Goal: Complete application form: Complete application form

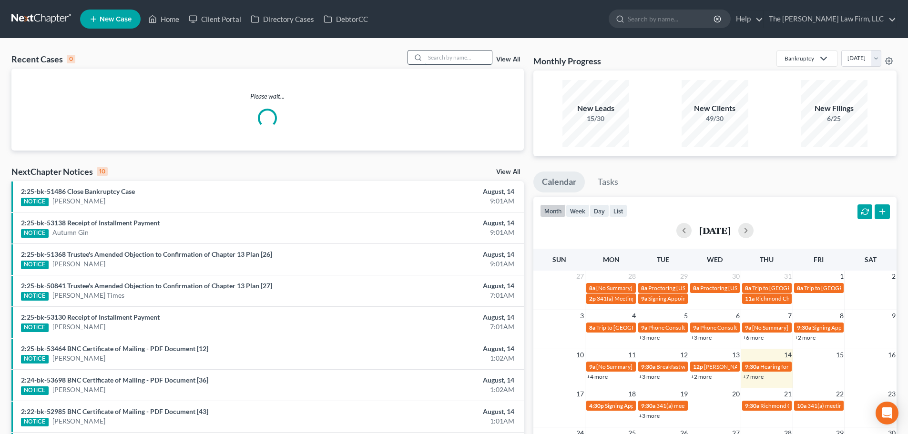
click at [433, 61] on input "search" at bounding box center [458, 57] width 67 height 14
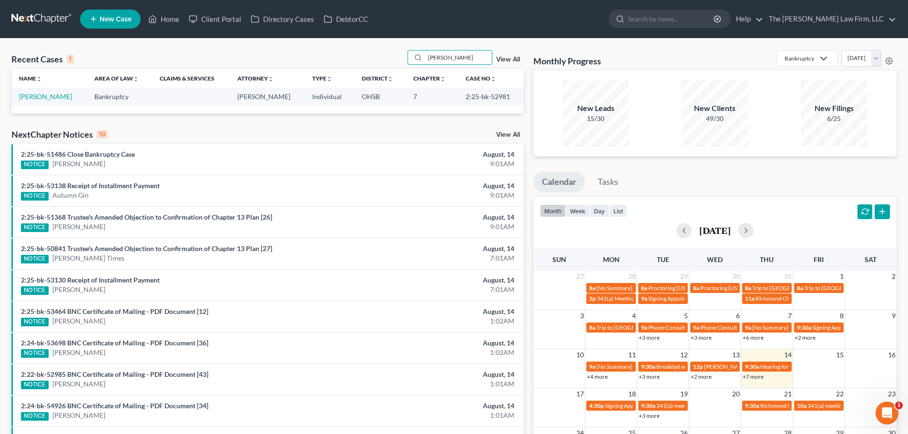
type input "mickel"
click at [33, 94] on link "[PERSON_NAME]" at bounding box center [45, 96] width 53 height 8
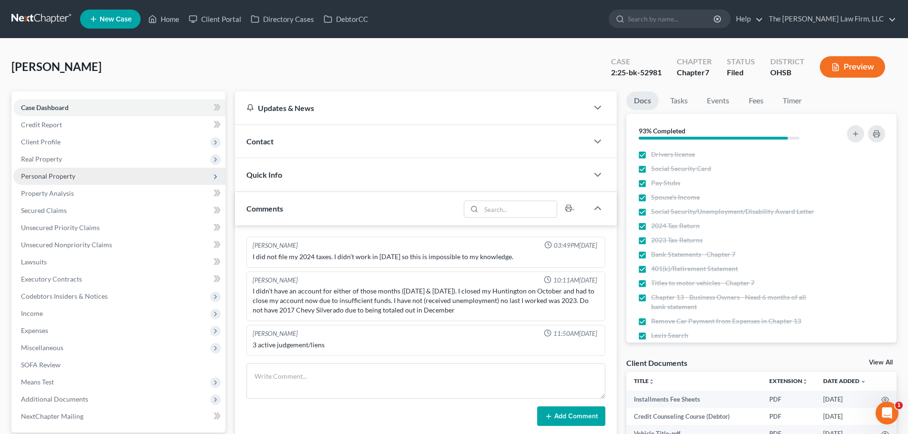
click at [55, 174] on span "Personal Property" at bounding box center [48, 176] width 54 height 8
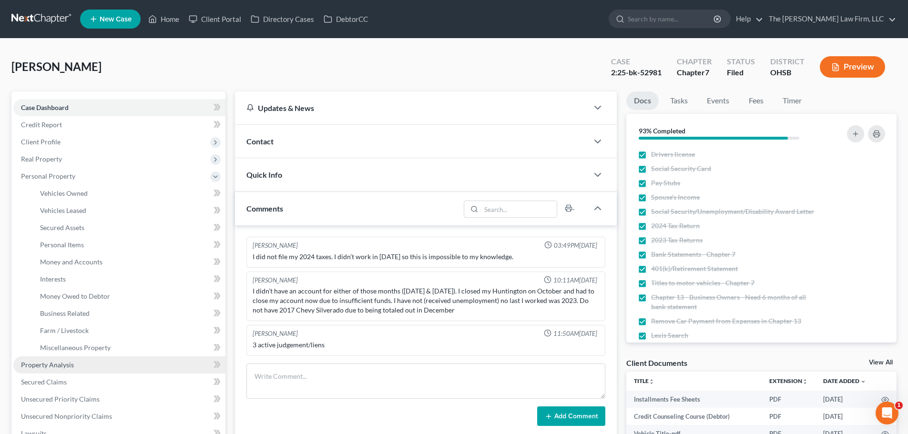
click at [50, 369] on link "Property Analysis" at bounding box center [119, 364] width 212 height 17
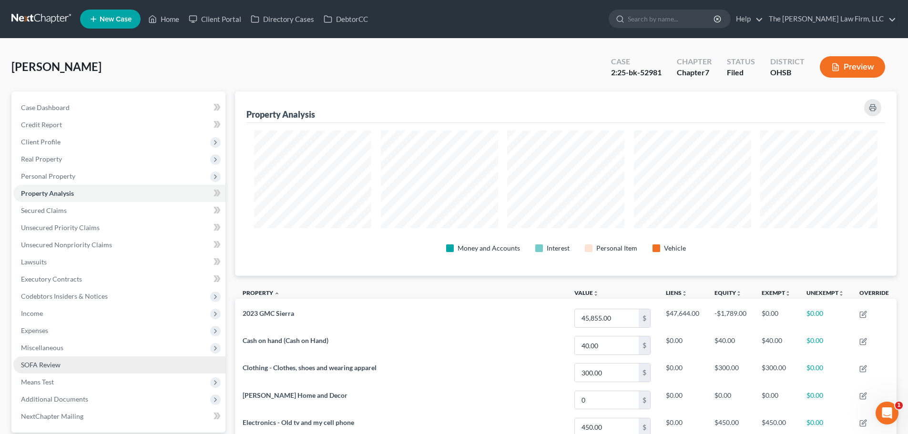
click at [59, 361] on span "SOFA Review" at bounding box center [41, 365] width 40 height 8
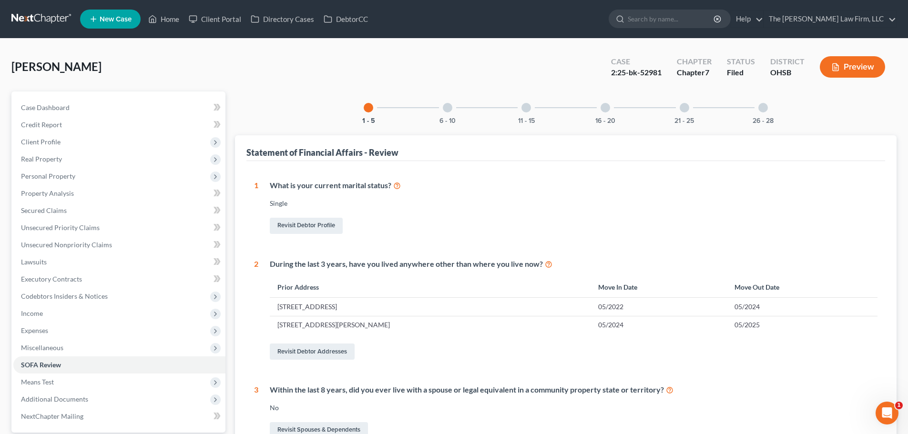
click at [436, 110] on div "6 - 10" at bounding box center [447, 107] width 32 height 32
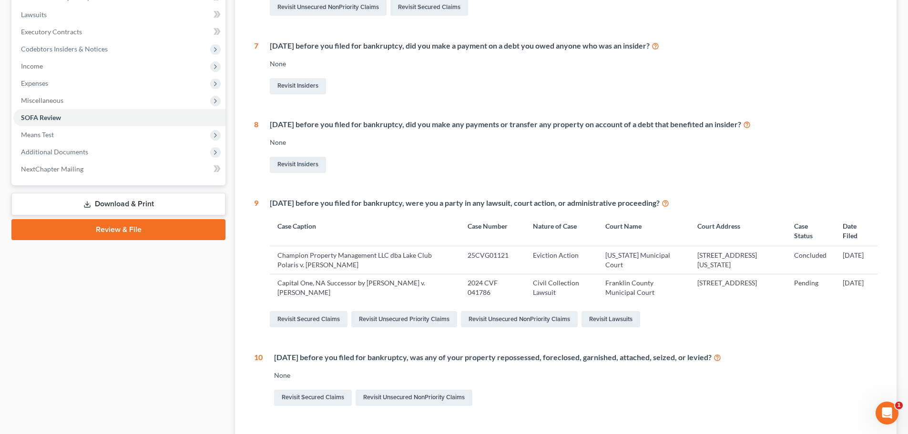
scroll to position [80, 0]
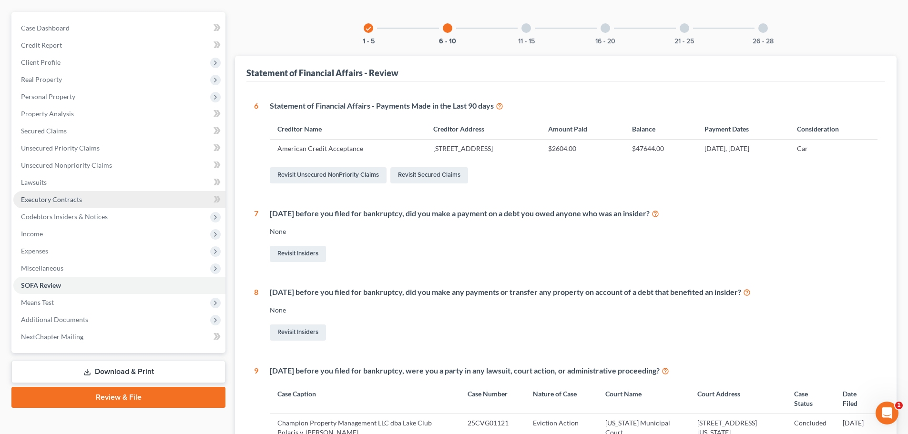
click at [55, 202] on span "Executory Contracts" at bounding box center [51, 199] width 61 height 8
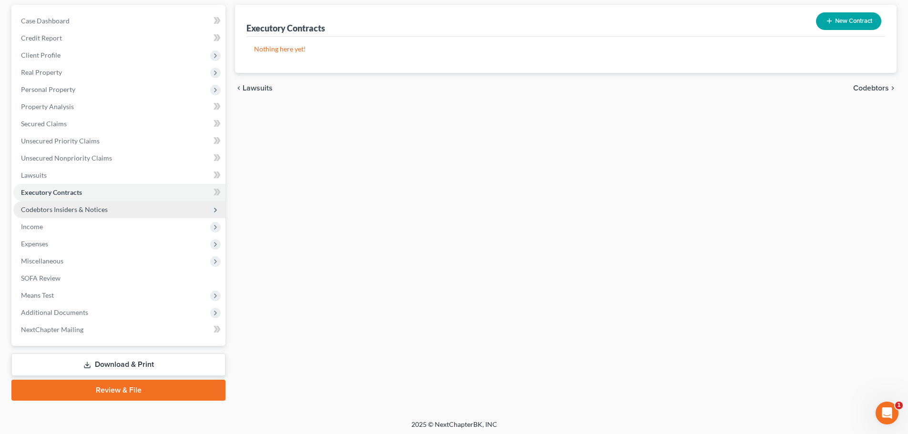
scroll to position [90, 0]
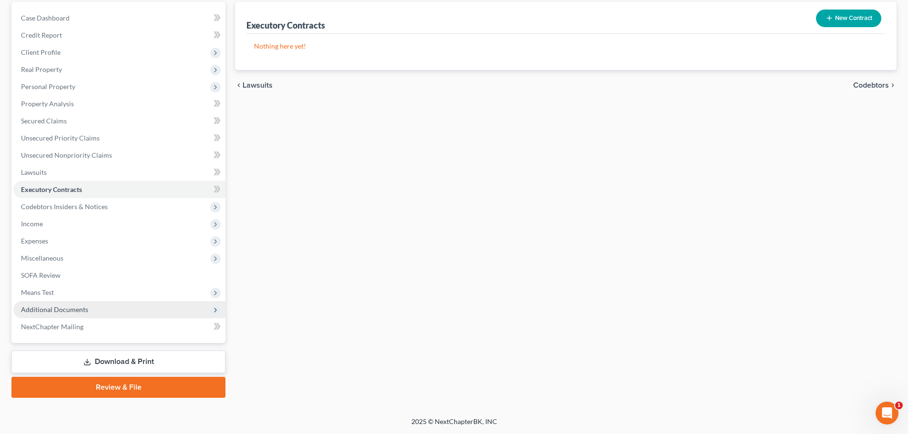
click at [73, 311] on span "Additional Documents" at bounding box center [54, 309] width 67 height 8
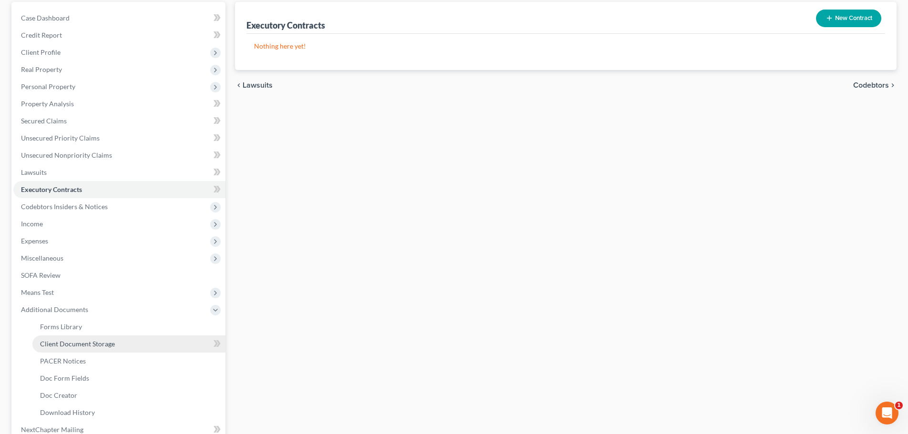
click at [72, 346] on span "Client Document Storage" at bounding box center [77, 344] width 75 height 8
select select "52"
select select "61"
select select "7"
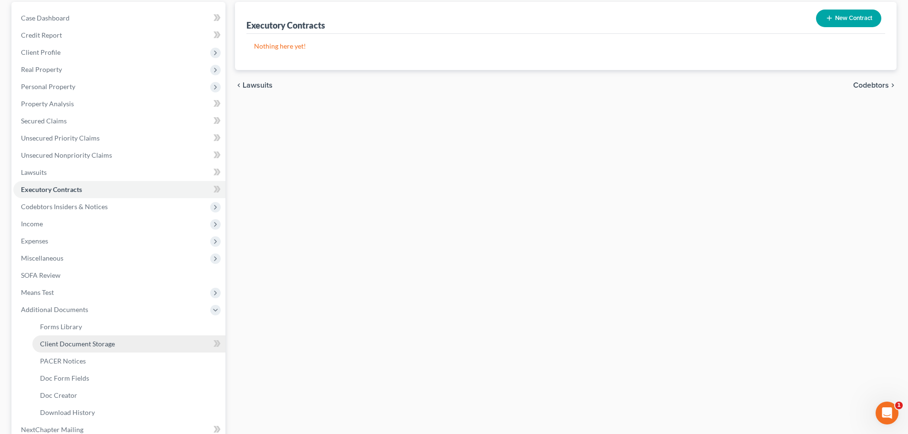
select select "37"
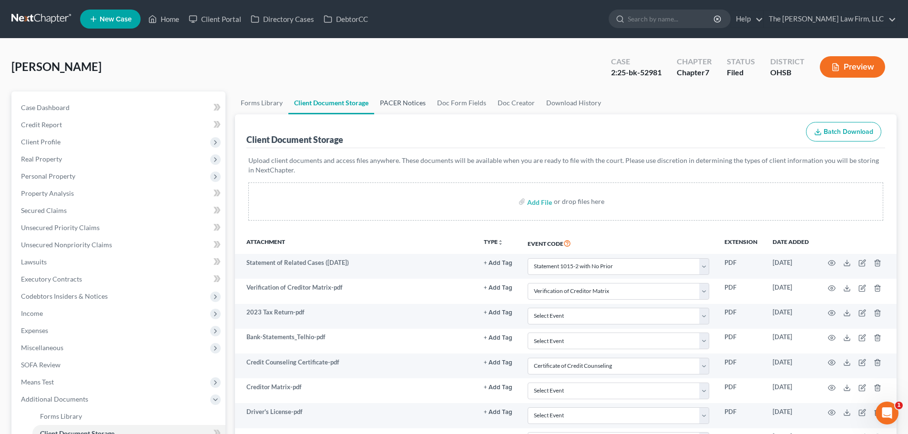
click at [400, 104] on link "PACER Notices" at bounding box center [402, 102] width 57 height 23
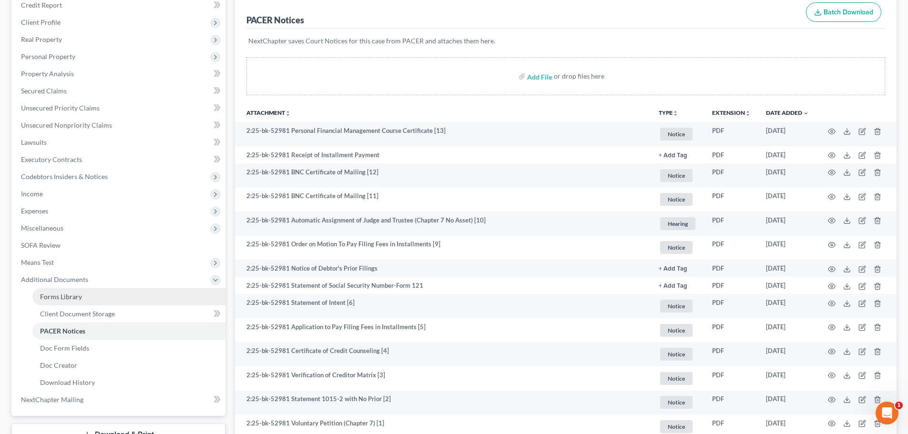
scroll to position [159, 0]
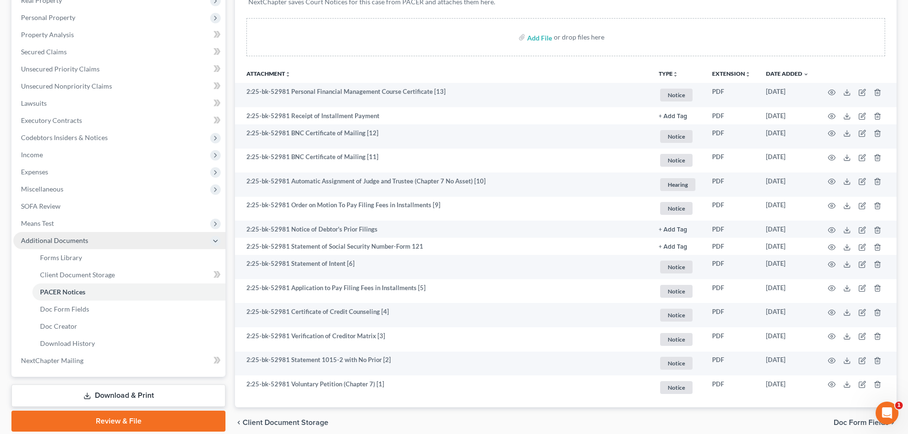
click at [66, 233] on span "Additional Documents" at bounding box center [119, 240] width 212 height 17
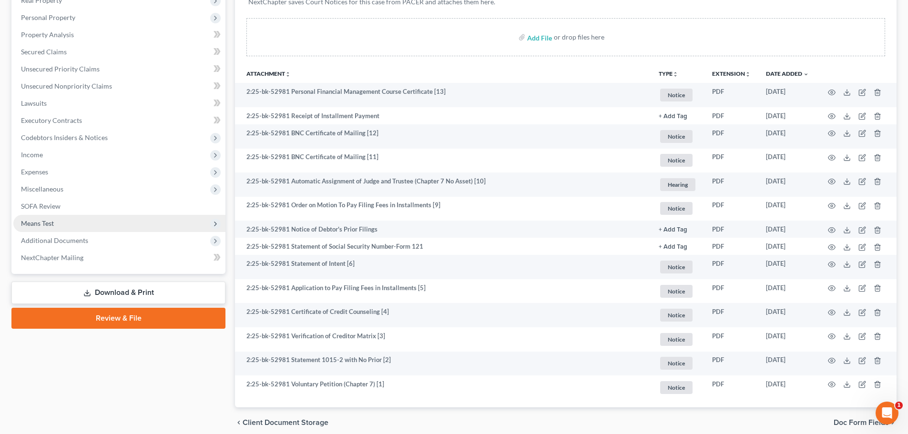
click at [65, 227] on span "Means Test" at bounding box center [119, 223] width 212 height 17
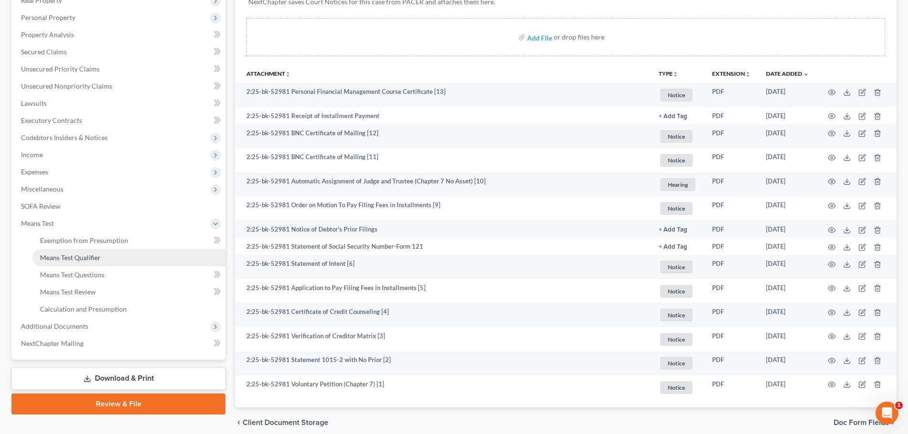
click at [64, 250] on link "Means Test Qualifier" at bounding box center [128, 257] width 193 height 17
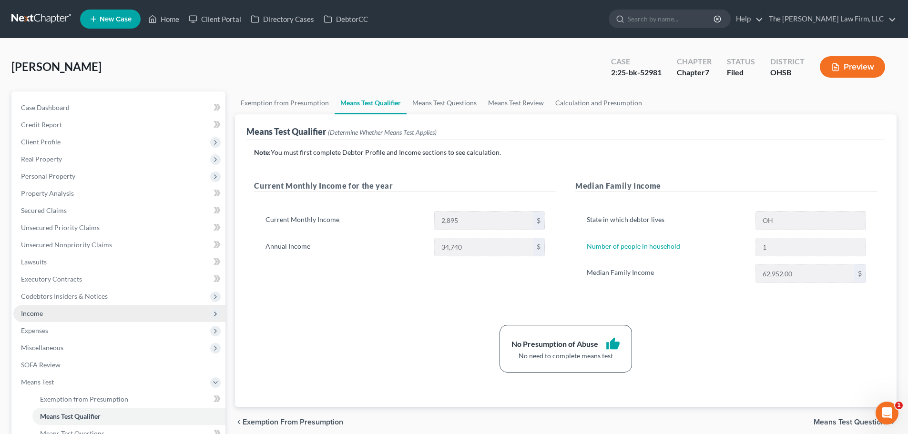
click at [46, 313] on span "Income" at bounding box center [119, 313] width 212 height 17
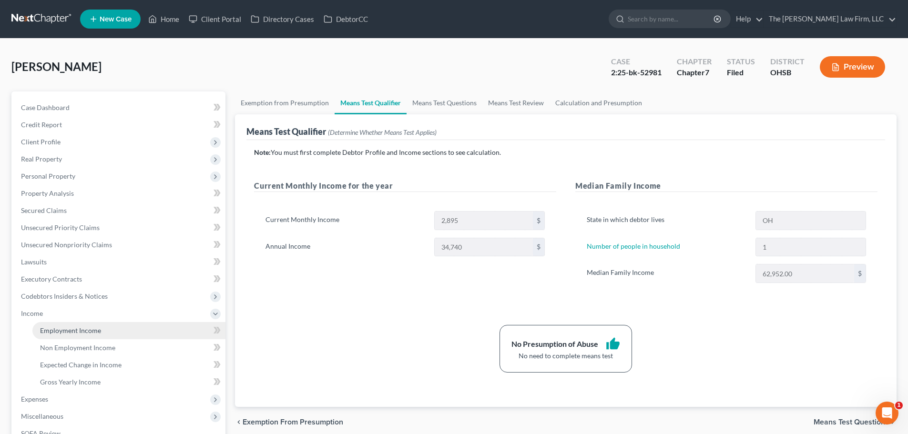
click at [52, 326] on span "Employment Income" at bounding box center [70, 330] width 61 height 8
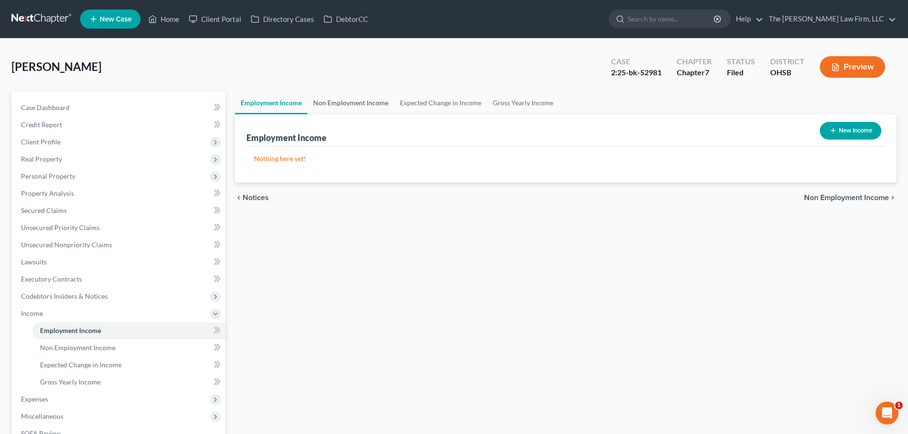
click at [343, 112] on link "Non Employment Income" at bounding box center [350, 102] width 87 height 23
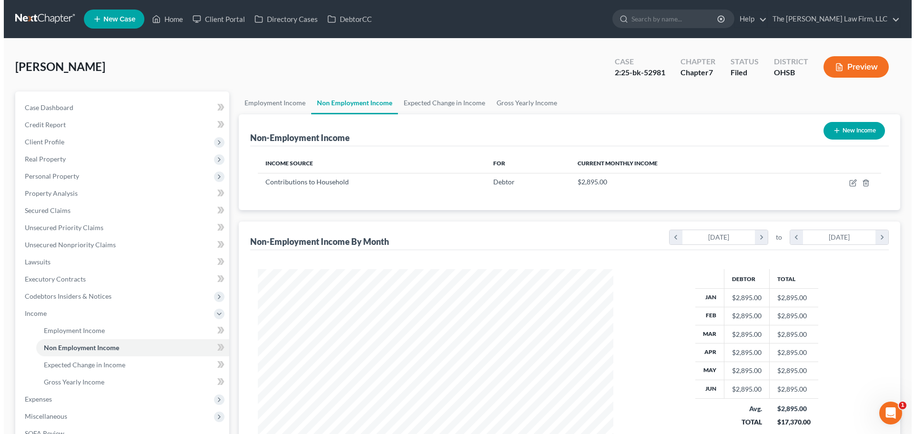
scroll to position [178, 374]
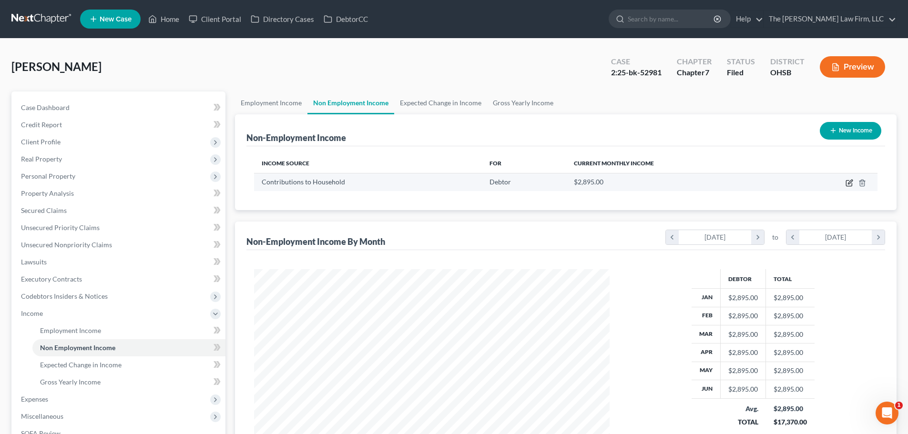
click at [847, 183] on icon "button" at bounding box center [849, 183] width 8 height 8
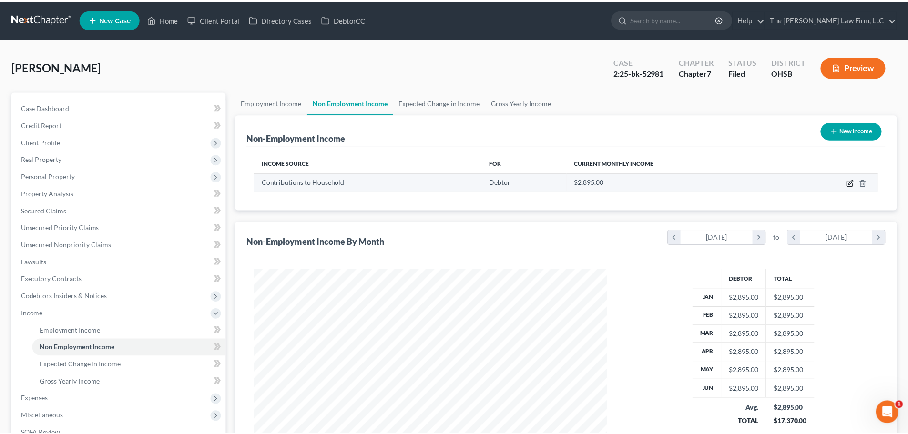
scroll to position [179, 378]
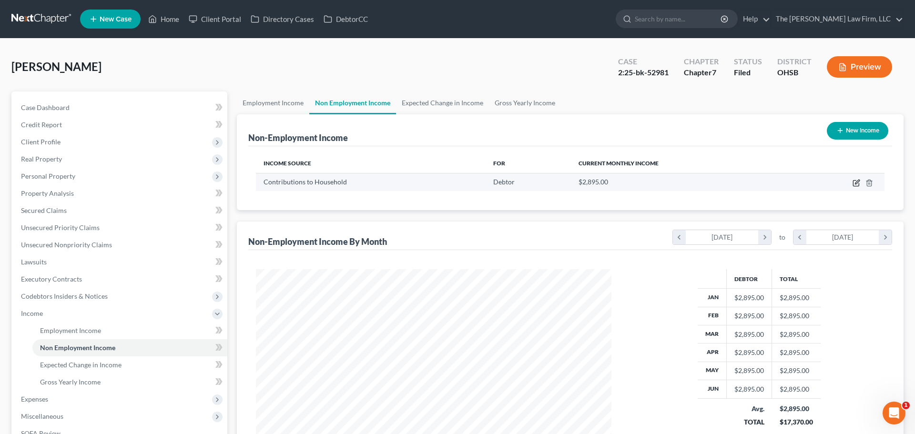
select select "8"
select select "0"
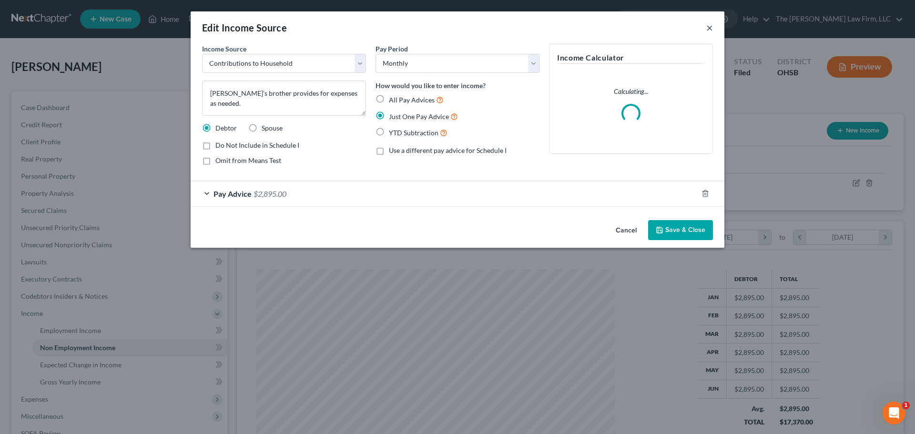
click at [707, 32] on button "×" at bounding box center [709, 27] width 7 height 11
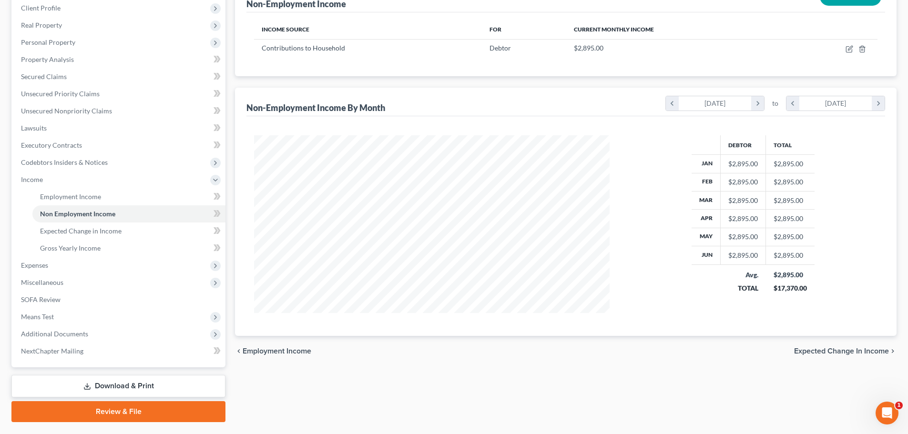
scroll to position [158, 0]
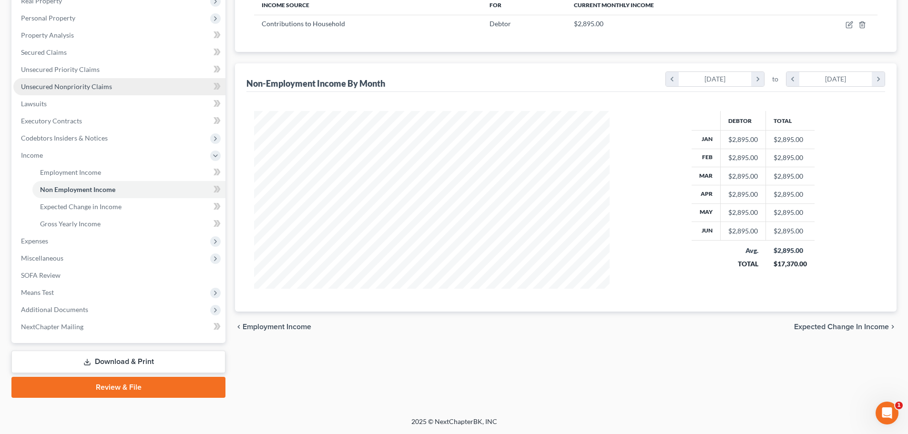
click at [91, 85] on span "Unsecured Nonpriority Claims" at bounding box center [66, 86] width 91 height 8
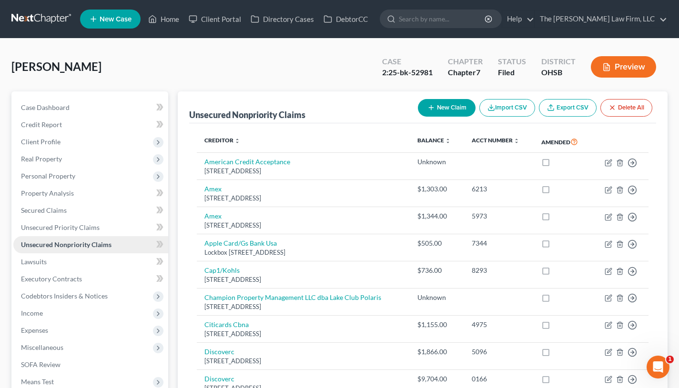
click at [61, 147] on span "Client Profile" at bounding box center [90, 141] width 155 height 17
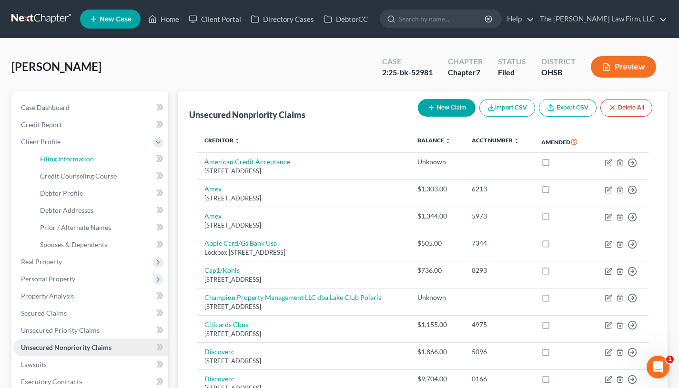
click at [70, 155] on span "Filing Information" at bounding box center [67, 159] width 54 height 8
select select "1"
select select "0"
select select "36"
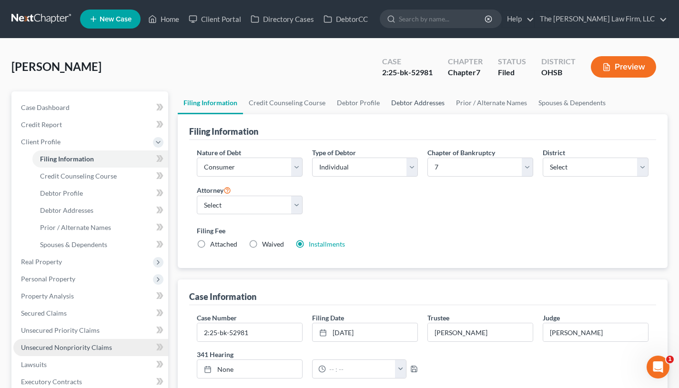
click at [417, 96] on link "Debtor Addresses" at bounding box center [417, 102] width 65 height 23
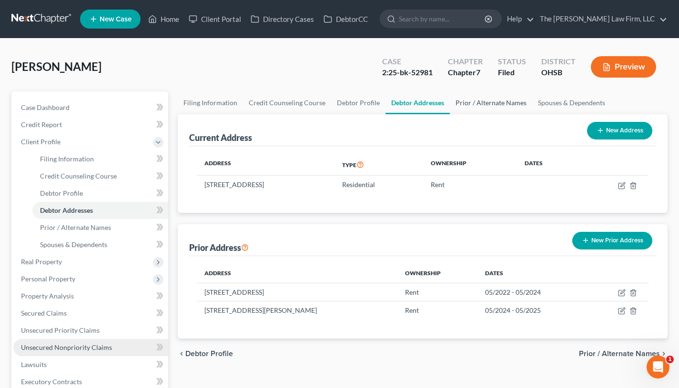
click at [495, 98] on link "Prior / Alternate Names" at bounding box center [491, 102] width 82 height 23
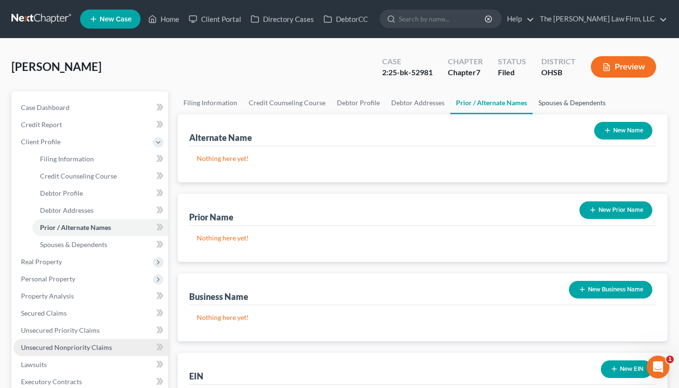
click at [551, 101] on link "Spouses & Dependents" at bounding box center [572, 102] width 79 height 23
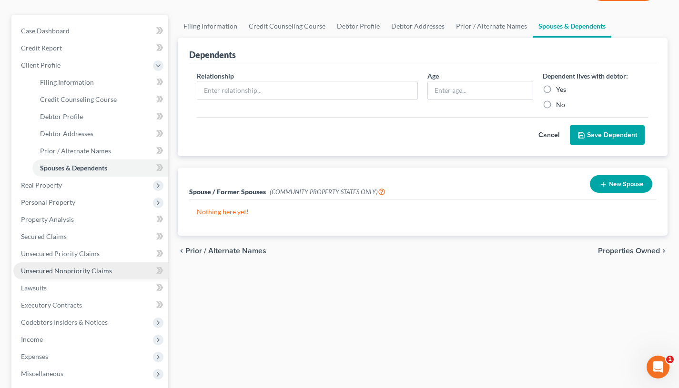
scroll to position [79, 0]
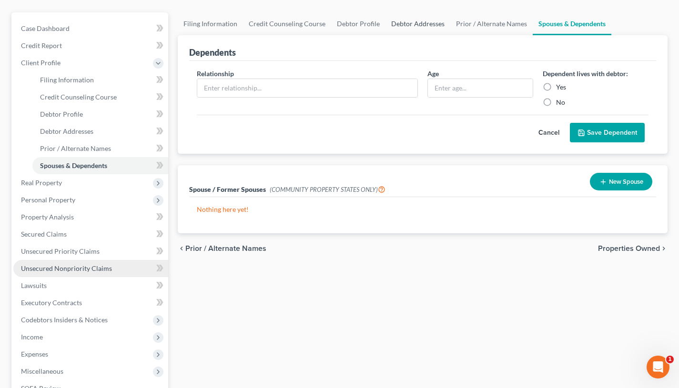
click at [423, 32] on link "Debtor Addresses" at bounding box center [417, 23] width 65 height 23
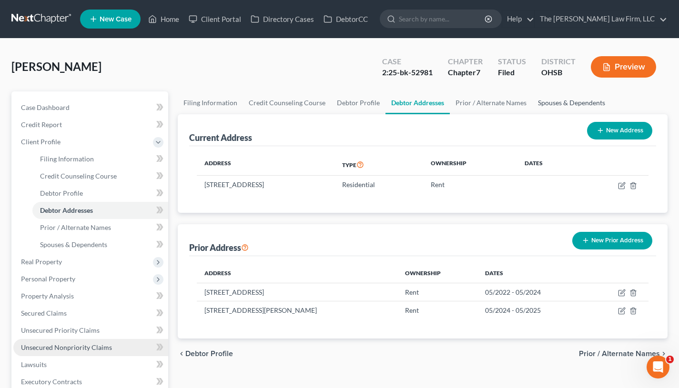
click at [565, 101] on link "Spouses & Dependents" at bounding box center [571, 102] width 79 height 23
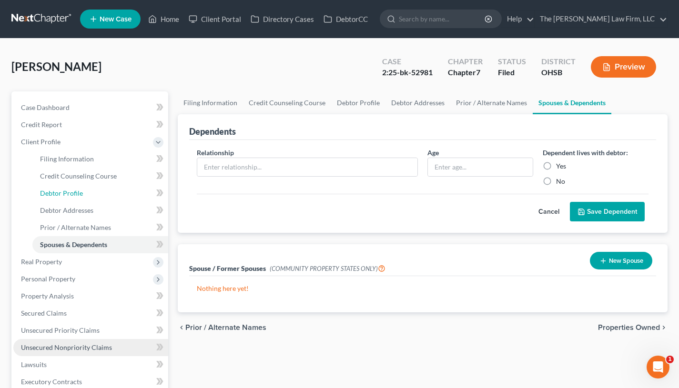
click at [61, 195] on span "Debtor Profile" at bounding box center [61, 193] width 43 height 8
select select "0"
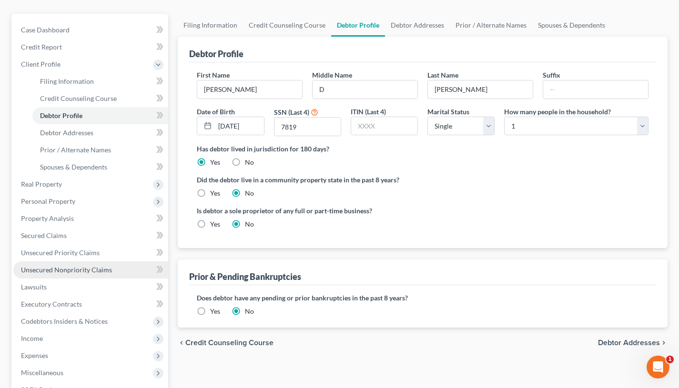
scroll to position [79, 0]
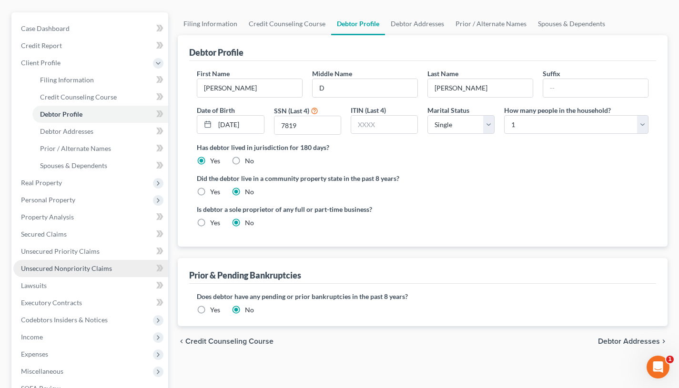
click at [30, 181] on span "Real Property" at bounding box center [41, 183] width 41 height 8
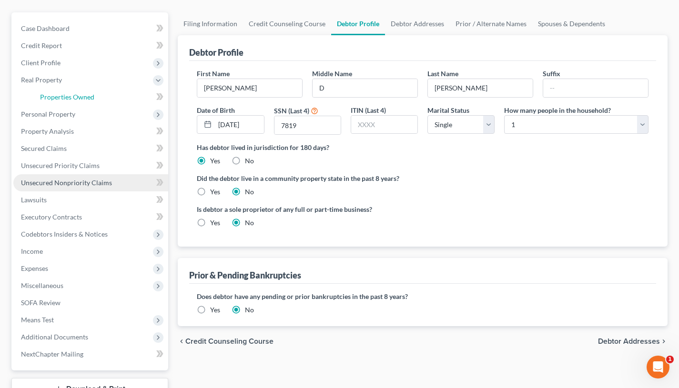
click at [65, 102] on link "Properties Owned" at bounding box center [100, 97] width 136 height 17
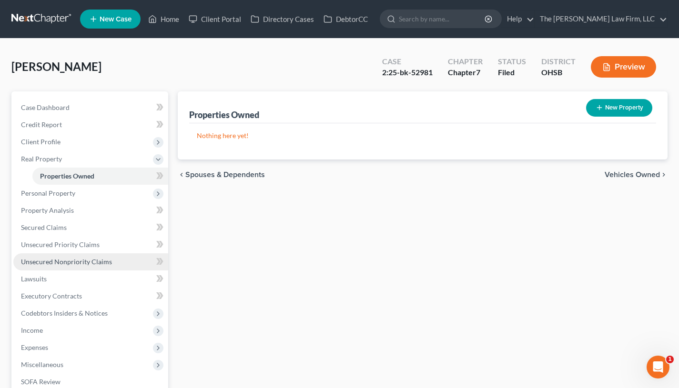
click at [66, 185] on span "Personal Property" at bounding box center [90, 193] width 155 height 17
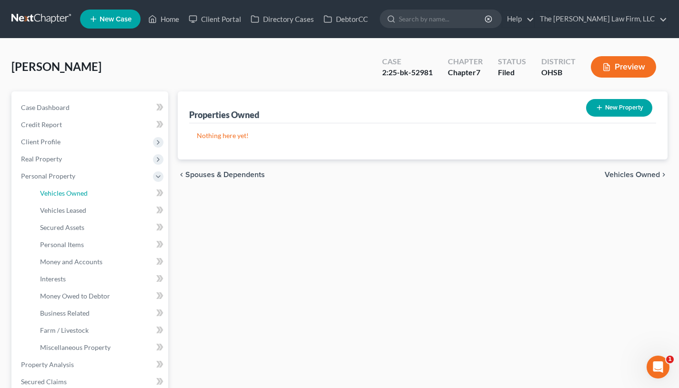
click at [66, 194] on span "Vehicles Owned" at bounding box center [64, 193] width 48 height 8
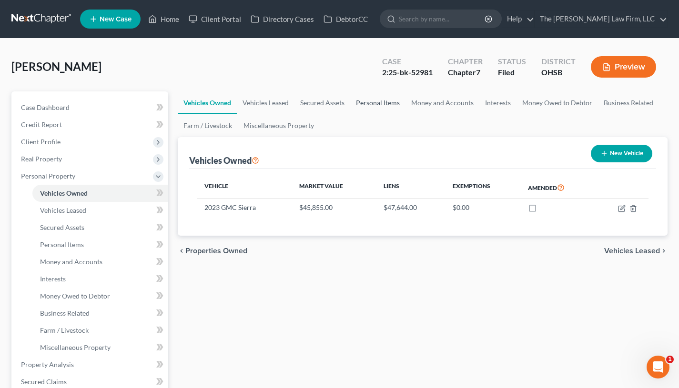
click at [375, 101] on link "Personal Items" at bounding box center [377, 102] width 55 height 23
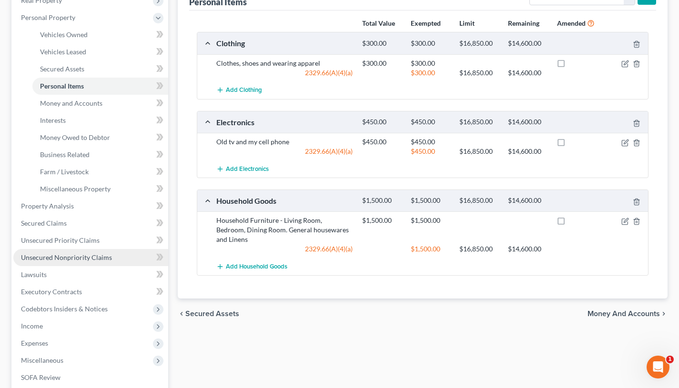
scroll to position [79, 0]
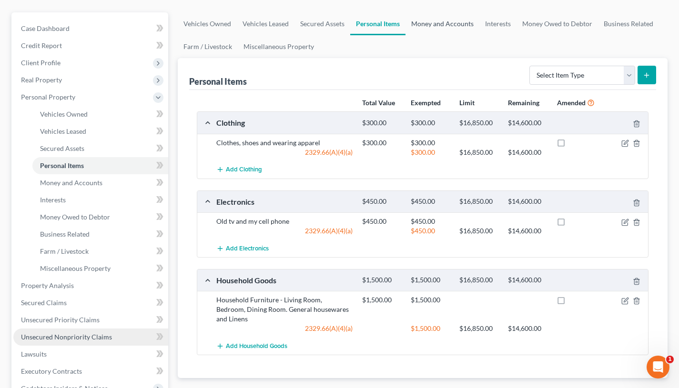
click at [419, 30] on link "Money and Accounts" at bounding box center [442, 23] width 74 height 23
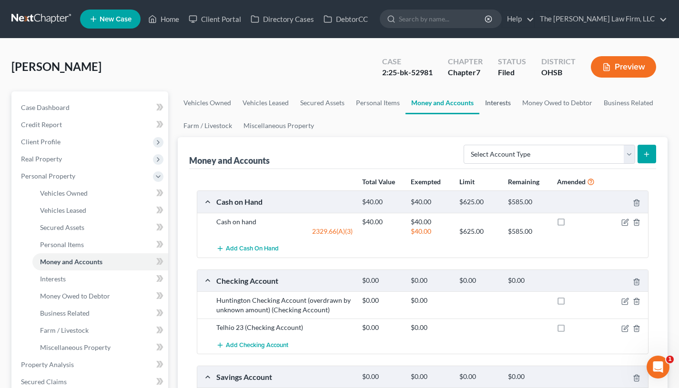
click at [493, 103] on link "Interests" at bounding box center [497, 102] width 37 height 23
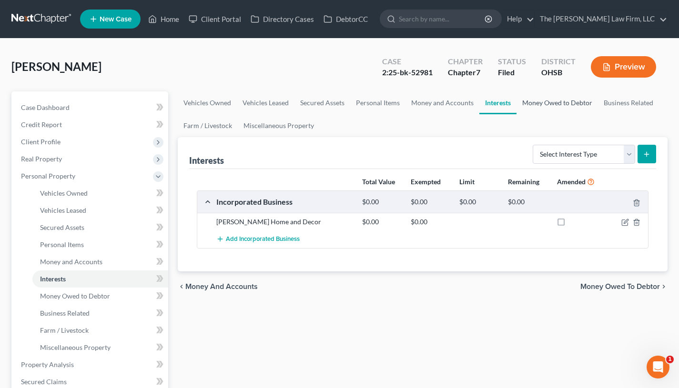
click at [559, 110] on link "Money Owed to Debtor" at bounding box center [556, 102] width 81 height 23
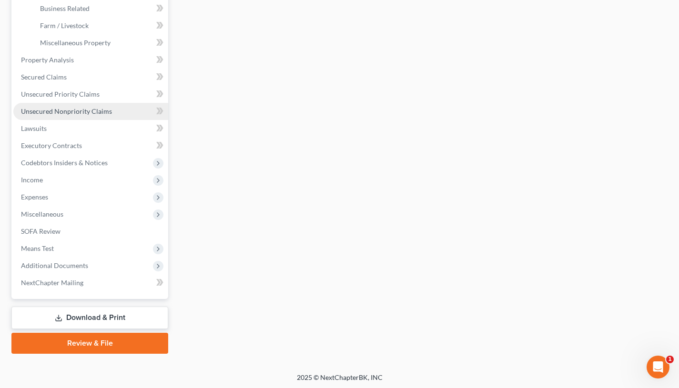
scroll to position [306, 0]
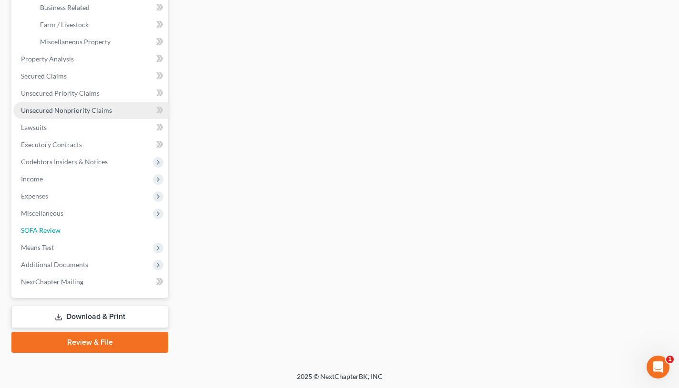
click at [50, 233] on span "SOFA Review" at bounding box center [41, 230] width 40 height 8
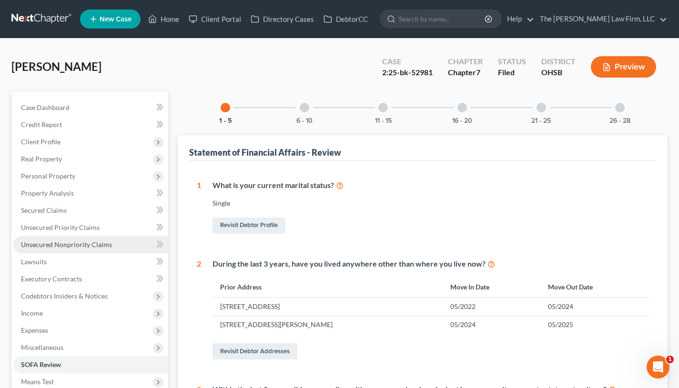
click at [298, 108] on div "6 - 10" at bounding box center [304, 107] width 32 height 32
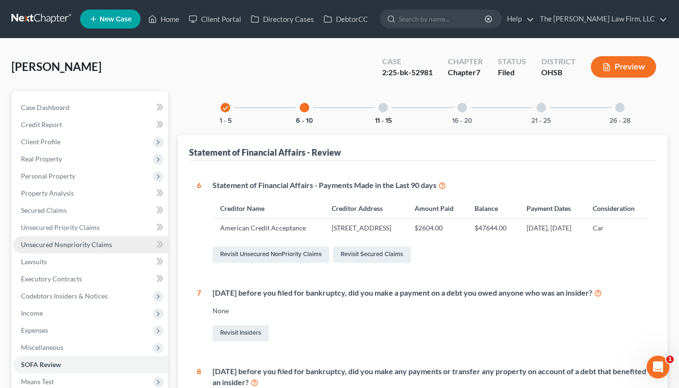
click at [388, 118] on button "11 - 15" at bounding box center [383, 121] width 17 height 7
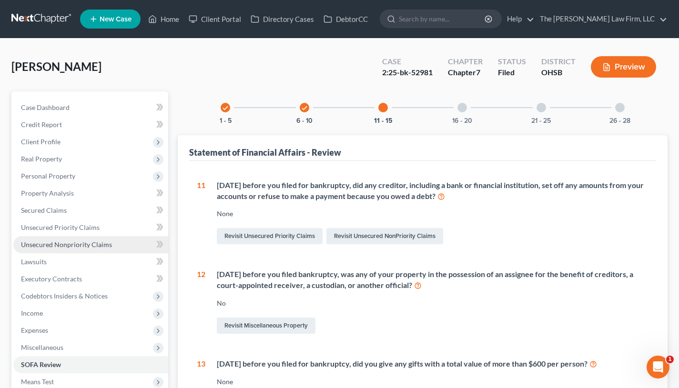
click at [454, 114] on div "16 - 20" at bounding box center [462, 107] width 32 height 32
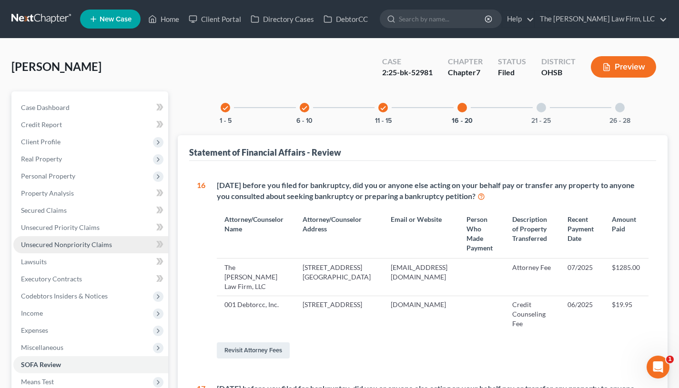
click at [536, 105] on div at bounding box center [541, 108] width 10 height 10
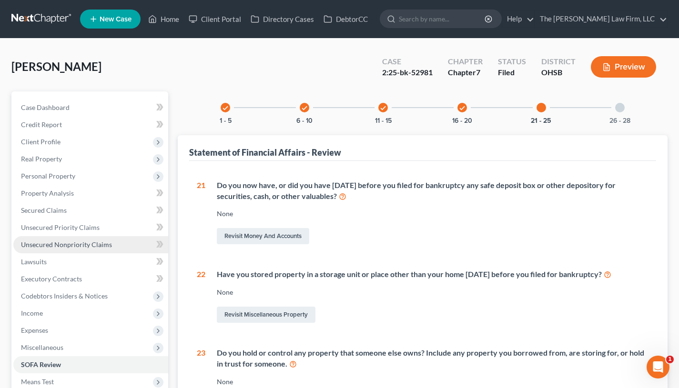
click at [625, 106] on div "26 - 28" at bounding box center [620, 107] width 32 height 32
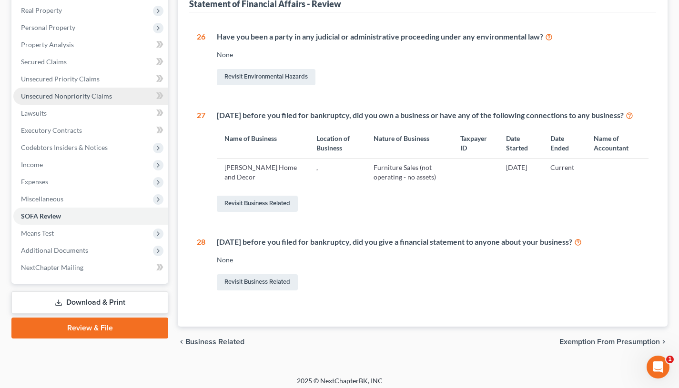
scroll to position [164, 0]
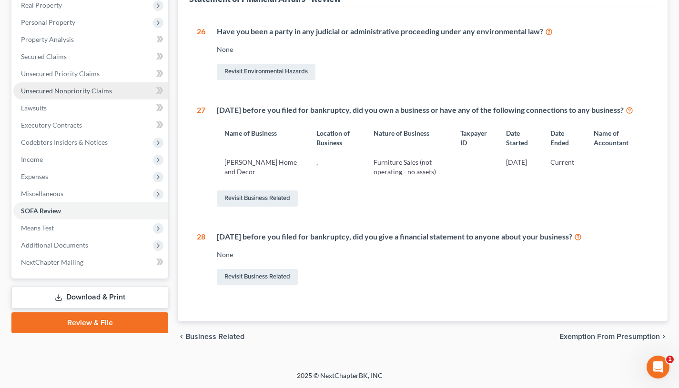
click at [60, 220] on span "Means Test" at bounding box center [90, 228] width 155 height 17
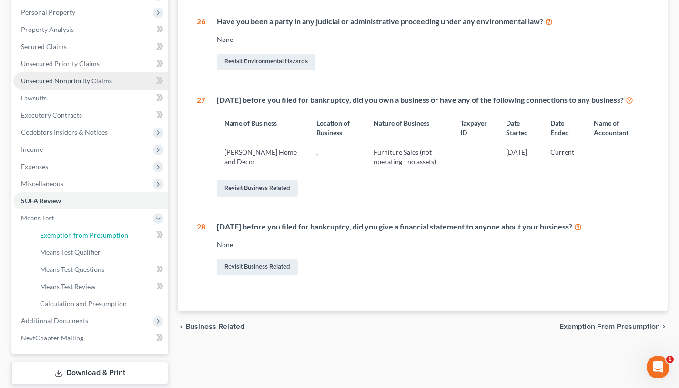
click at [59, 234] on span "Exemption from Presumption" at bounding box center [84, 235] width 88 height 8
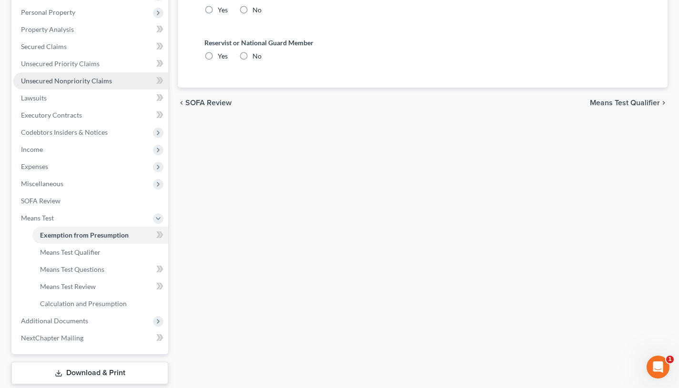
radio input "true"
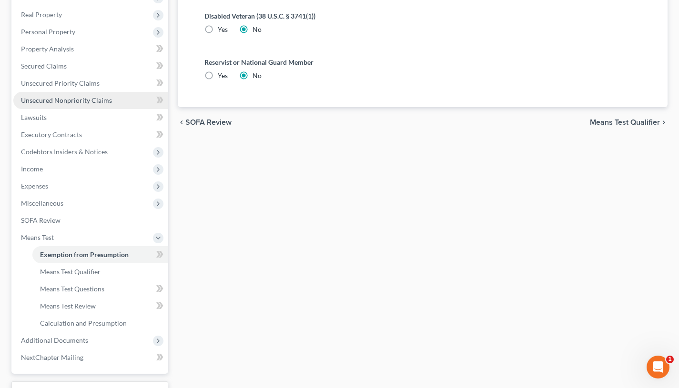
scroll to position [159, 0]
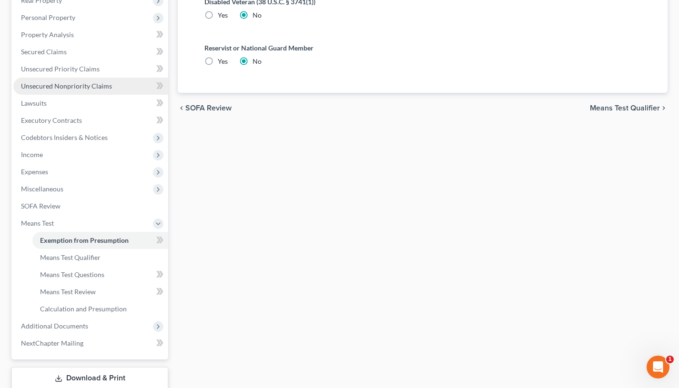
click at [60, 172] on span "Expenses" at bounding box center [90, 171] width 155 height 17
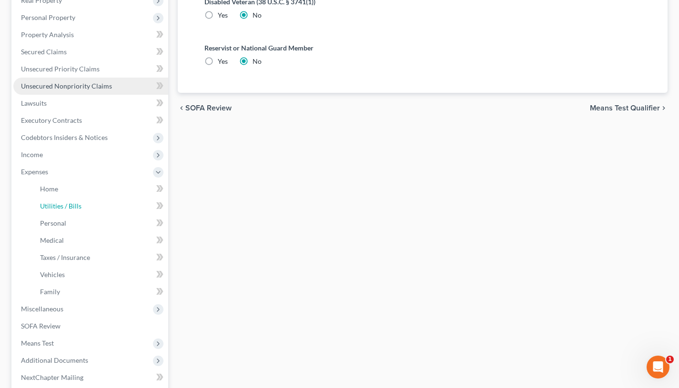
click at [66, 198] on link "Utilities / Bills" at bounding box center [100, 206] width 136 height 17
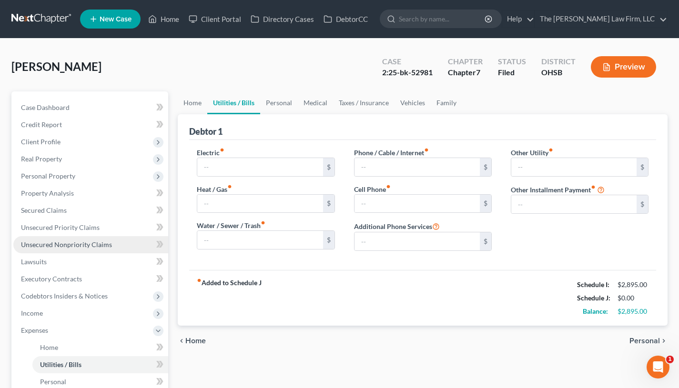
type input "200.00"
type input "50.00"
type input "0.00"
type input "55.00"
type input "125.00"
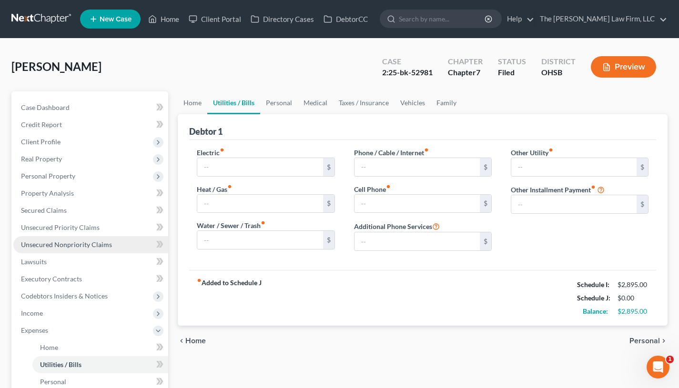
type input "0.00"
click at [270, 104] on link "Personal" at bounding box center [279, 102] width 38 height 23
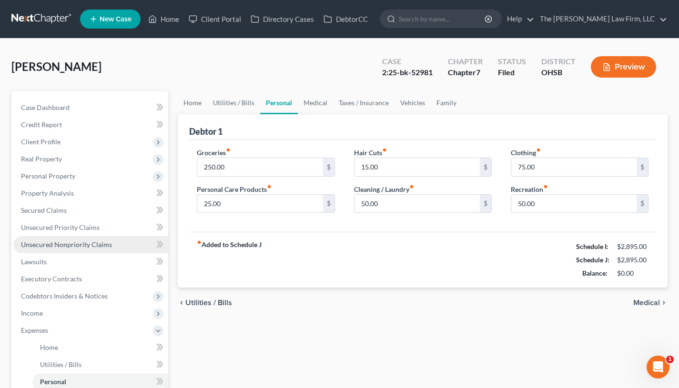
click at [46, 180] on span "Personal Property" at bounding box center [90, 176] width 155 height 17
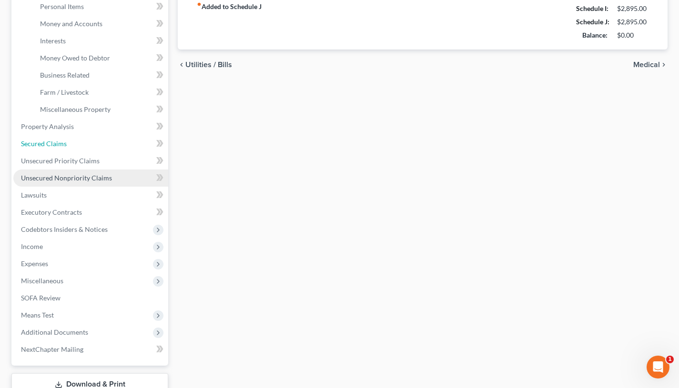
click at [69, 139] on link "Secured Claims" at bounding box center [90, 143] width 155 height 17
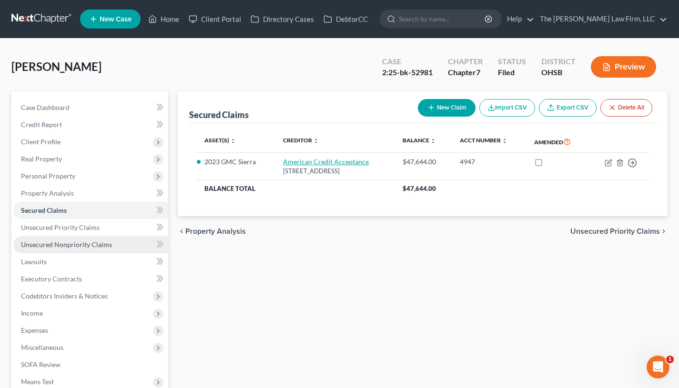
click at [319, 162] on link "American Credit Acceptance" at bounding box center [326, 162] width 86 height 8
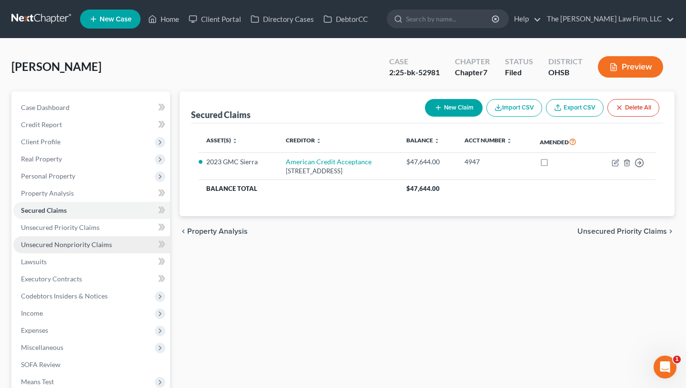
select select "42"
select select "0"
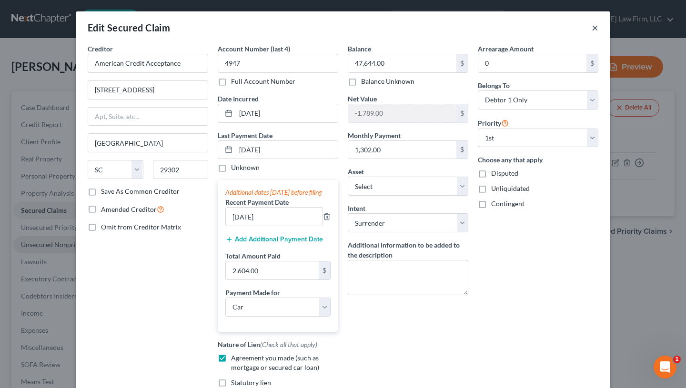
click at [594, 27] on button "×" at bounding box center [595, 27] width 7 height 11
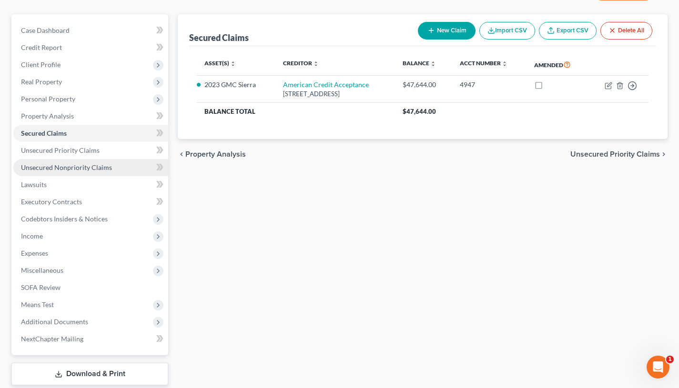
scroll to position [134, 0]
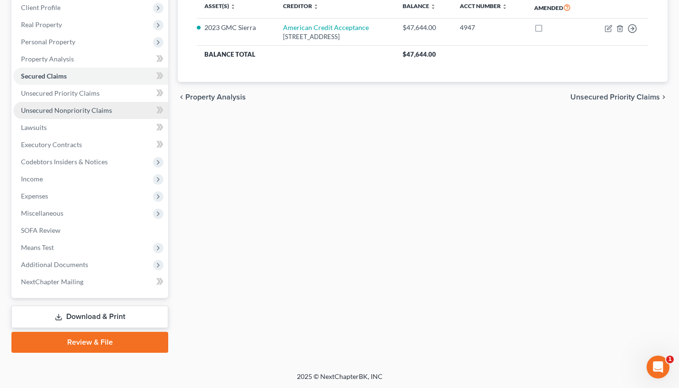
click at [62, 263] on span "Additional Documents" at bounding box center [54, 265] width 67 height 8
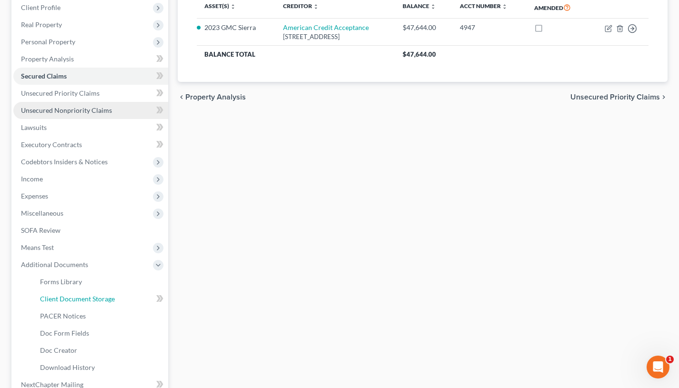
click at [67, 297] on span "Client Document Storage" at bounding box center [77, 299] width 75 height 8
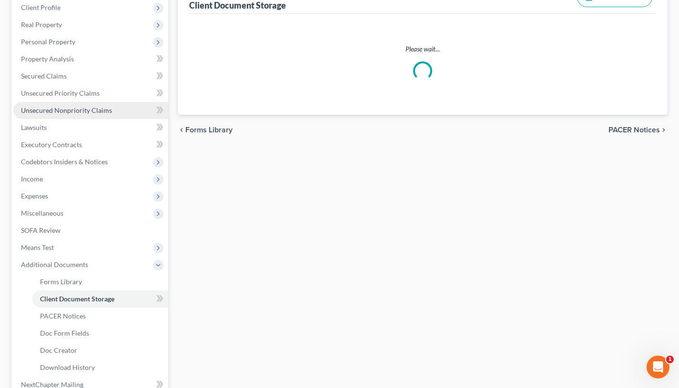
select select "52"
select select "61"
select select "7"
select select "37"
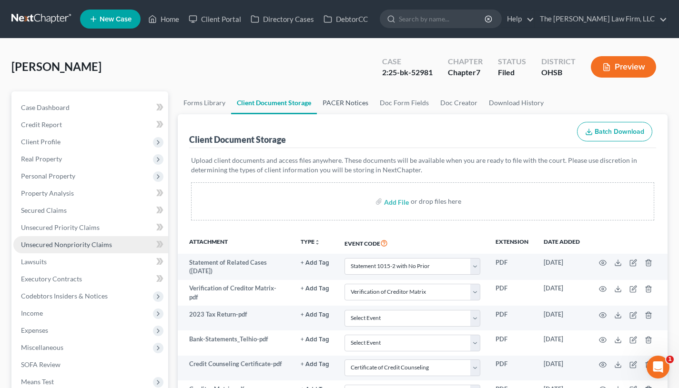
click at [352, 94] on link "PACER Notices" at bounding box center [345, 102] width 57 height 23
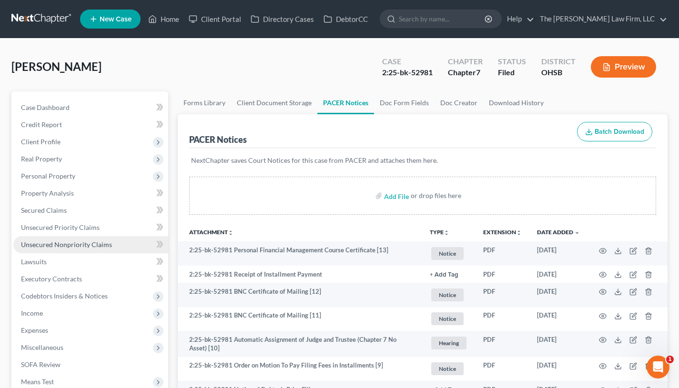
scroll to position [79, 0]
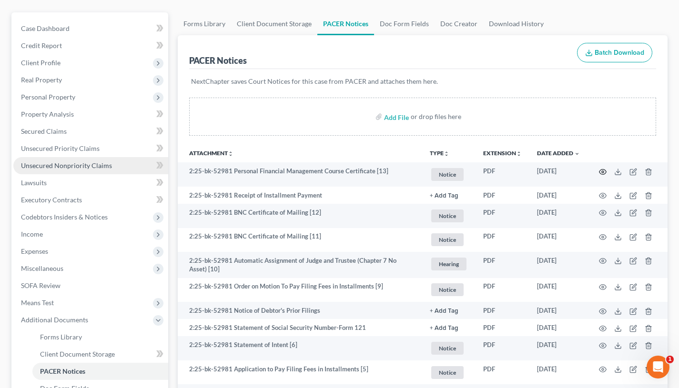
click at [600, 170] on icon "button" at bounding box center [602, 171] width 7 height 5
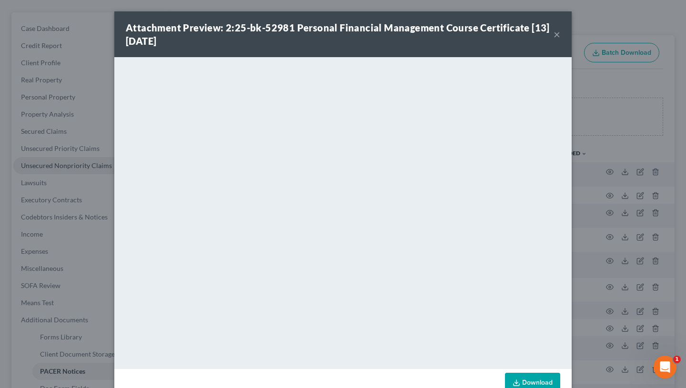
click at [554, 31] on button "×" at bounding box center [557, 34] width 7 height 11
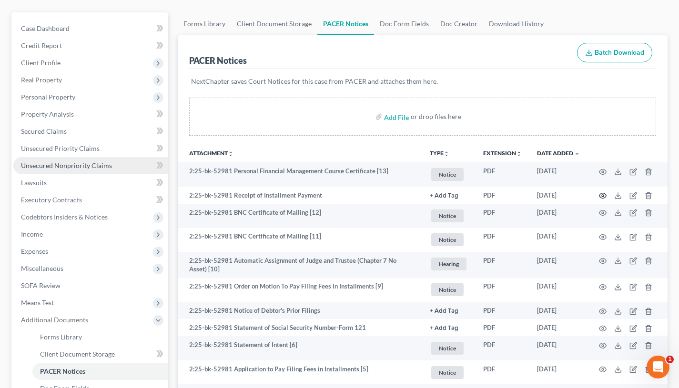
click at [601, 196] on icon "button" at bounding box center [603, 196] width 8 height 8
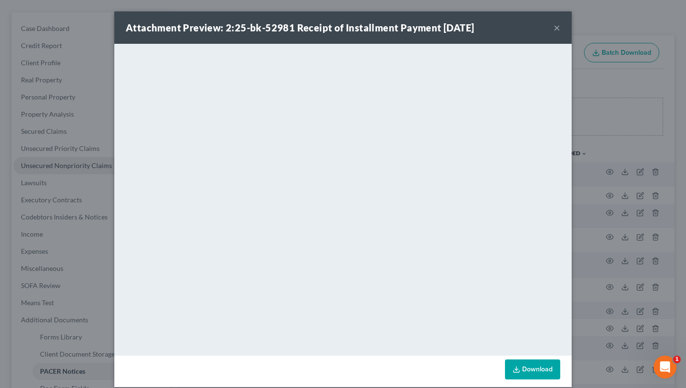
click at [556, 29] on button "×" at bounding box center [557, 27] width 7 height 11
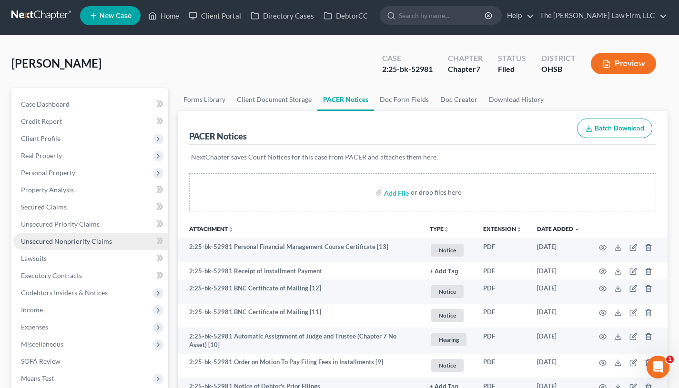
scroll to position [0, 0]
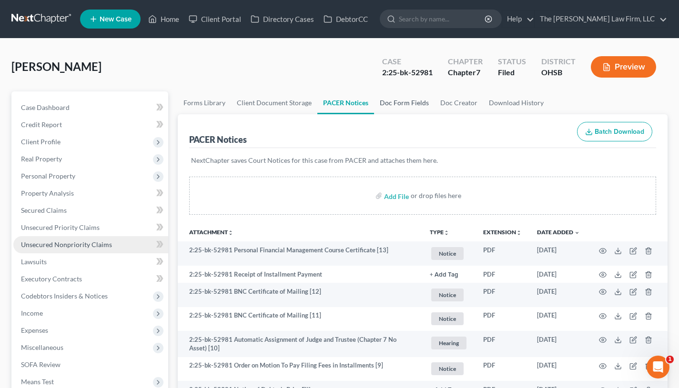
click at [411, 105] on link "Doc Form Fields" at bounding box center [404, 102] width 61 height 23
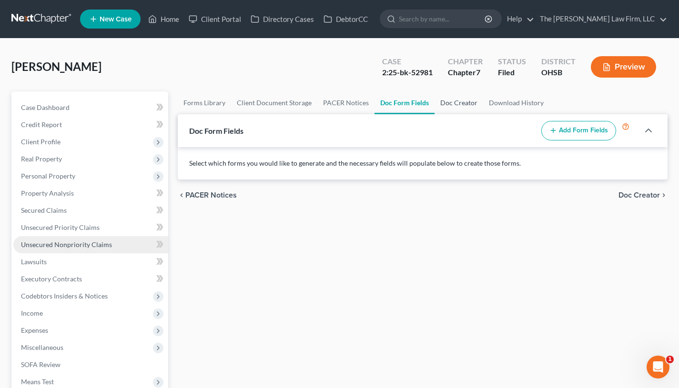
click at [474, 101] on link "Doc Creator" at bounding box center [458, 102] width 49 height 23
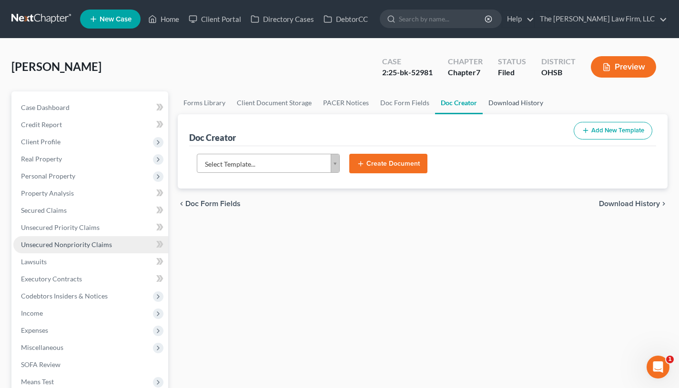
click at [509, 106] on link "Download History" at bounding box center [516, 102] width 66 height 23
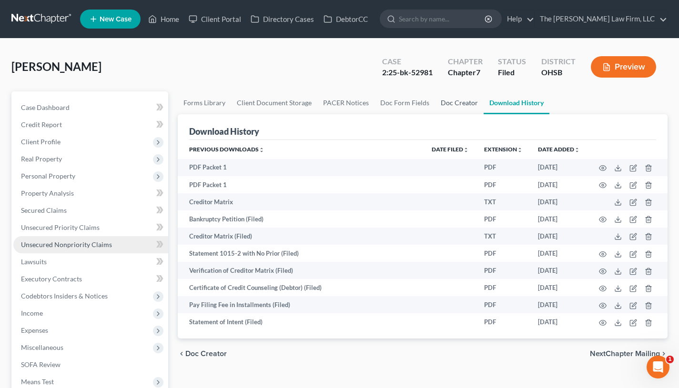
click at [464, 99] on link "Doc Creator" at bounding box center [459, 102] width 49 height 23
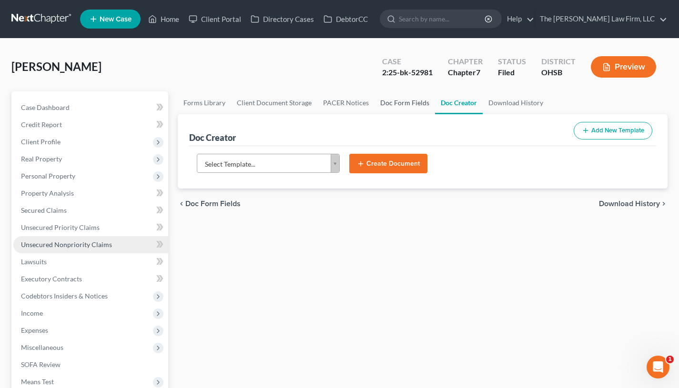
click at [421, 103] on link "Doc Form Fields" at bounding box center [404, 102] width 61 height 23
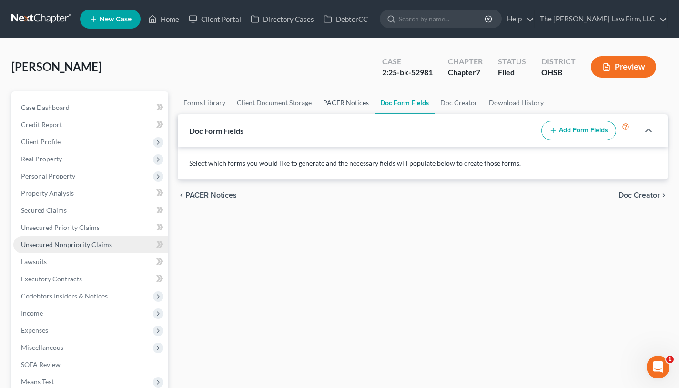
click at [350, 102] on link "PACER Notices" at bounding box center [345, 102] width 57 height 23
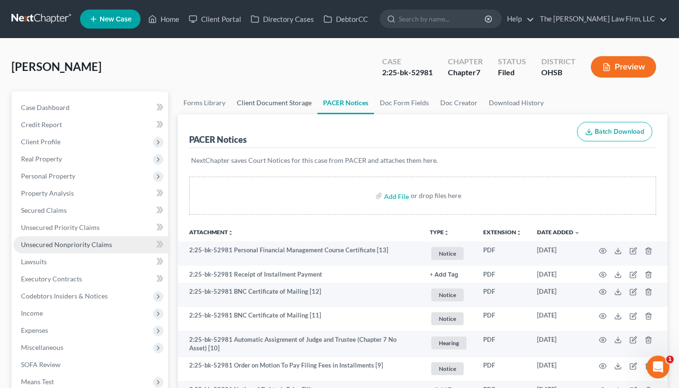
click at [288, 104] on link "Client Document Storage" at bounding box center [274, 102] width 86 height 23
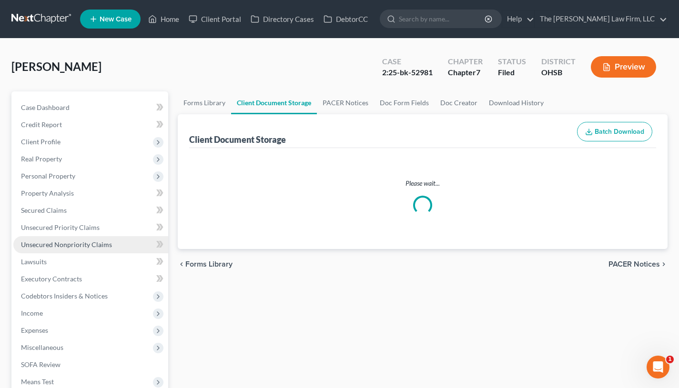
select select "52"
select select "61"
select select "7"
select select "37"
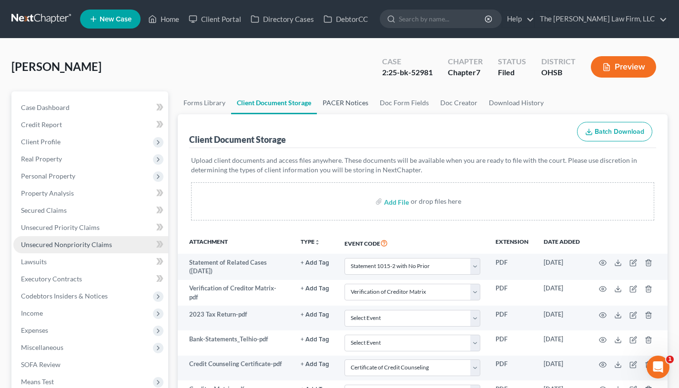
click at [355, 107] on link "PACER Notices" at bounding box center [345, 102] width 57 height 23
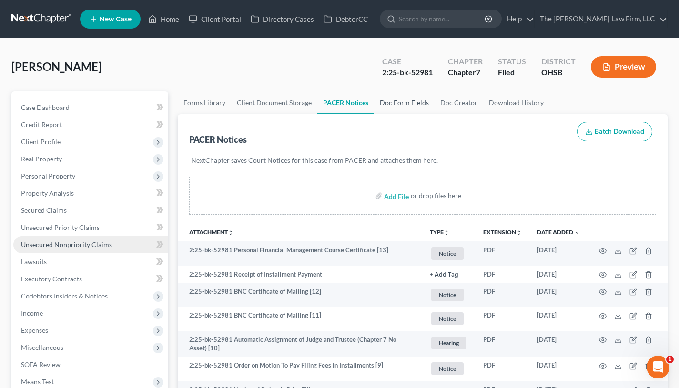
click at [417, 101] on link "Doc Form Fields" at bounding box center [404, 102] width 61 height 23
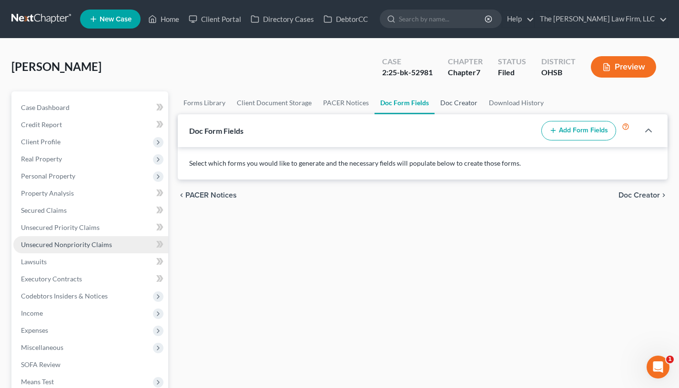
click at [439, 101] on link "Doc Creator" at bounding box center [458, 102] width 49 height 23
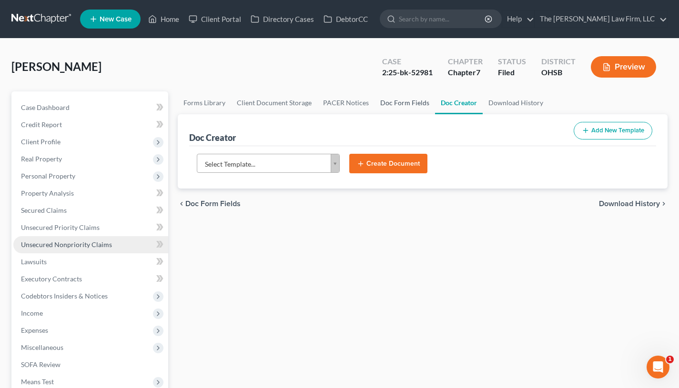
click at [394, 108] on link "Doc Form Fields" at bounding box center [404, 102] width 61 height 23
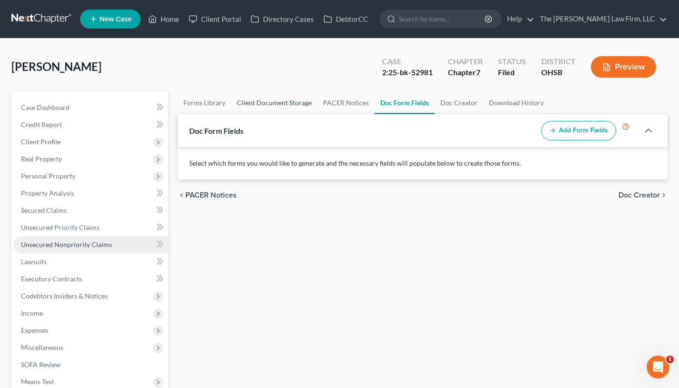
click at [277, 105] on link "Client Document Storage" at bounding box center [274, 102] width 86 height 23
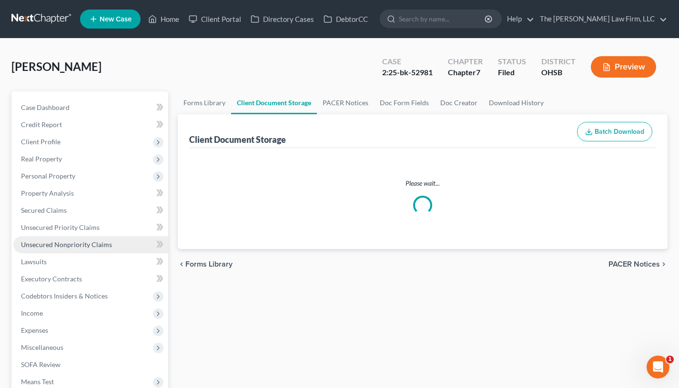
select select "52"
select select "61"
select select "7"
select select "37"
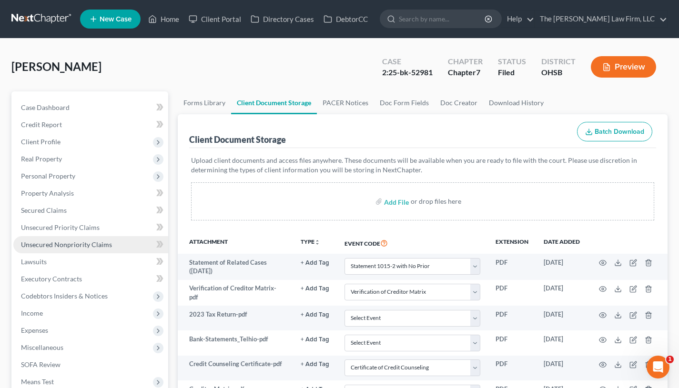
click at [270, 142] on div "Client Document Storage" at bounding box center [237, 139] width 97 height 11
click at [296, 138] on div "Client Document Storage Batch Download" at bounding box center [422, 131] width 467 height 34
click at [222, 138] on div "Client Document Storage" at bounding box center [237, 139] width 97 height 11
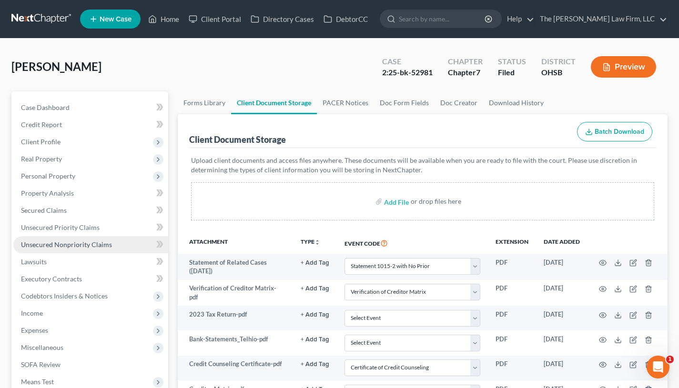
click at [274, 141] on div "Client Document Storage" at bounding box center [237, 139] width 97 height 11
click at [354, 139] on div "Client Document Storage Batch Download" at bounding box center [422, 131] width 467 height 34
click at [343, 106] on link "PACER Notices" at bounding box center [345, 102] width 57 height 23
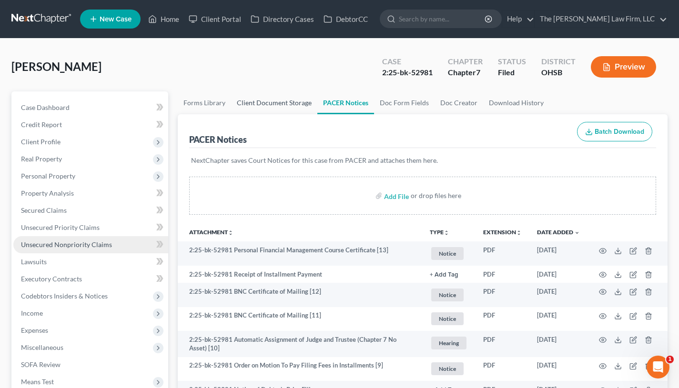
click at [292, 104] on link "Client Document Storage" at bounding box center [274, 102] width 86 height 23
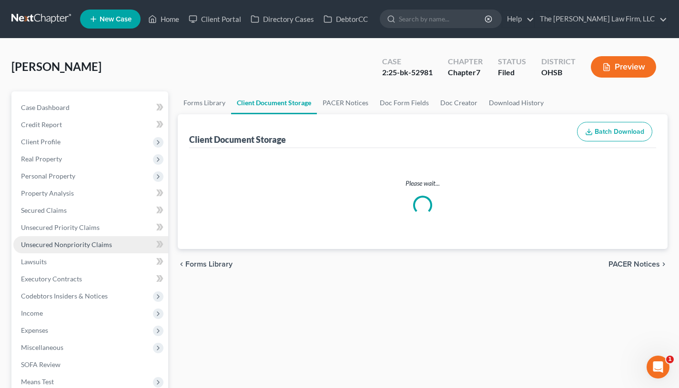
select select "52"
select select "61"
select select "7"
select select "37"
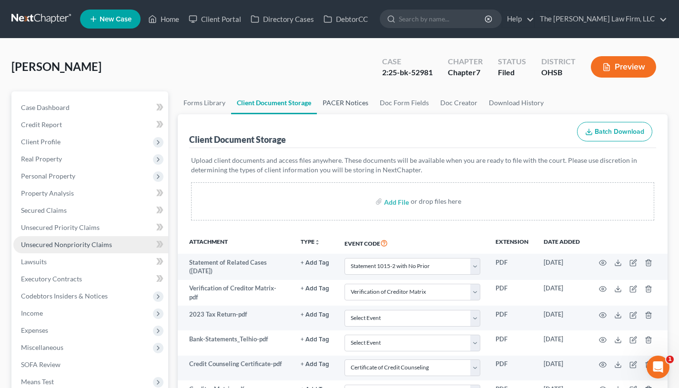
click at [334, 106] on link "PACER Notices" at bounding box center [345, 102] width 57 height 23
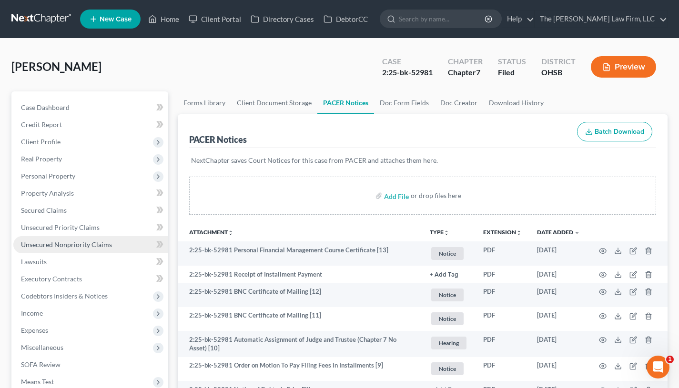
click at [431, 74] on div "2:25-bk-52981" at bounding box center [407, 72] width 50 height 11
click at [348, 72] on div "Dennison, Mickel Upgraded Case 2:25-bk-52981 Chapter Chapter 7 Status Filed Dis…" at bounding box center [339, 70] width 656 height 41
click at [394, 105] on link "Doc Form Fields" at bounding box center [404, 102] width 61 height 23
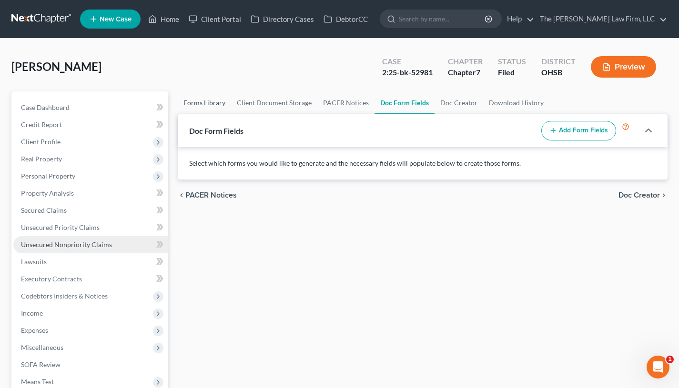
click at [198, 108] on link "Forms Library" at bounding box center [204, 102] width 53 height 23
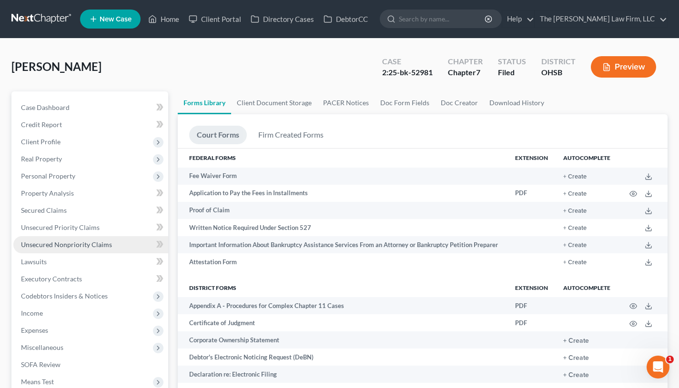
click at [424, 70] on div "2:25-bk-52981" at bounding box center [407, 72] width 50 height 11
click at [376, 71] on div "Case 2:25-bk-52981" at bounding box center [407, 68] width 66 height 28
click at [328, 99] on link "PACER Notices" at bounding box center [345, 102] width 57 height 23
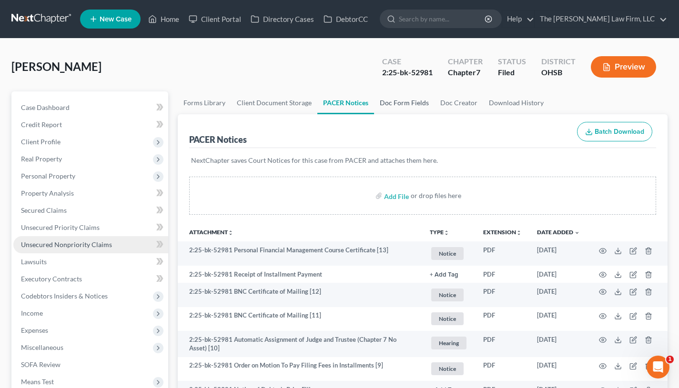
click at [398, 102] on link "Doc Form Fields" at bounding box center [404, 102] width 61 height 23
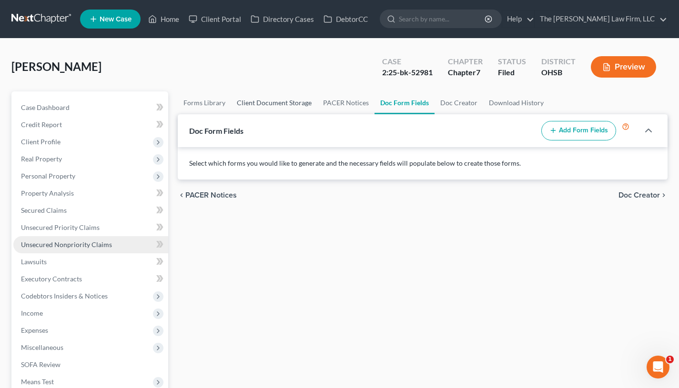
click at [296, 106] on link "Client Document Storage" at bounding box center [274, 102] width 86 height 23
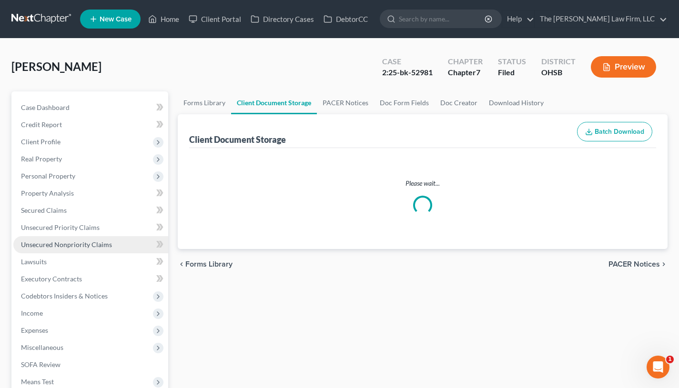
select select "52"
select select "61"
select select "7"
select select "37"
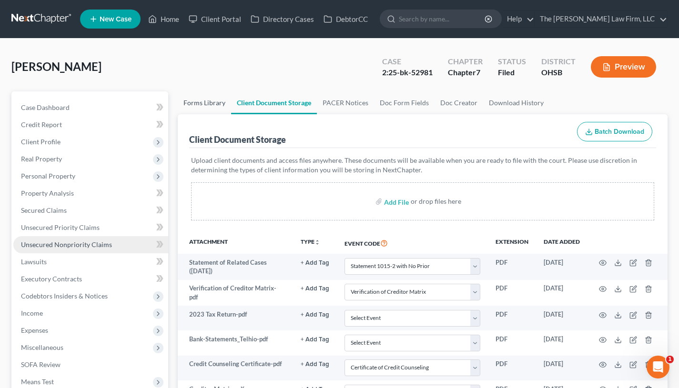
click at [222, 103] on link "Forms Library" at bounding box center [204, 102] width 53 height 23
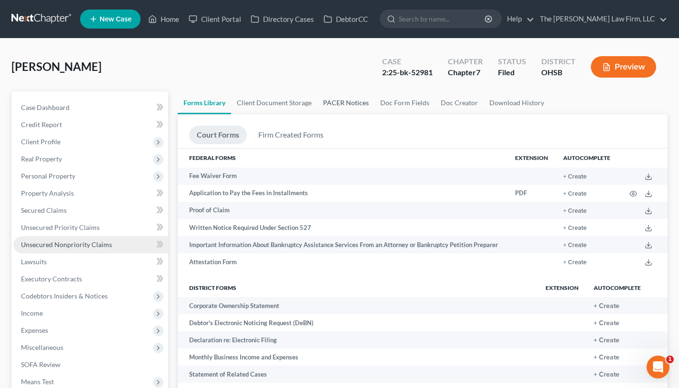
click at [333, 102] on link "PACER Notices" at bounding box center [345, 102] width 57 height 23
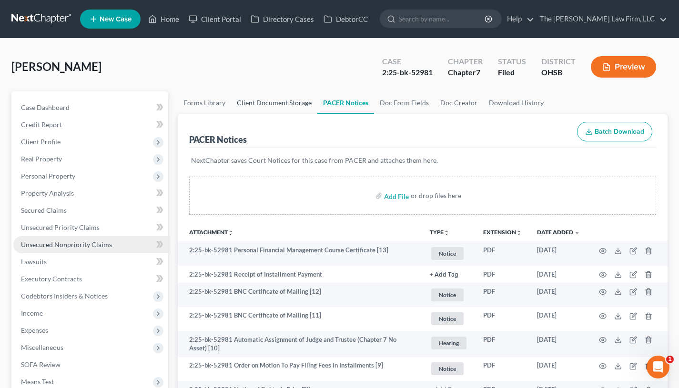
drag, startPoint x: 287, startPoint y: 104, endPoint x: 286, endPoint y: 99, distance: 5.4
click at [287, 104] on link "Client Document Storage" at bounding box center [274, 102] width 86 height 23
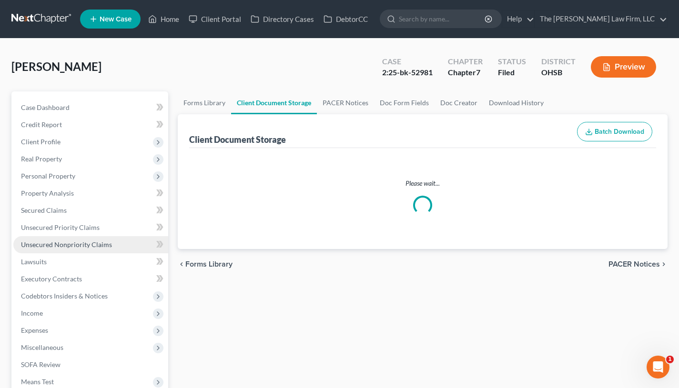
select select "52"
select select "61"
select select "7"
select select "37"
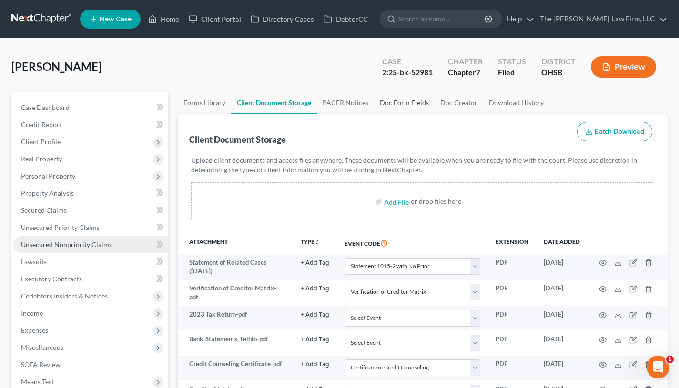
click at [376, 98] on link "Doc Form Fields" at bounding box center [404, 102] width 61 height 23
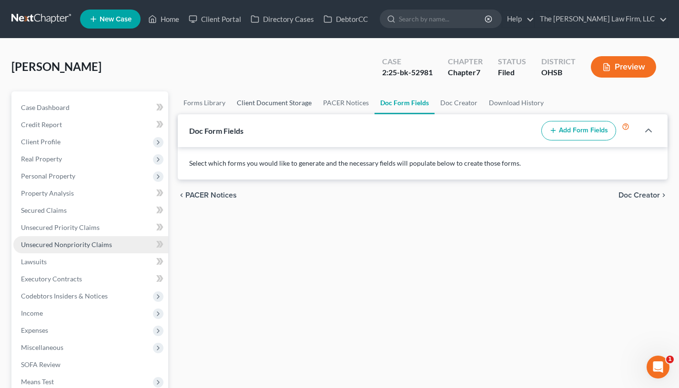
click at [295, 103] on link "Client Document Storage" at bounding box center [274, 102] width 86 height 23
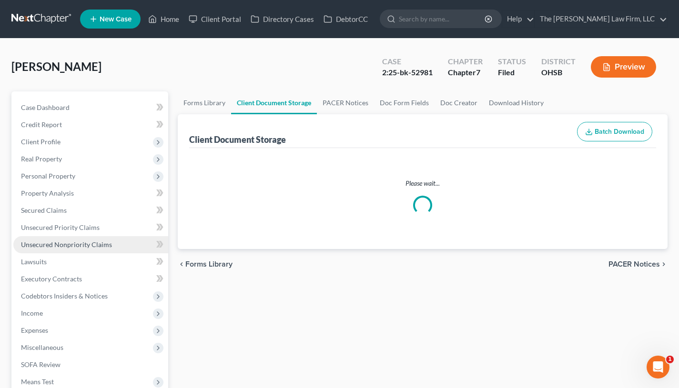
select select "52"
select select "61"
select select "7"
select select "37"
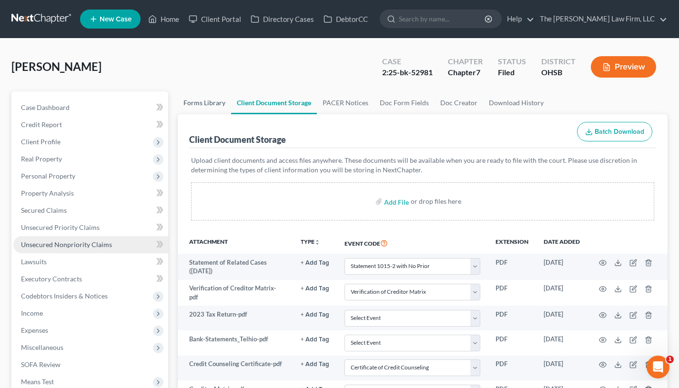
click at [198, 100] on link "Forms Library" at bounding box center [204, 102] width 53 height 23
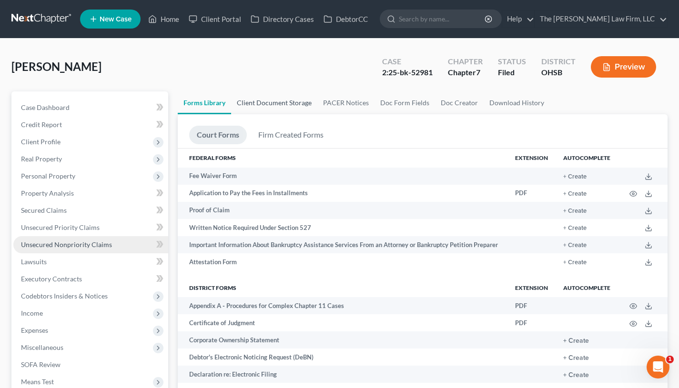
click at [280, 105] on link "Client Document Storage" at bounding box center [274, 102] width 86 height 23
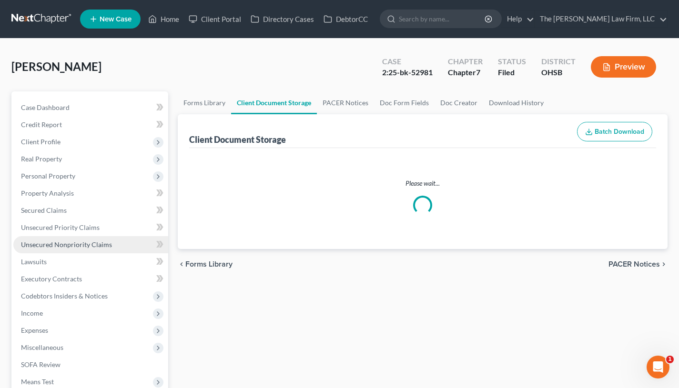
select select "52"
select select "61"
select select "7"
select select "37"
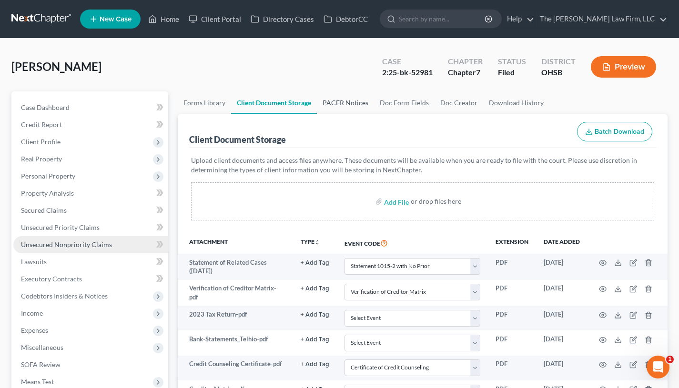
click at [333, 98] on link "PACER Notices" at bounding box center [345, 102] width 57 height 23
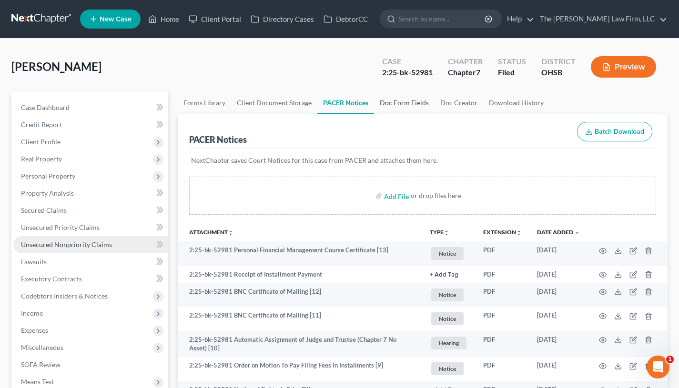
click at [408, 107] on link "Doc Form Fields" at bounding box center [404, 102] width 61 height 23
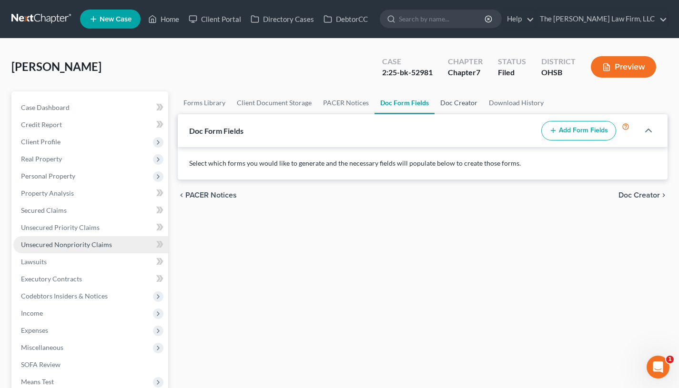
click at [452, 101] on link "Doc Creator" at bounding box center [458, 102] width 49 height 23
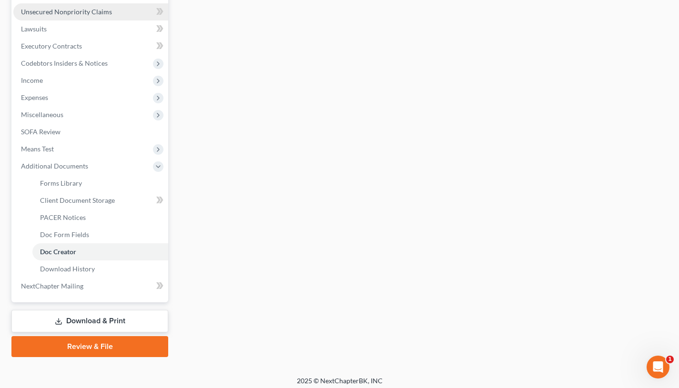
scroll to position [237, 0]
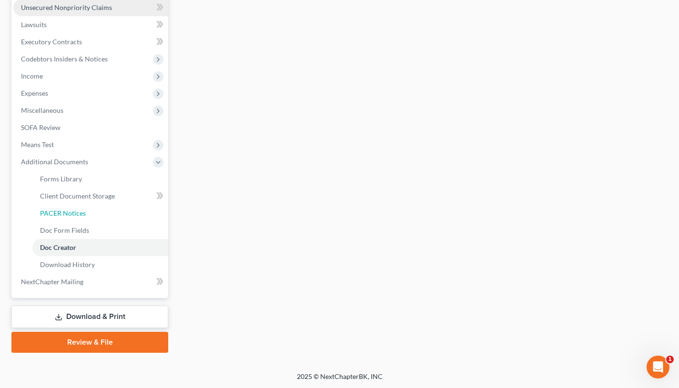
click at [71, 211] on span "PACER Notices" at bounding box center [63, 213] width 46 height 8
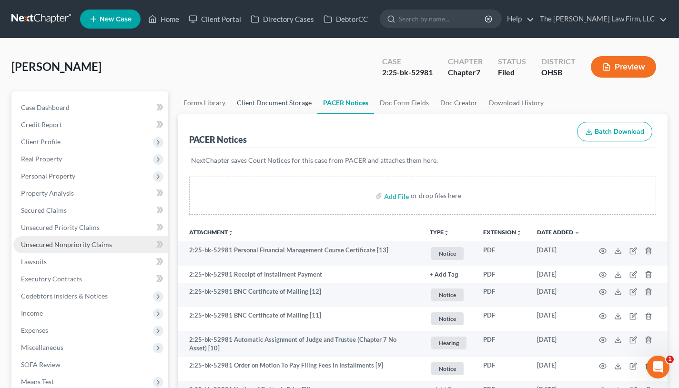
click at [261, 104] on link "Client Document Storage" at bounding box center [274, 102] width 86 height 23
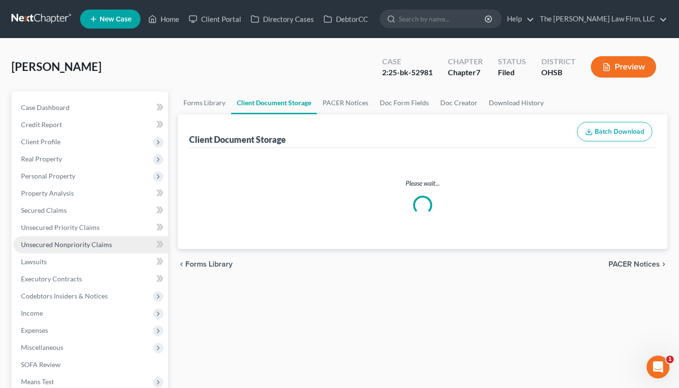
select select "52"
select select "61"
select select "7"
select select "37"
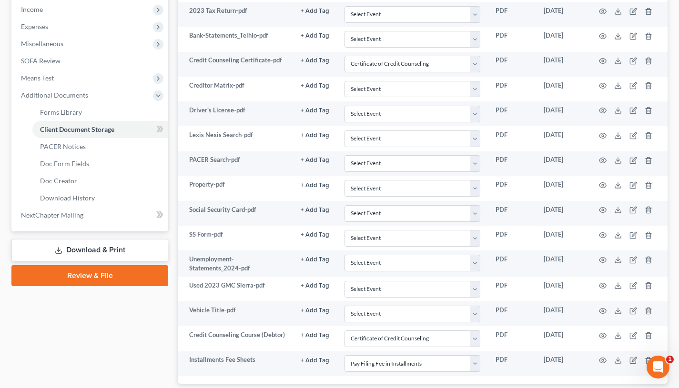
scroll to position [317, 0]
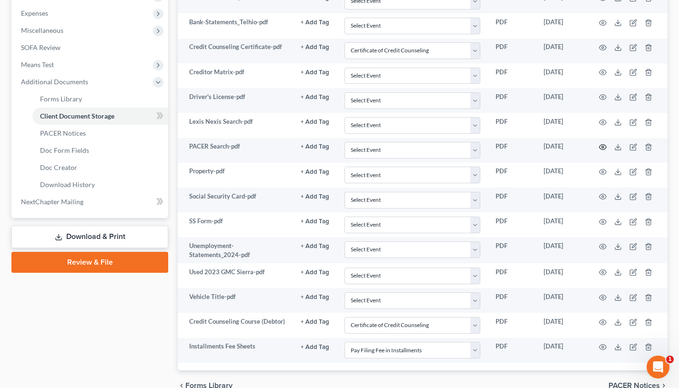
click at [603, 146] on circle "button" at bounding box center [603, 147] width 2 height 2
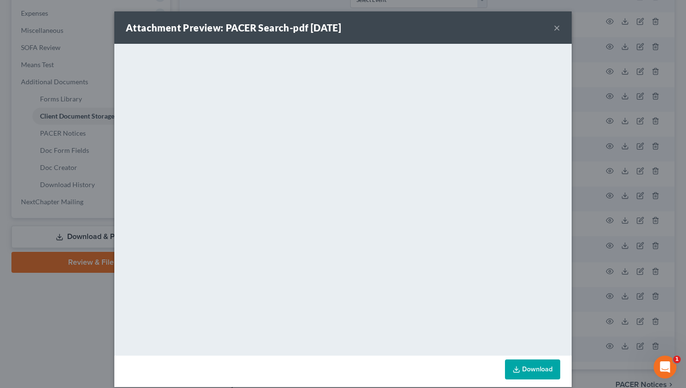
click at [554, 30] on button "×" at bounding box center [557, 27] width 7 height 11
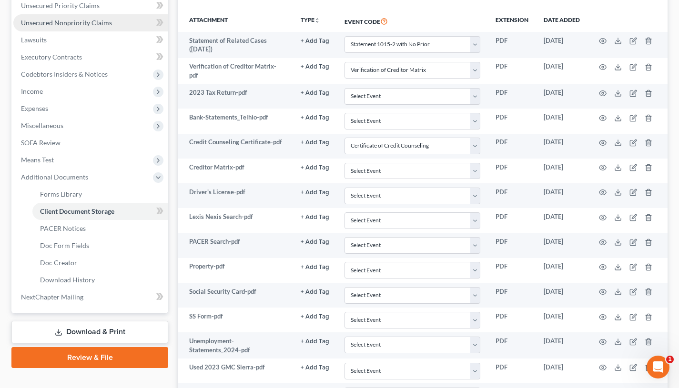
scroll to position [0, 0]
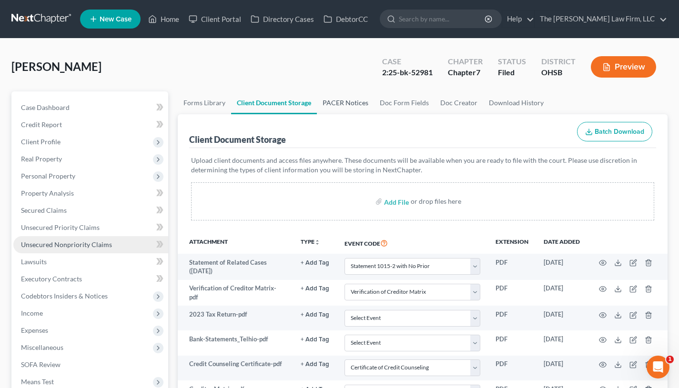
click at [323, 103] on link "PACER Notices" at bounding box center [345, 102] width 57 height 23
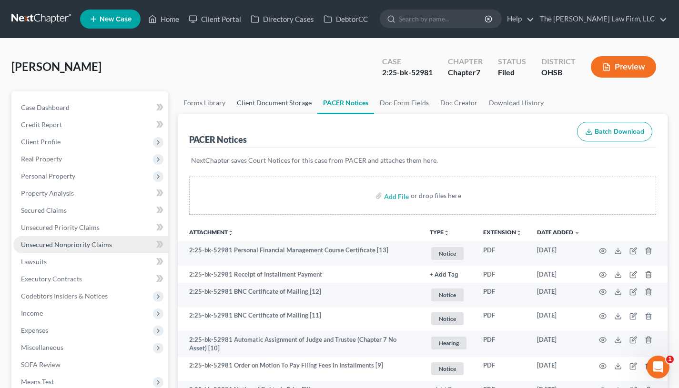
click at [303, 105] on link "Client Document Storage" at bounding box center [274, 102] width 86 height 23
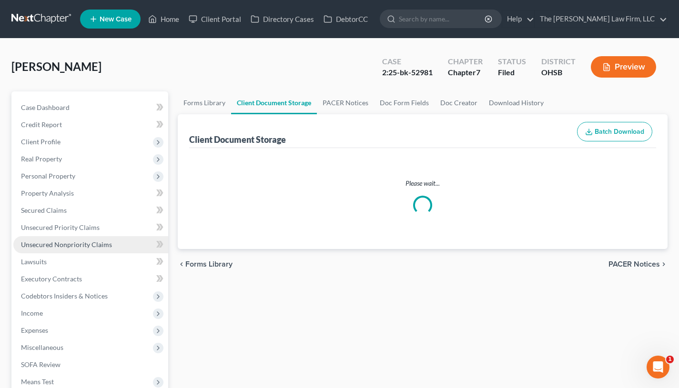
select select "52"
select select "61"
select select "7"
select select "37"
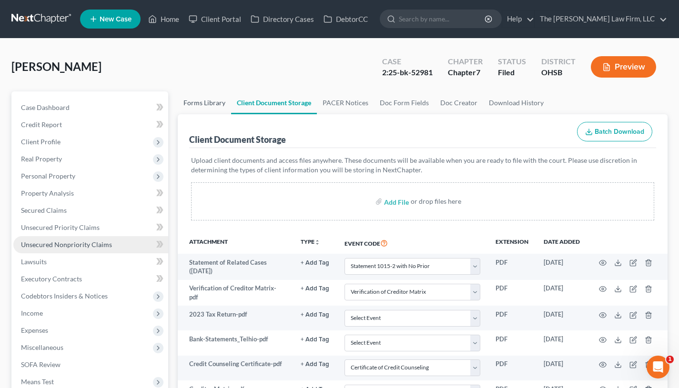
click at [209, 99] on link "Forms Library" at bounding box center [204, 102] width 53 height 23
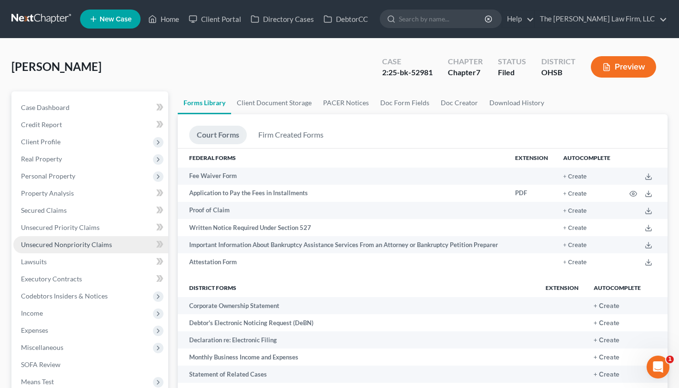
click at [74, 172] on span "Personal Property" at bounding box center [48, 176] width 54 height 8
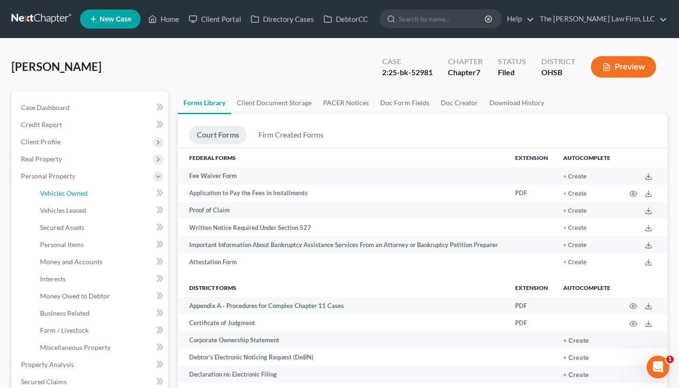
click at [74, 193] on span "Vehicles Owned" at bounding box center [64, 193] width 48 height 8
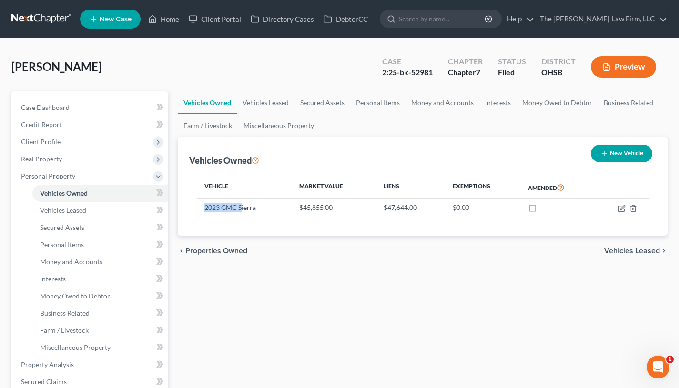
drag, startPoint x: 203, startPoint y: 206, endPoint x: 250, endPoint y: 201, distance: 46.5
click at [242, 202] on td "2023 GMC Sierra" at bounding box center [244, 208] width 95 height 18
drag, startPoint x: 250, startPoint y: 201, endPoint x: 257, endPoint y: 206, distance: 8.6
click at [257, 206] on td "2023 GMC Sierra" at bounding box center [244, 208] width 95 height 18
click at [254, 224] on div "Vehicle Market Value Liens Exemptions Amended 2023 GMC Sierra $45,855.00 $47,64…" at bounding box center [422, 202] width 467 height 67
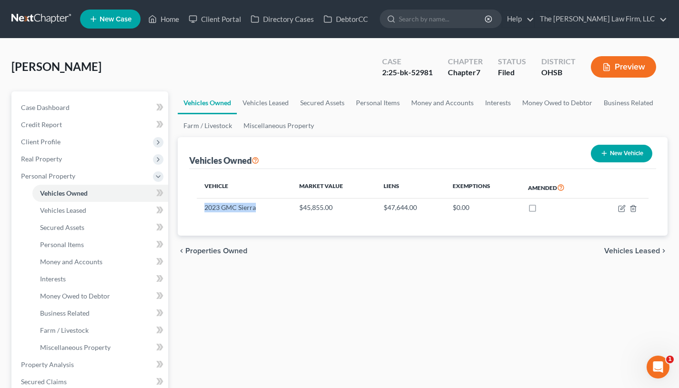
drag, startPoint x: 208, startPoint y: 206, endPoint x: 256, endPoint y: 208, distance: 48.1
click at [256, 208] on td "2023 GMC Sierra" at bounding box center [244, 208] width 95 height 18
copy td "2023 GMC Sierra"
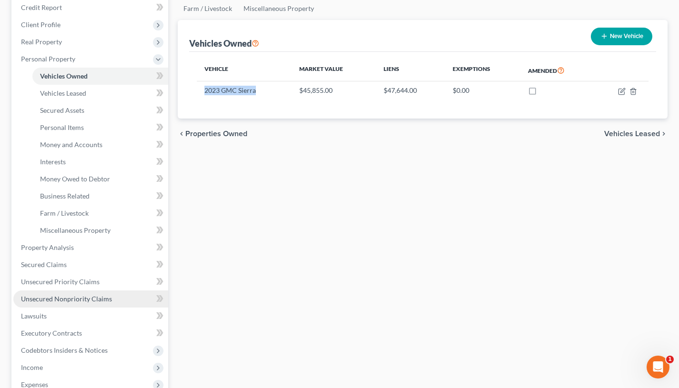
scroll to position [159, 0]
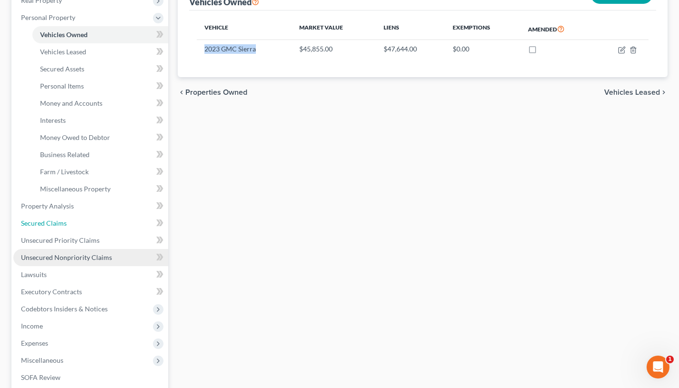
click at [60, 221] on span "Secured Claims" at bounding box center [44, 223] width 46 height 8
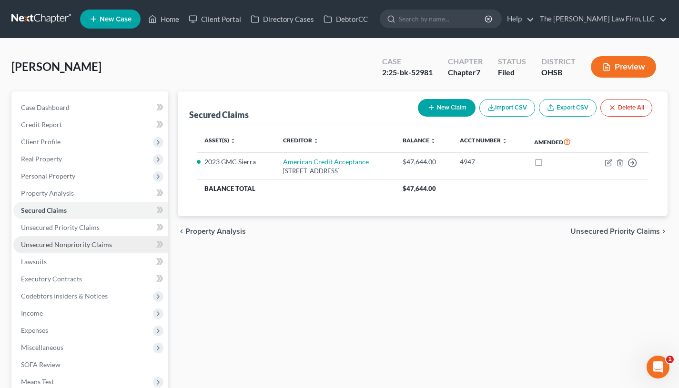
click at [69, 181] on span "Personal Property" at bounding box center [90, 176] width 155 height 17
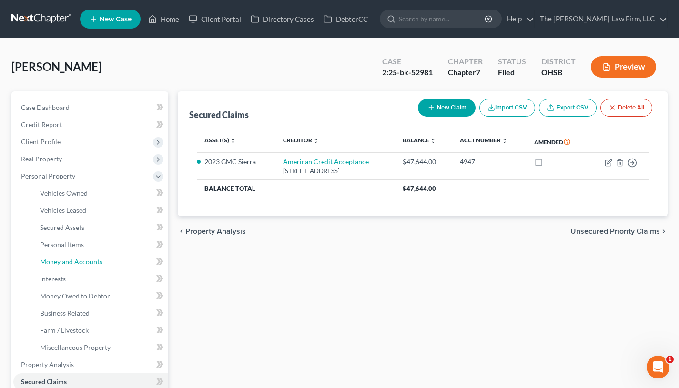
click at [71, 262] on span "Money and Accounts" at bounding box center [71, 262] width 62 height 8
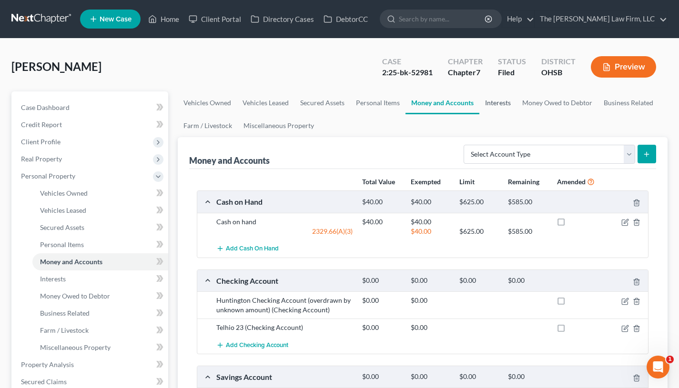
click at [502, 99] on link "Interests" at bounding box center [497, 102] width 37 height 23
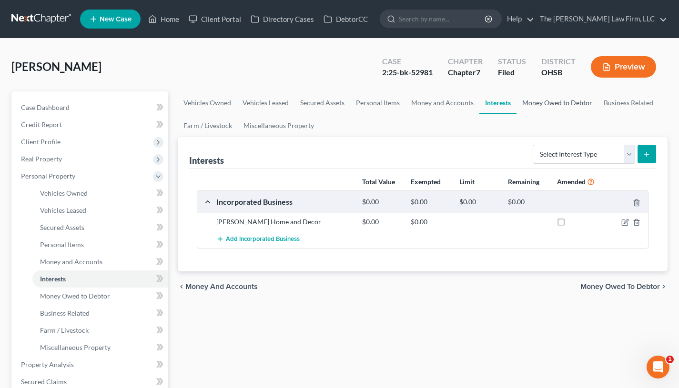
click at [529, 104] on link "Money Owed to Debtor" at bounding box center [556, 102] width 81 height 23
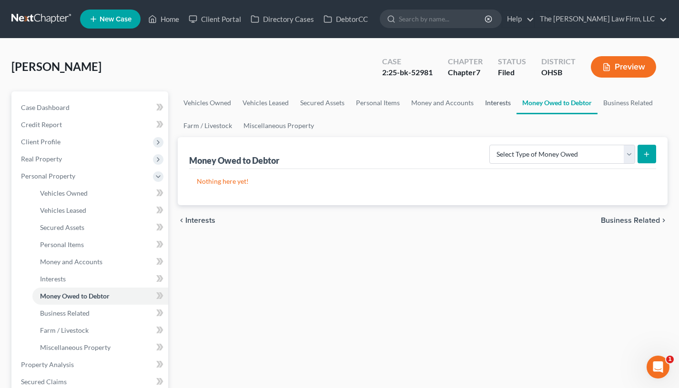
click at [497, 101] on link "Interests" at bounding box center [497, 102] width 37 height 23
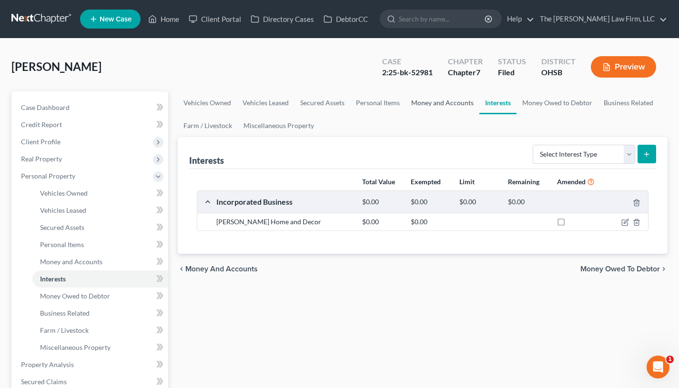
click at [462, 104] on link "Money and Accounts" at bounding box center [442, 102] width 74 height 23
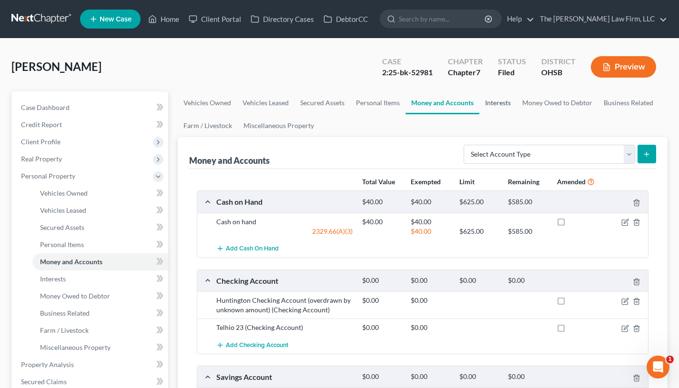
click at [496, 105] on link "Interests" at bounding box center [497, 102] width 37 height 23
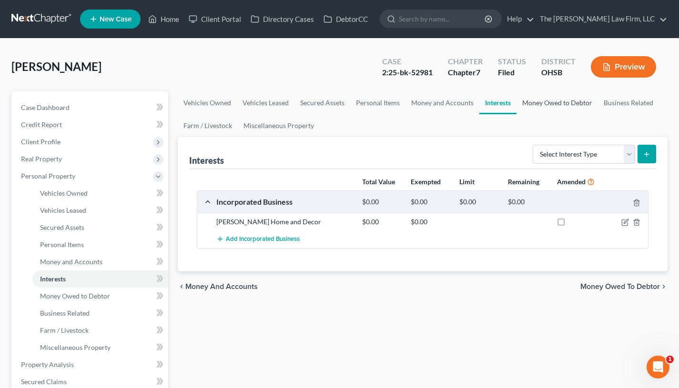
click at [540, 104] on link "Money Owed to Debtor" at bounding box center [556, 102] width 81 height 23
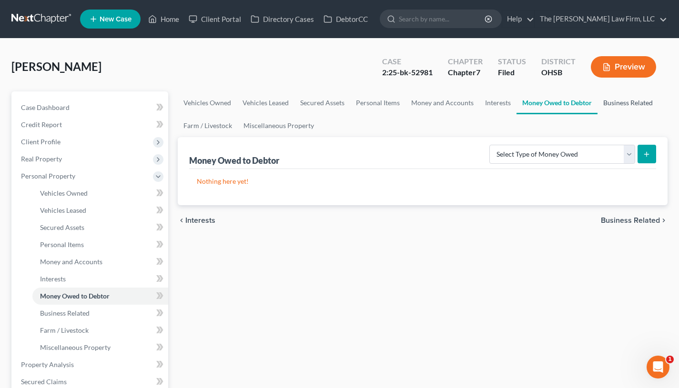
click at [619, 100] on link "Business Related" at bounding box center [627, 102] width 61 height 23
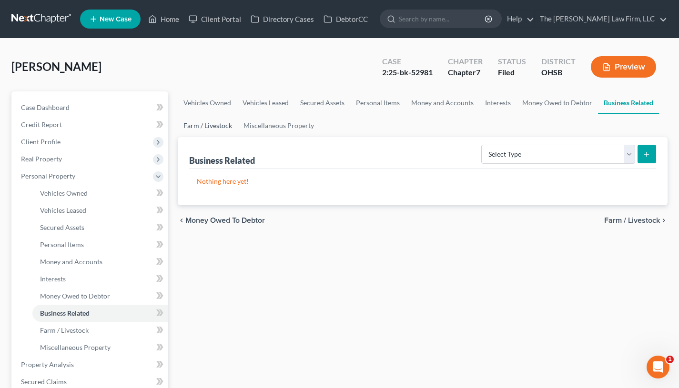
click at [218, 128] on link "Farm / Livestock" at bounding box center [208, 125] width 60 height 23
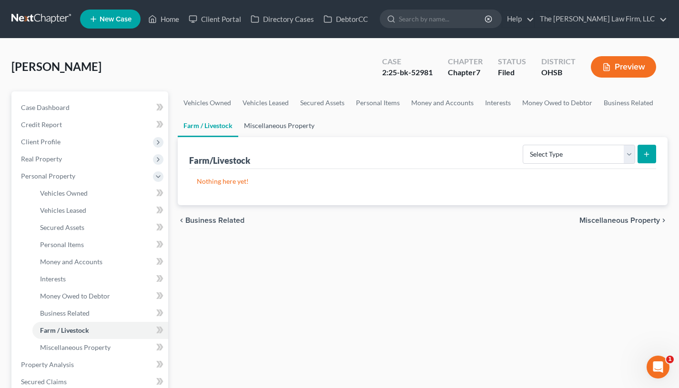
click at [284, 128] on link "Miscellaneous Property" at bounding box center [279, 125] width 82 height 23
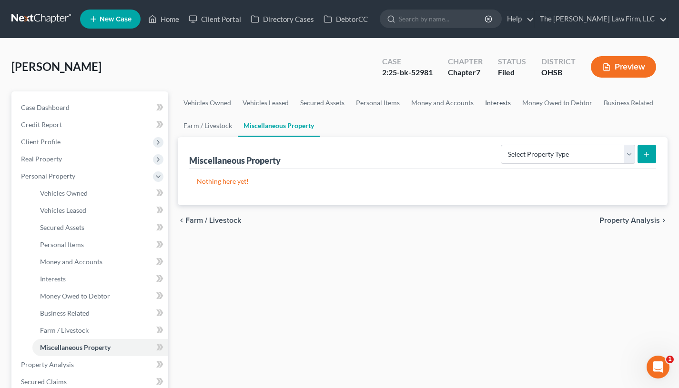
click at [491, 96] on link "Interests" at bounding box center [497, 102] width 37 height 23
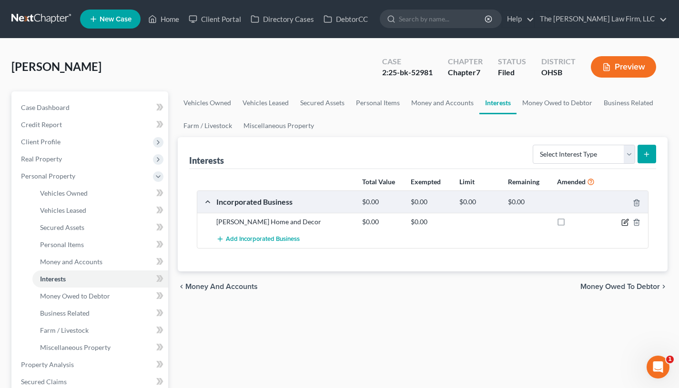
click at [623, 222] on icon "button" at bounding box center [625, 223] width 8 height 8
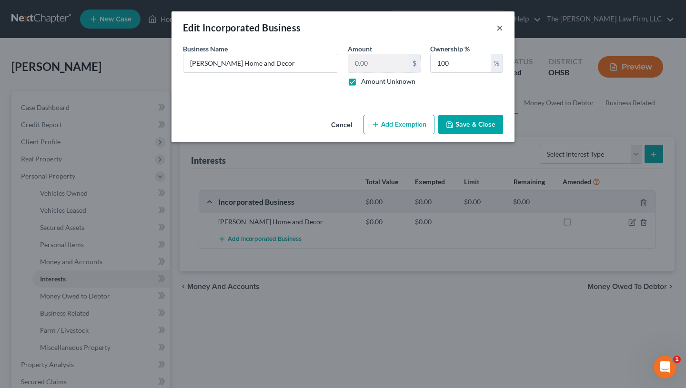
click at [499, 27] on button "×" at bounding box center [499, 27] width 7 height 11
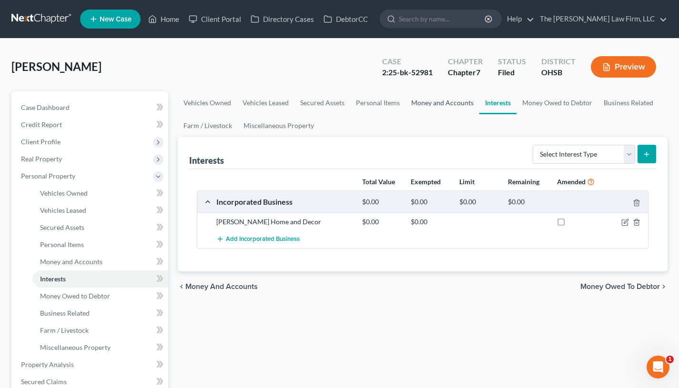
click at [431, 102] on link "Money and Accounts" at bounding box center [442, 102] width 74 height 23
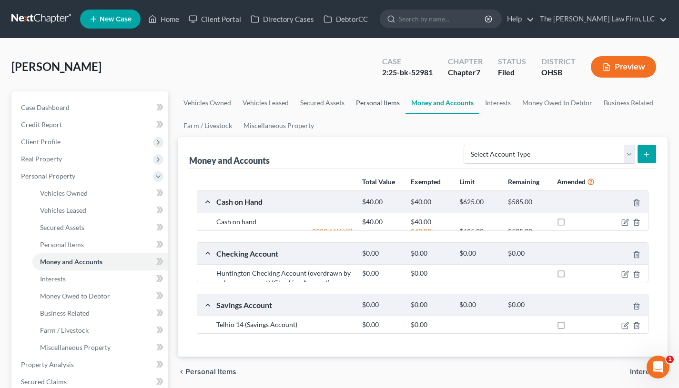
click at [393, 105] on link "Personal Items" at bounding box center [377, 102] width 55 height 23
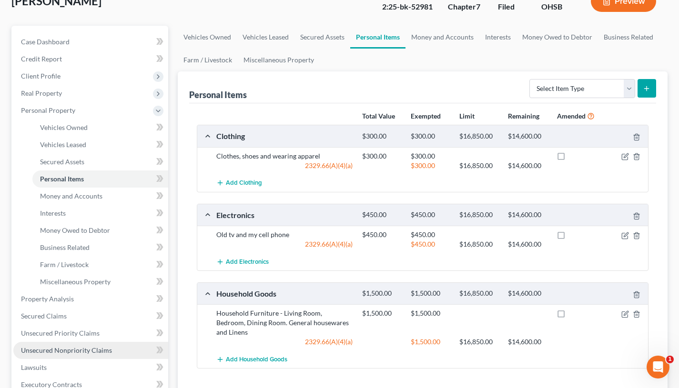
scroll to position [79, 0]
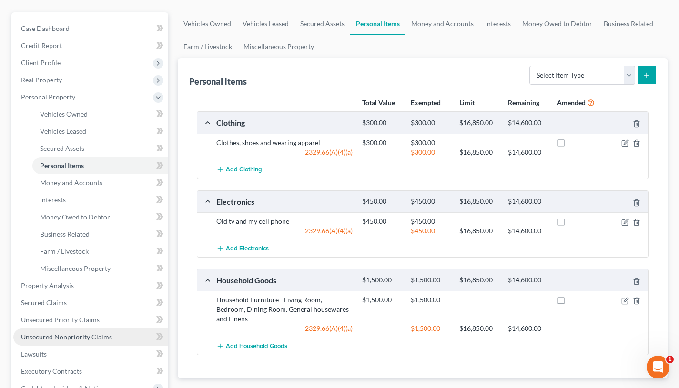
click at [91, 59] on span "Client Profile" at bounding box center [90, 62] width 155 height 17
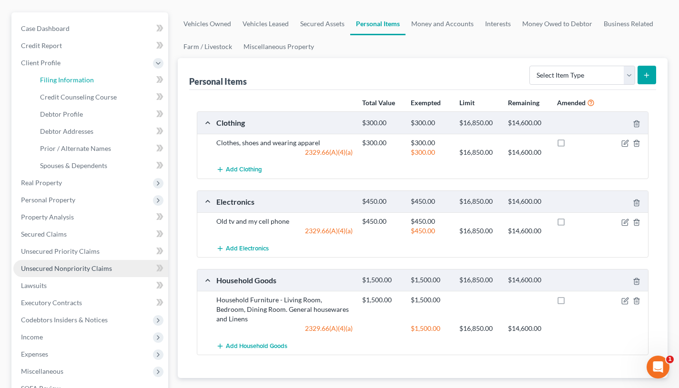
click at [91, 81] on span "Filing Information" at bounding box center [67, 80] width 54 height 8
select select "1"
select select "0"
select select "62"
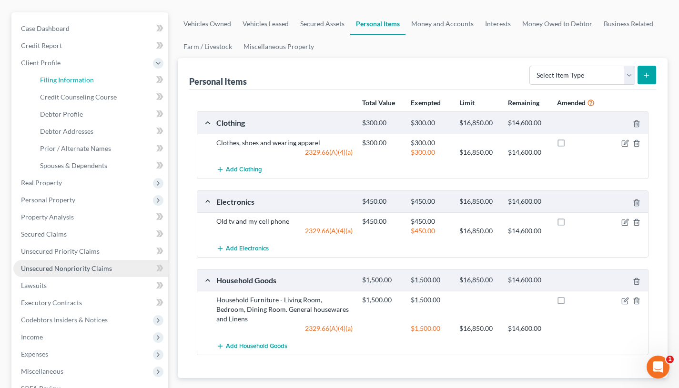
select select "2"
select select "36"
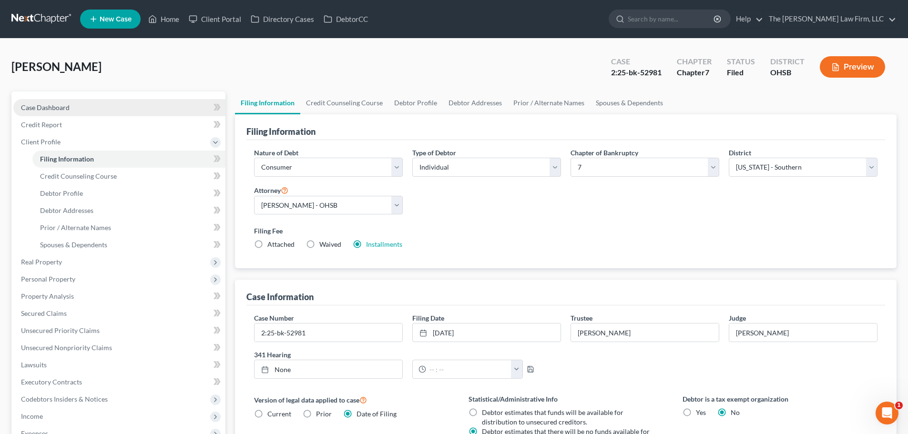
click at [80, 104] on link "Case Dashboard" at bounding box center [119, 107] width 212 height 17
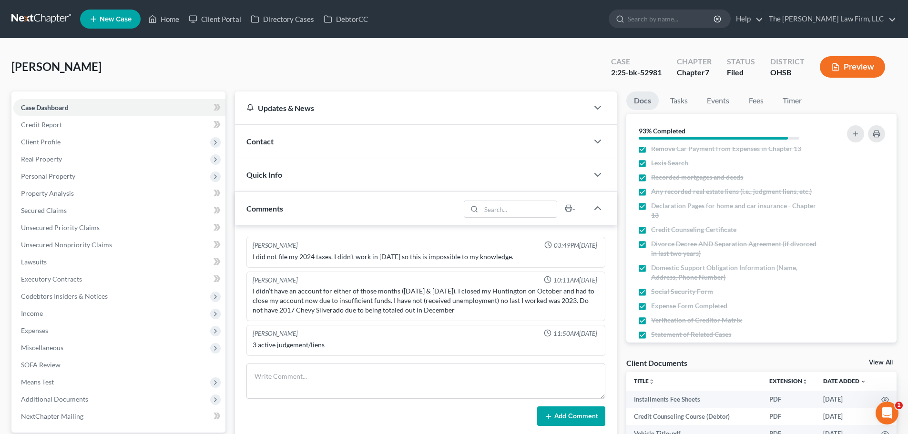
scroll to position [296, 0]
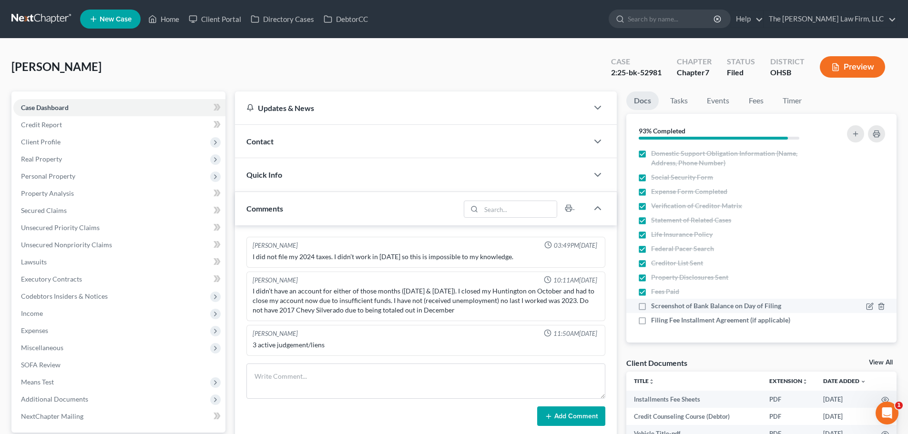
click at [672, 305] on span "Screenshot of Bank Balance on Day of Filing" at bounding box center [716, 306] width 130 height 10
click at [661, 305] on input "Screenshot of Bank Balance on Day of Filing" at bounding box center [658, 304] width 6 height 6
checkbox input "true"
click at [668, 319] on span "Filing Fee Installment Agreement (if applicable)" at bounding box center [720, 320] width 139 height 10
click at [661, 319] on input "Filing Fee Installment Agreement (if applicable)" at bounding box center [658, 318] width 6 height 6
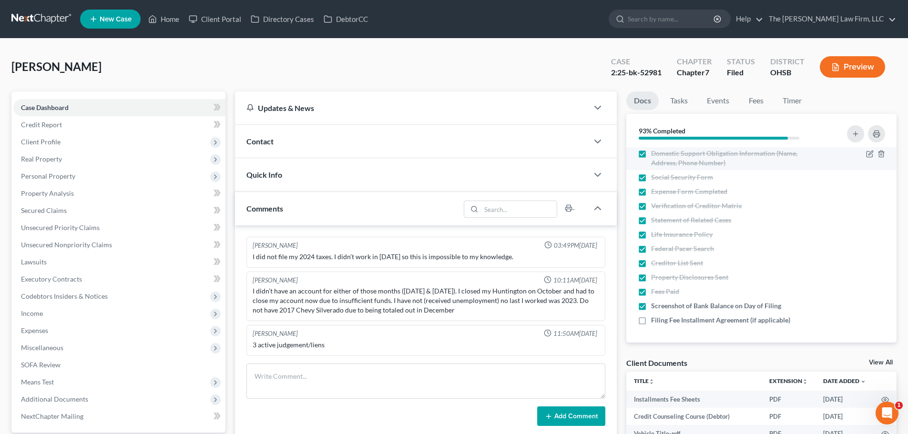
checkbox input "true"
click at [678, 99] on link "Tasks" at bounding box center [678, 100] width 33 height 19
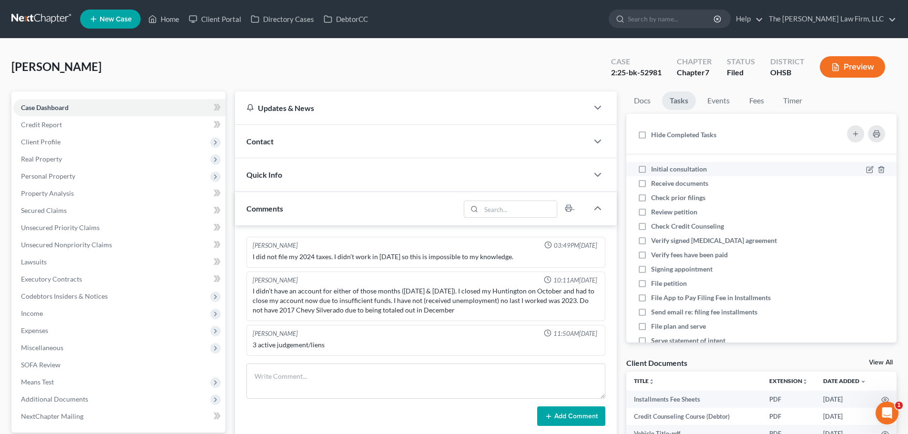
click at [660, 166] on span "Initial consultation" at bounding box center [679, 169] width 56 height 8
click at [660, 166] on input "Initial consultation" at bounding box center [658, 167] width 6 height 6
checkbox input "true"
click at [659, 183] on span "Receive documents" at bounding box center [679, 183] width 57 height 8
click at [659, 183] on input "Receive documents" at bounding box center [658, 182] width 6 height 6
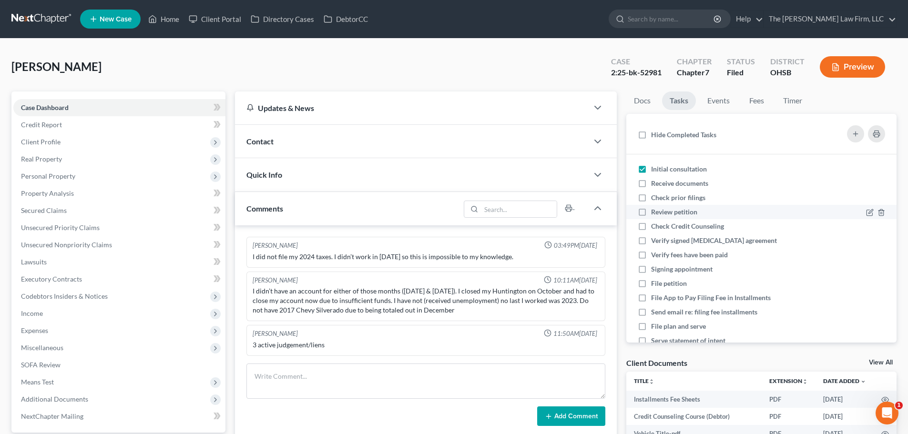
checkbox input "true"
click at [660, 195] on span "Check prior filings" at bounding box center [678, 197] width 54 height 8
click at [660, 195] on input "Check prior filings" at bounding box center [658, 196] width 6 height 6
checkbox input "true"
drag, startPoint x: 658, startPoint y: 212, endPoint x: 622, endPoint y: 57, distance: 159.5
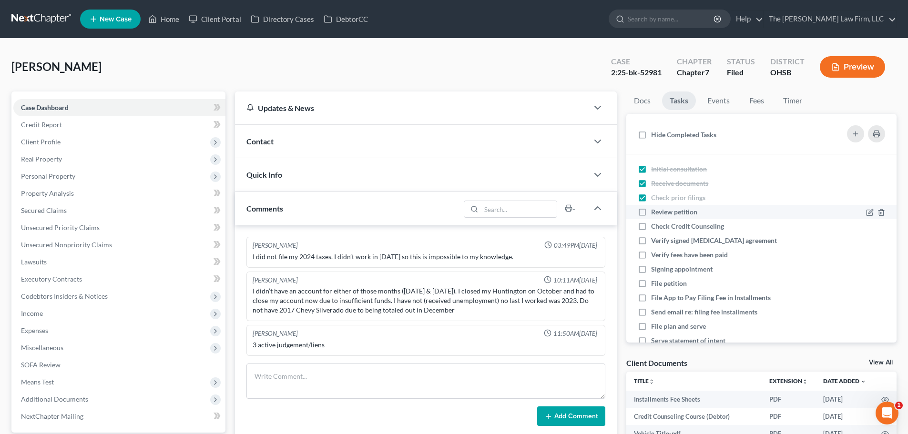
click at [658, 212] on span "Review petition" at bounding box center [674, 212] width 46 height 8
click at [658, 212] on input "Review petition" at bounding box center [658, 210] width 6 height 6
checkbox input "true"
click at [659, 226] on span "Check Credit Counseling" at bounding box center [687, 226] width 73 height 8
click at [659, 226] on input "Check Credit Counseling" at bounding box center [658, 225] width 6 height 6
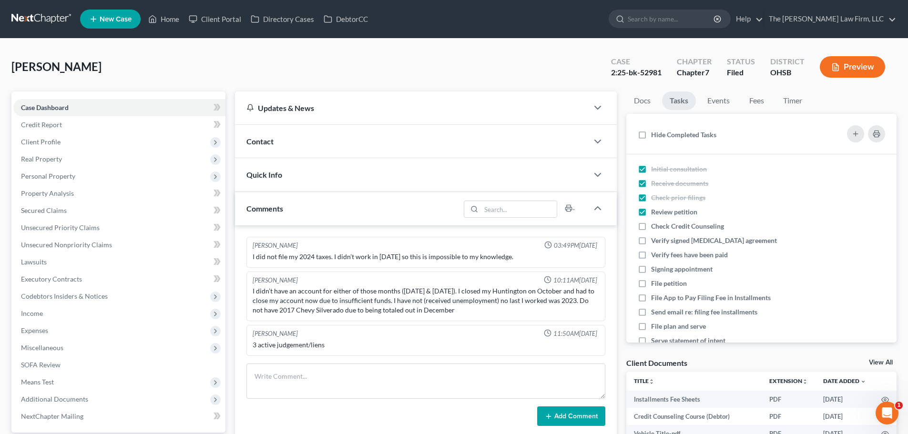
checkbox input "true"
click at [653, 241] on span "Verify signed [MEDICAL_DATA] agreement" at bounding box center [714, 240] width 126 height 8
click at [655, 241] on input "Verify signed [MEDICAL_DATA] agreement" at bounding box center [658, 239] width 6 height 6
checkbox input "true"
click at [656, 255] on span "Verify fees have been paid" at bounding box center [689, 255] width 77 height 8
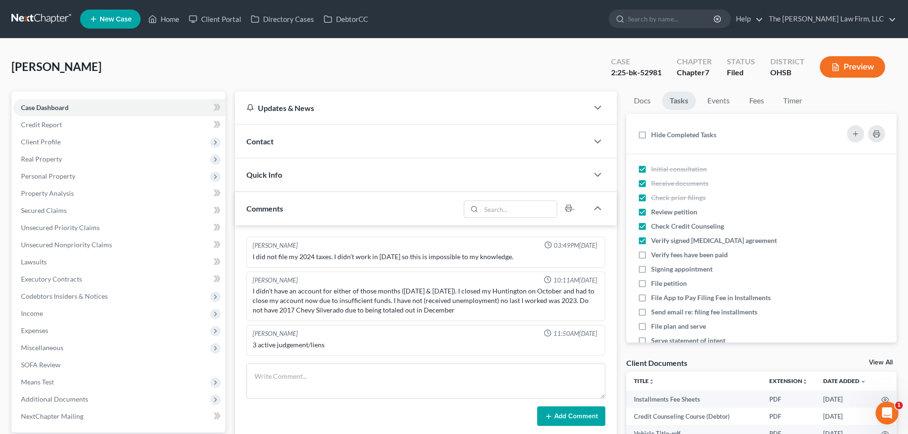
click at [656, 255] on input "Verify fees have been paid" at bounding box center [658, 253] width 6 height 6
checkbox input "true"
click at [657, 269] on span "Signing appointment" at bounding box center [681, 269] width 61 height 8
click at [657, 269] on input "Signing appointment" at bounding box center [658, 267] width 6 height 6
checkbox input "true"
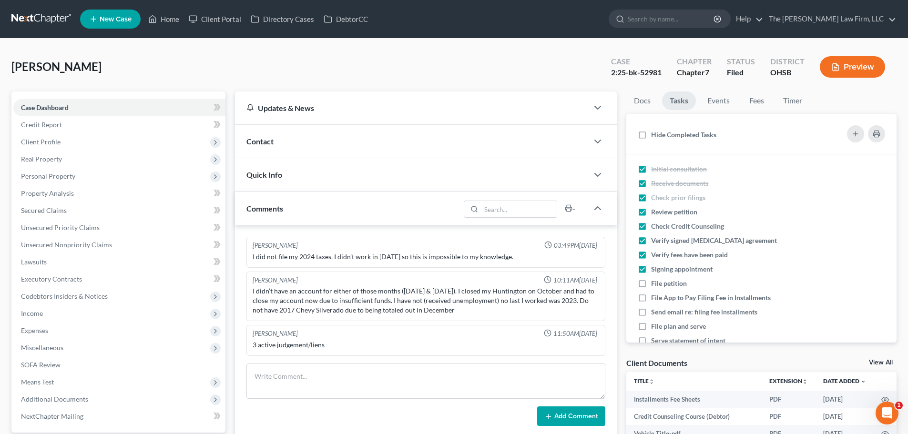
click at [655, 283] on span "File petition" at bounding box center [669, 283] width 36 height 8
click at [655, 283] on input "File petition" at bounding box center [658, 282] width 6 height 6
checkbox input "true"
click at [655, 297] on span "File App to Pay Filing Fee in Installments" at bounding box center [711, 297] width 120 height 8
click at [655, 297] on input "File App to Pay Filing Fee in Installments" at bounding box center [658, 296] width 6 height 6
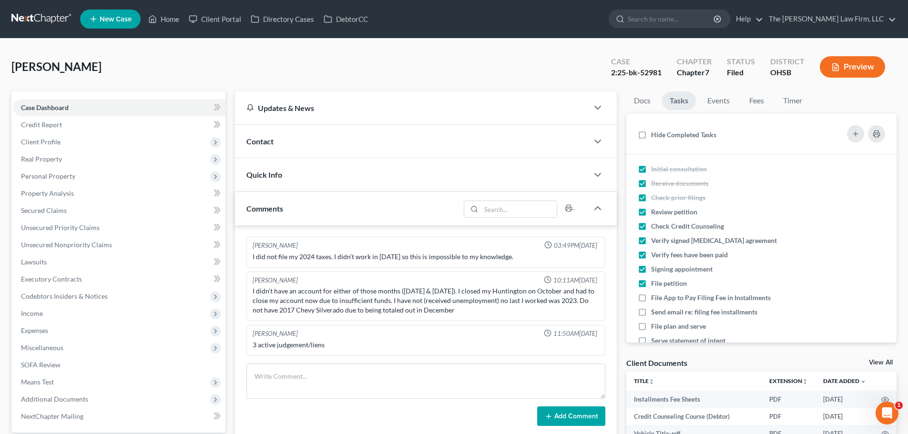
checkbox input "true"
click at [655, 311] on span "Send email re: filing fee installments" at bounding box center [704, 312] width 106 height 8
click at [655, 311] on input "Send email re: filing fee installments" at bounding box center [658, 310] width 6 height 6
checkbox input "true"
click at [656, 327] on span "File plan and serve" at bounding box center [678, 326] width 55 height 8
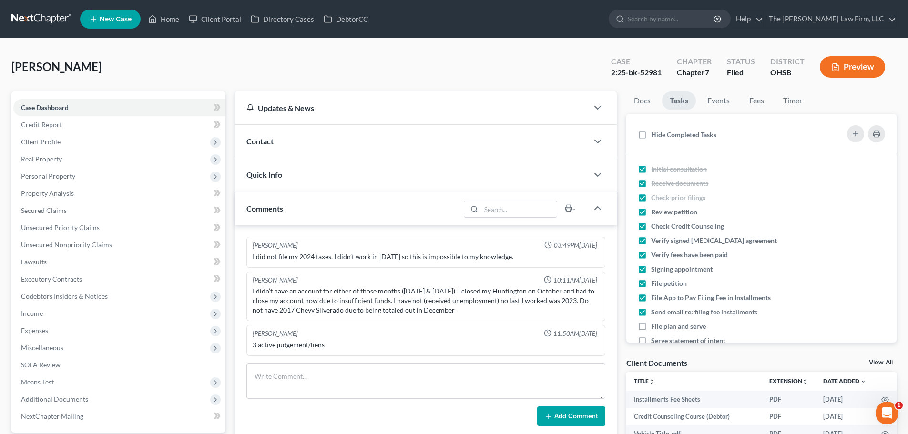
click at [656, 327] on input "File plan and serve" at bounding box center [658, 325] width 6 height 6
checkbox input "true"
click at [655, 338] on span "Serve statement of intent" at bounding box center [688, 340] width 74 height 8
click at [655, 338] on input "Serve statement of intent" at bounding box center [658, 339] width 6 height 6
checkbox input "true"
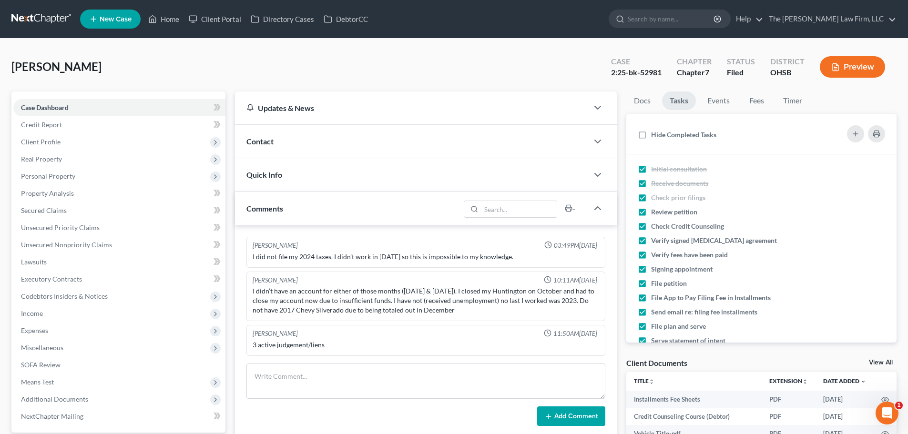
click at [666, 211] on span "Review petition" at bounding box center [674, 212] width 46 height 8
click at [661, 211] on input "Review petition" at bounding box center [658, 210] width 6 height 6
checkbox input "false"
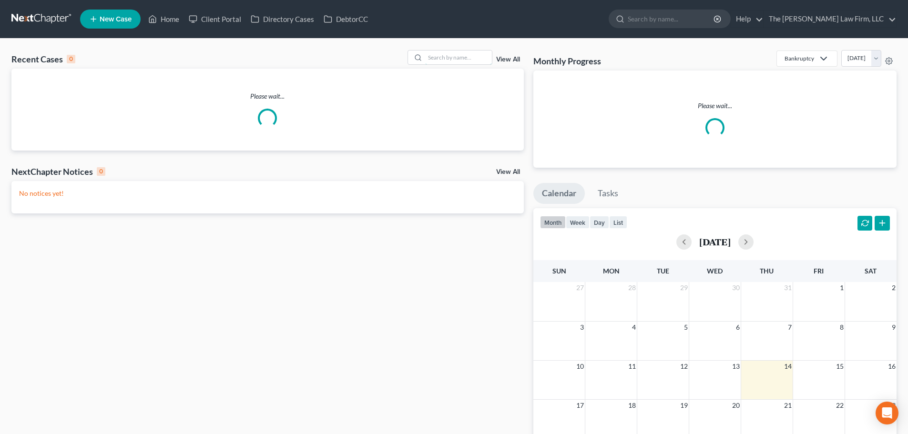
click at [443, 59] on input "search" at bounding box center [458, 57] width 67 height 14
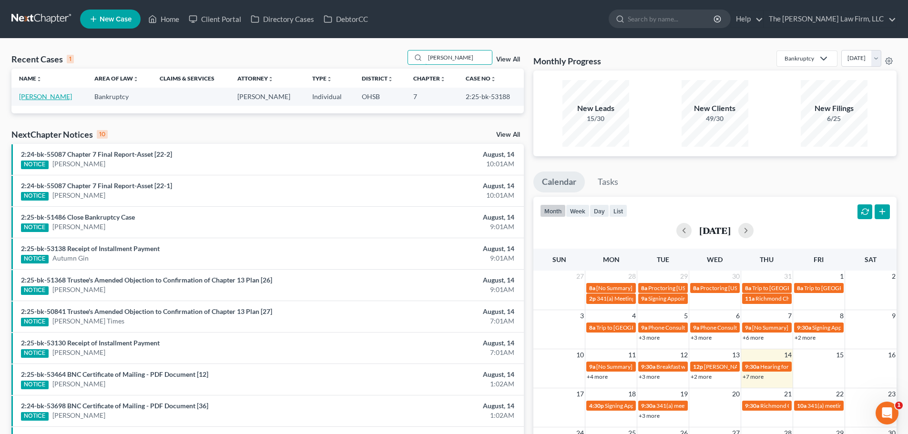
type input "blair"
click at [40, 96] on link "[PERSON_NAME]" at bounding box center [45, 96] width 53 height 8
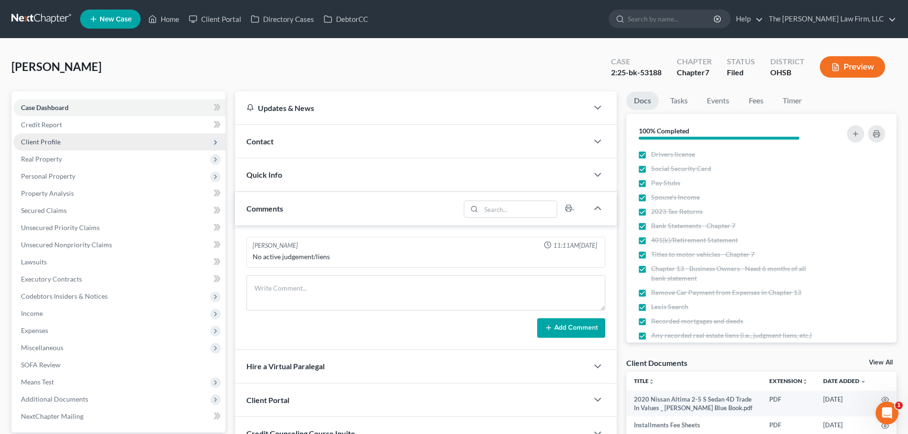
click at [53, 144] on span "Client Profile" at bounding box center [41, 142] width 40 height 8
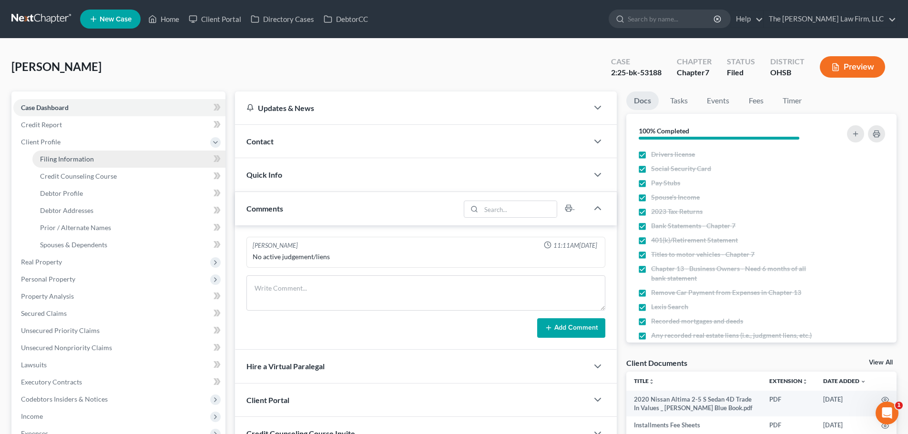
click at [60, 157] on span "Filing Information" at bounding box center [67, 159] width 54 height 8
select select "1"
select select "0"
select select "36"
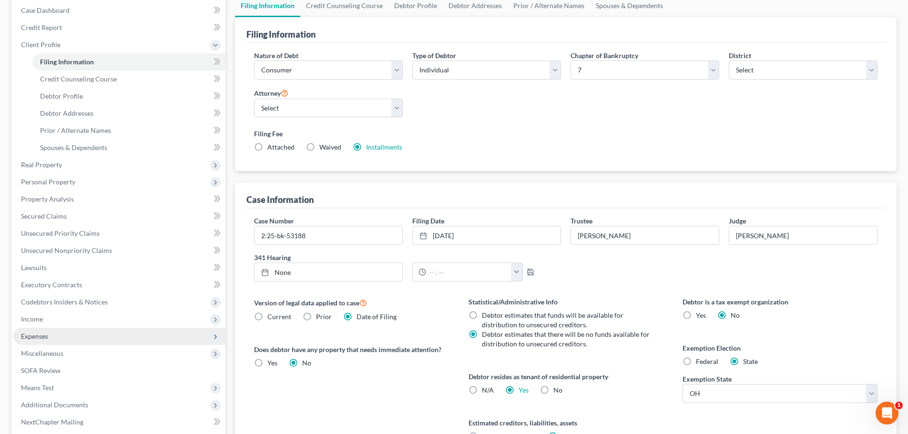
scroll to position [194, 0]
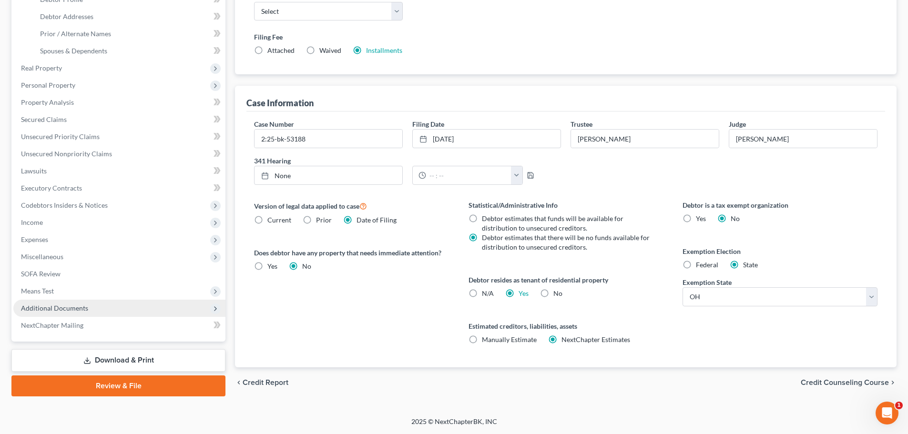
click at [44, 307] on span "Additional Documents" at bounding box center [54, 308] width 67 height 8
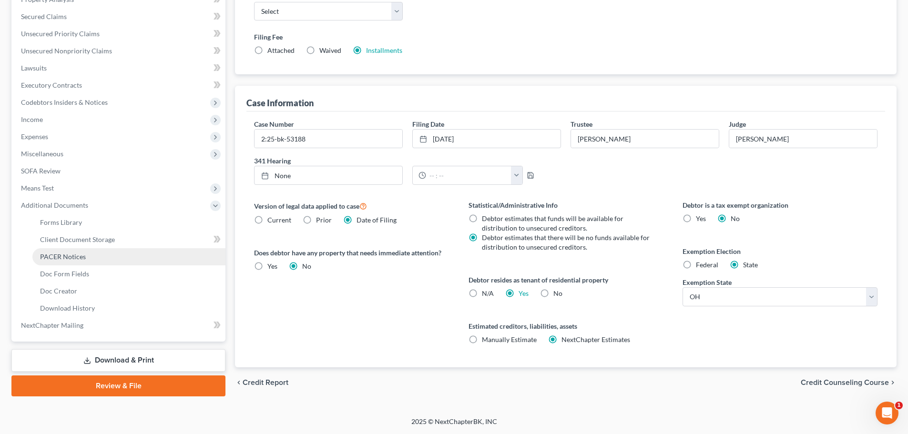
click at [68, 260] on span "PACER Notices" at bounding box center [63, 256] width 46 height 8
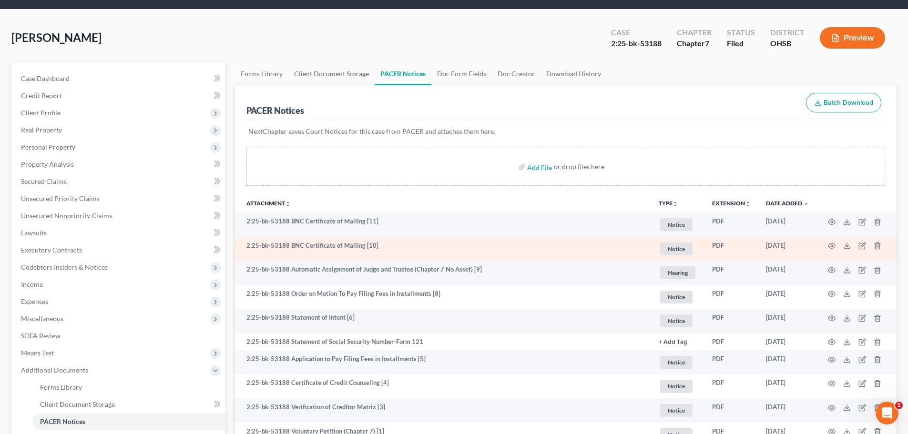
scroll to position [192, 0]
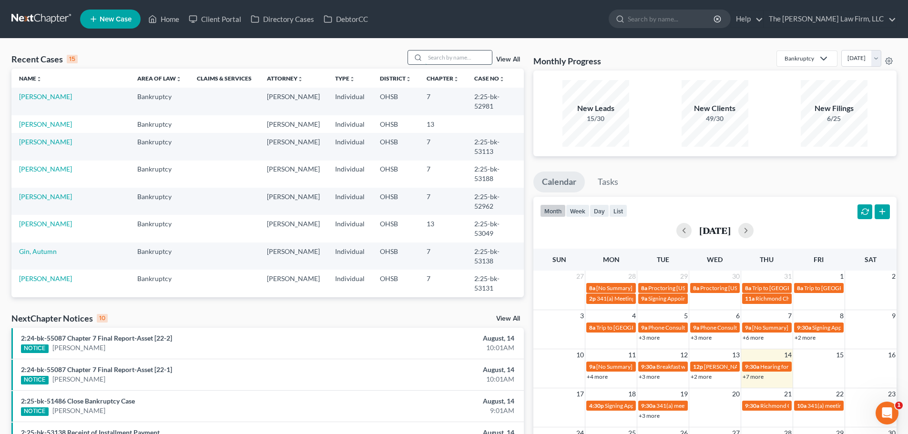
click at [435, 57] on input "search" at bounding box center [458, 57] width 67 height 14
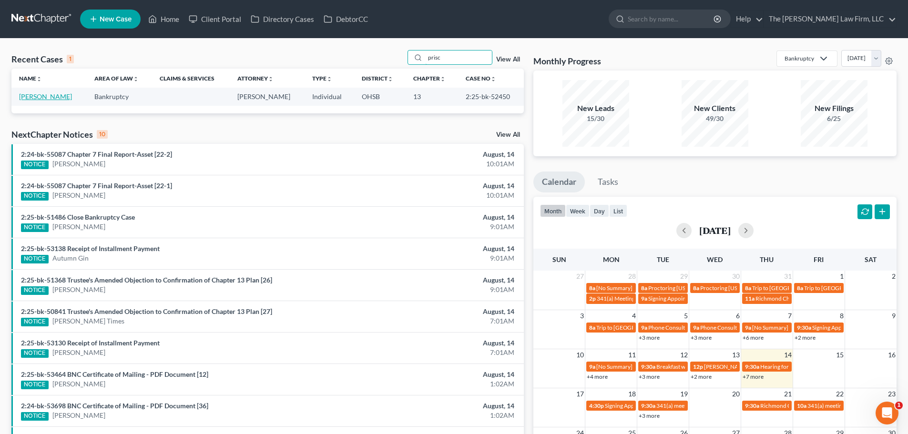
type input "prisc"
click at [46, 97] on link "White, Priscilla" at bounding box center [45, 96] width 53 height 8
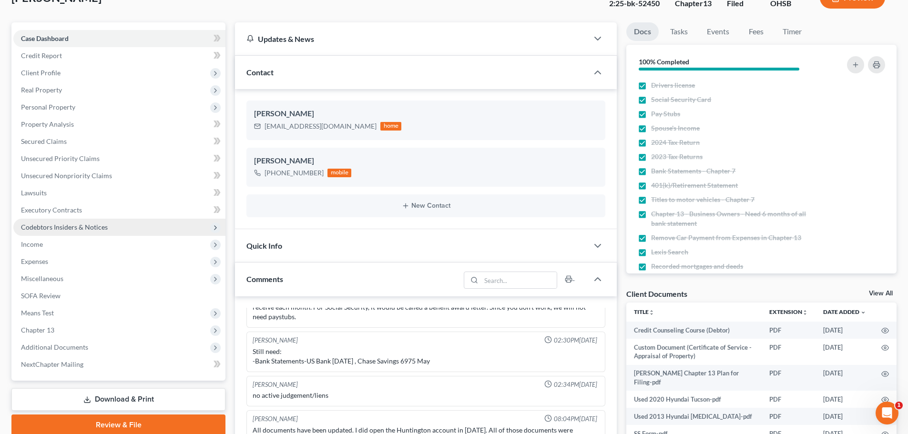
scroll to position [159, 0]
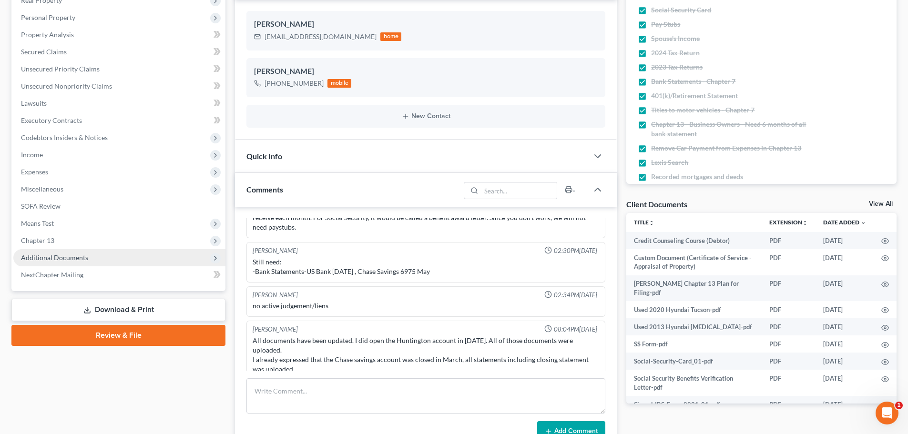
click at [56, 255] on span "Additional Documents" at bounding box center [54, 257] width 67 height 8
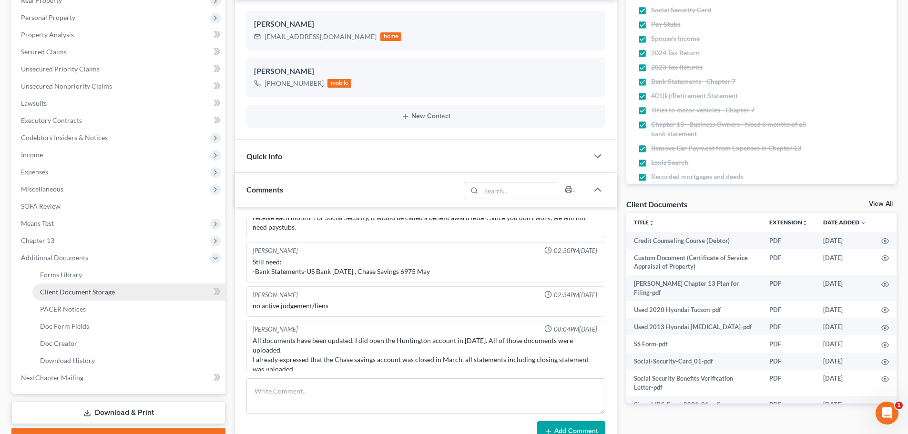
click at [71, 290] on span "Client Document Storage" at bounding box center [77, 292] width 75 height 8
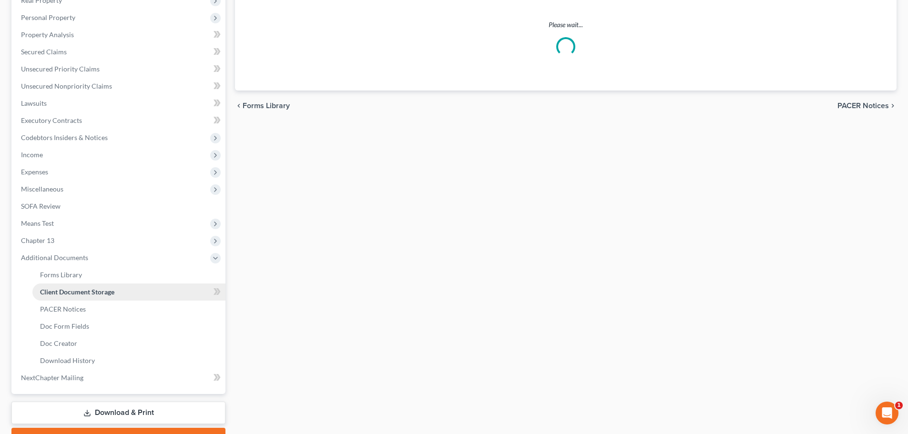
scroll to position [118, 0]
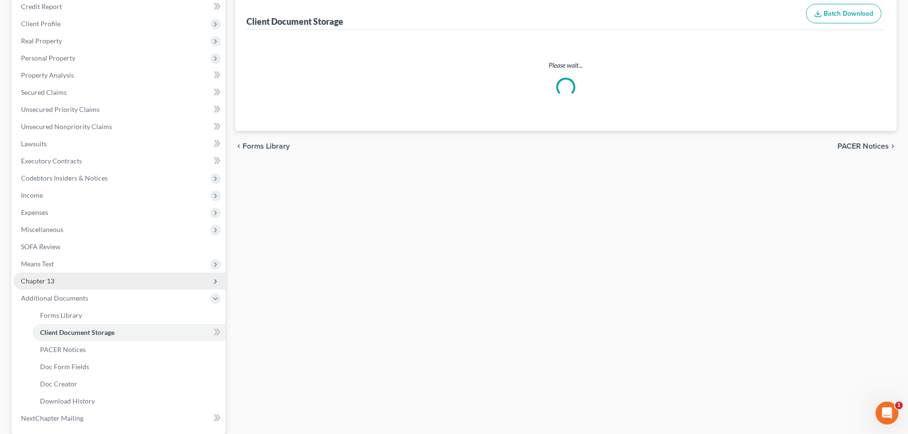
select select "52"
select select "61"
select select "7"
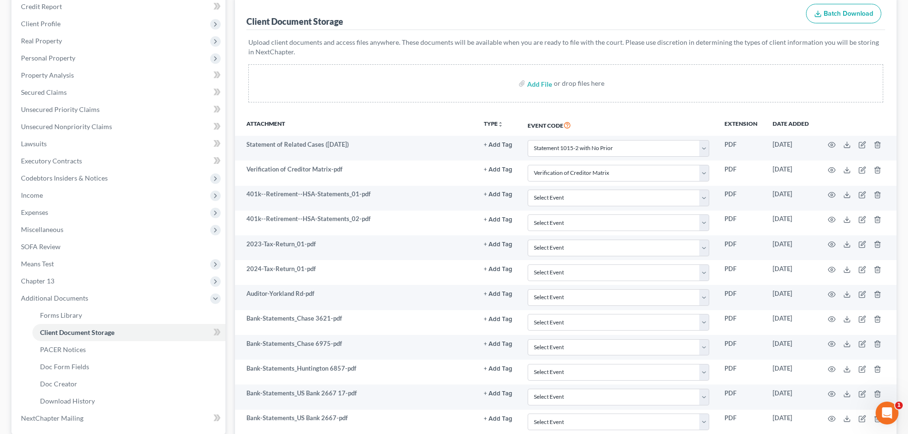
scroll to position [0, 0]
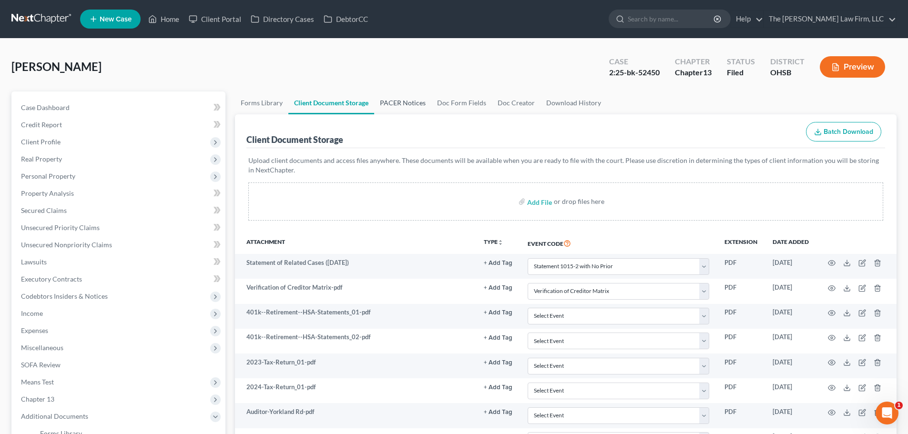
click at [414, 93] on link "PACER Notices" at bounding box center [402, 102] width 57 height 23
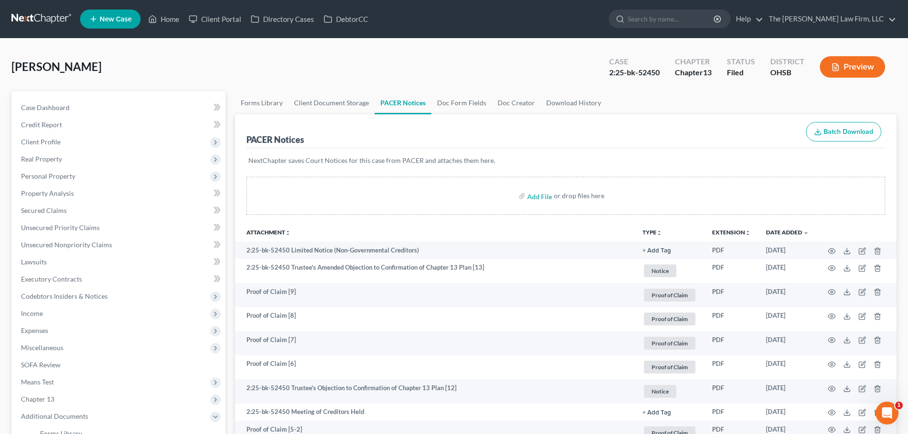
scroll to position [80, 0]
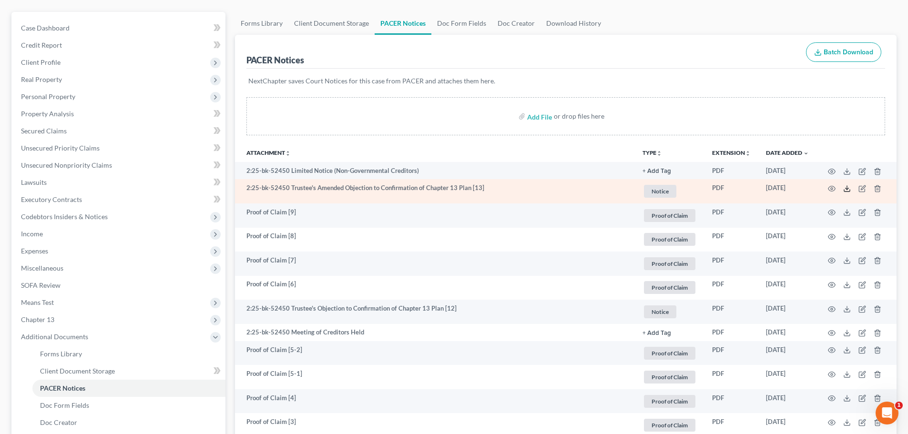
click at [848, 190] on icon at bounding box center [847, 189] width 8 height 8
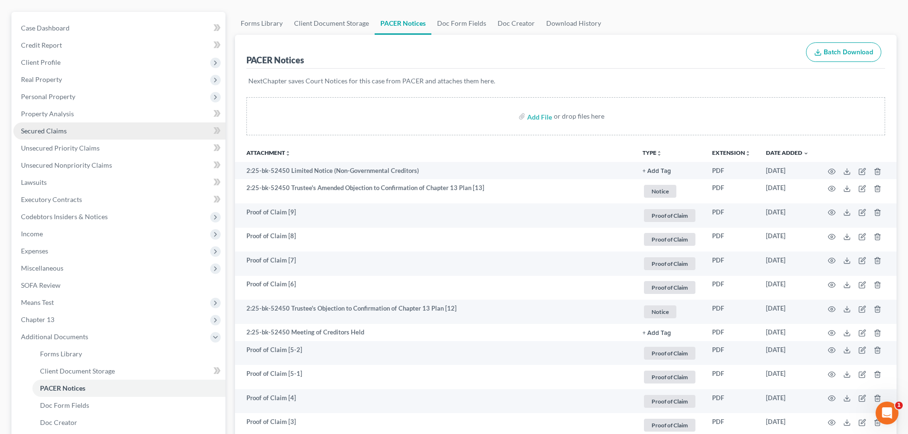
click at [50, 125] on link "Secured Claims" at bounding box center [119, 130] width 212 height 17
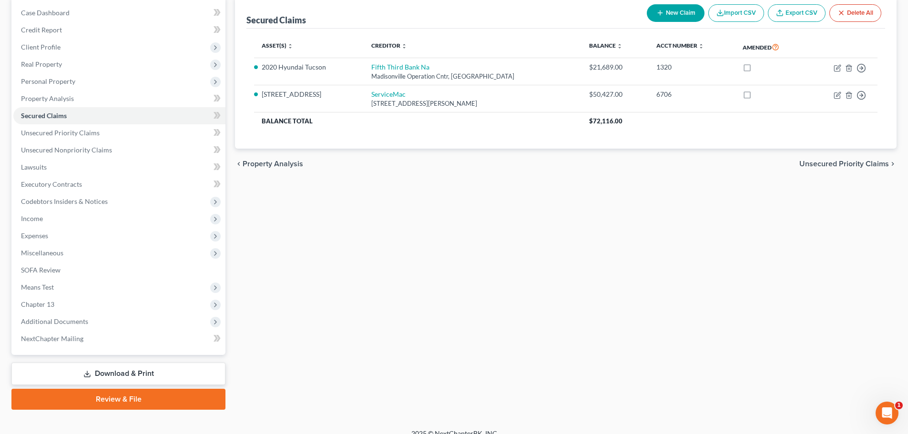
scroll to position [107, 0]
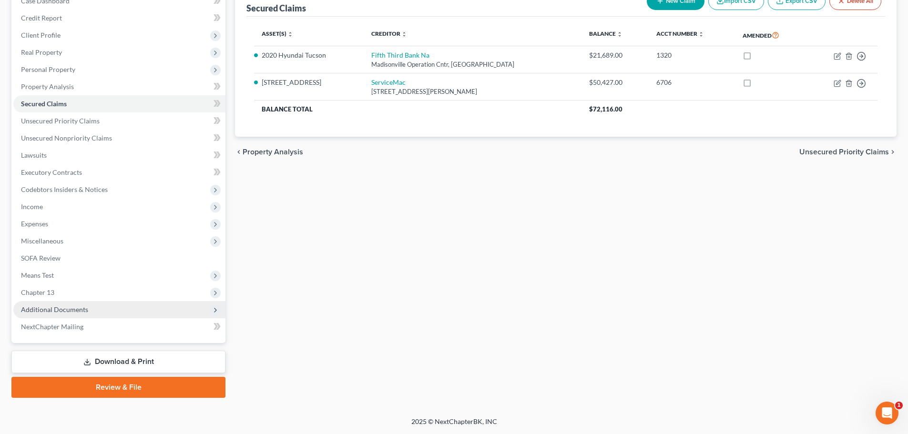
click at [70, 310] on span "Additional Documents" at bounding box center [54, 309] width 67 height 8
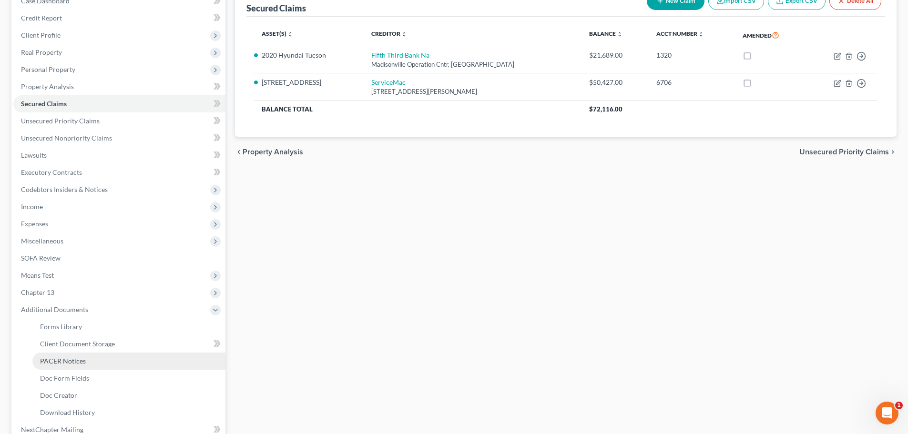
click at [61, 359] on span "PACER Notices" at bounding box center [63, 361] width 46 height 8
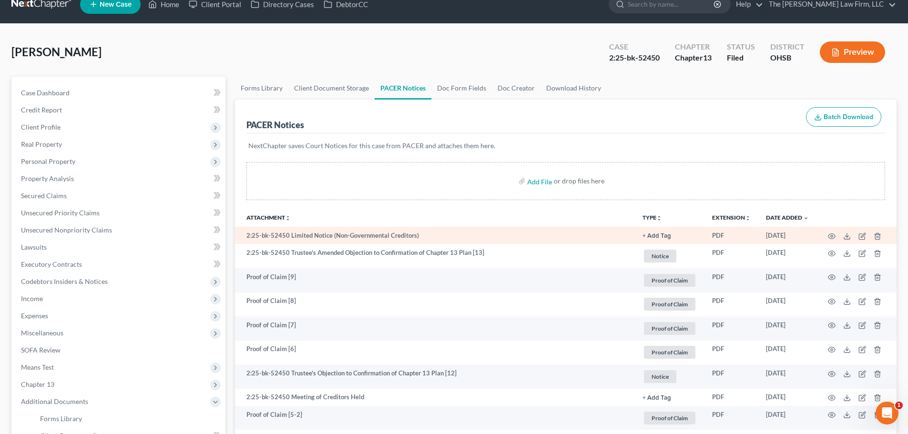
scroll to position [80, 0]
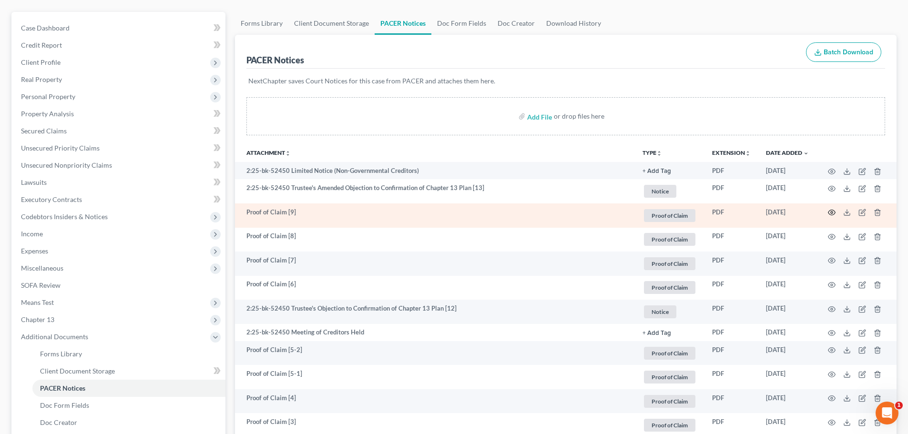
click at [828, 211] on icon "button" at bounding box center [831, 213] width 8 height 8
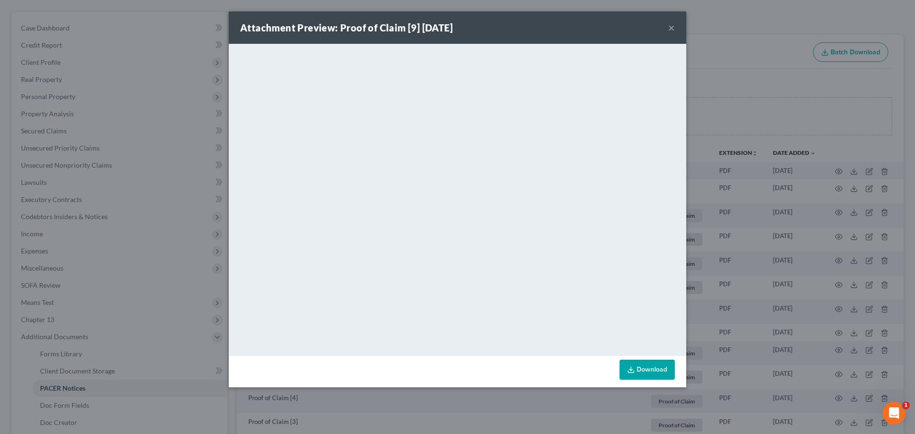
click at [91, 192] on div "Attachment Preview: Proof of Claim [9] 08/12/2025 × <object ng-attr-data='https…" at bounding box center [457, 217] width 915 height 434
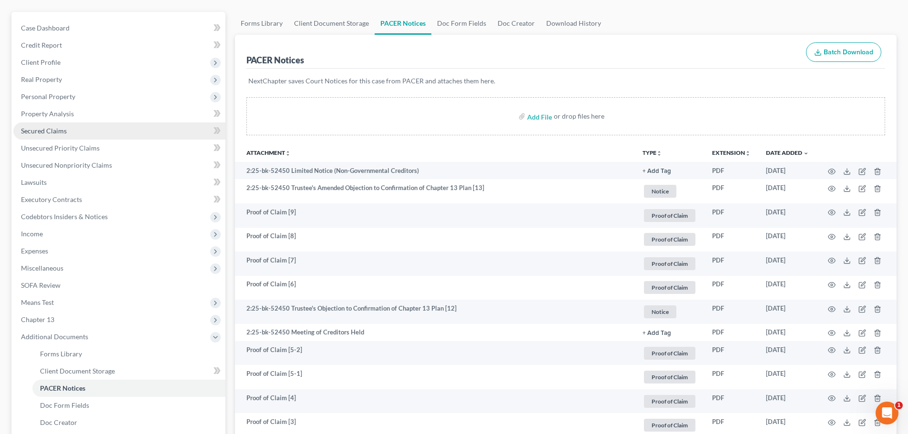
click at [46, 123] on link "Secured Claims" at bounding box center [119, 130] width 212 height 17
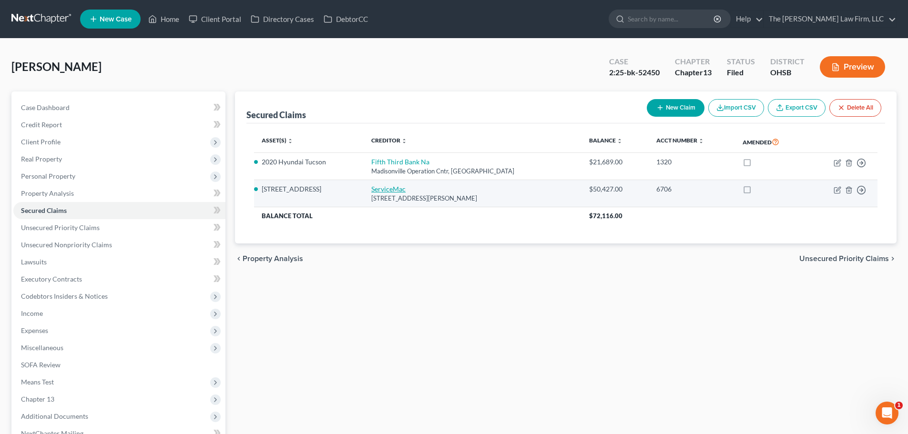
click at [389, 190] on link "ServiceMac" at bounding box center [388, 189] width 34 height 8
select select "42"
select select "3"
select select "2"
select select "0"
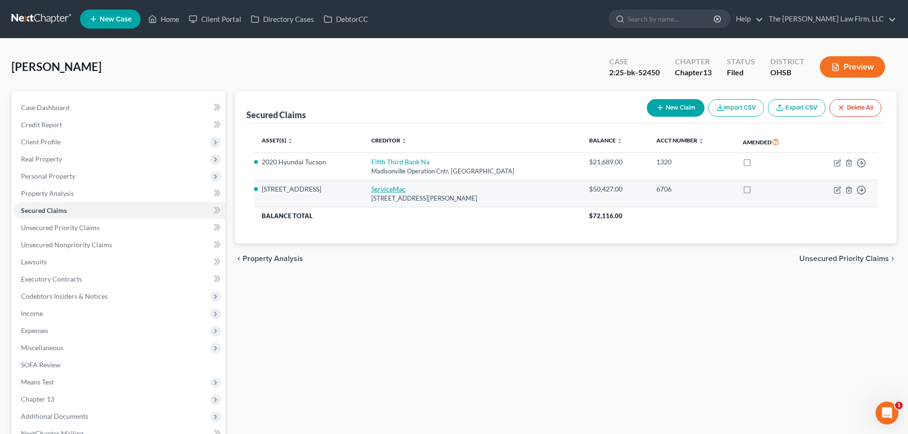
select select "0"
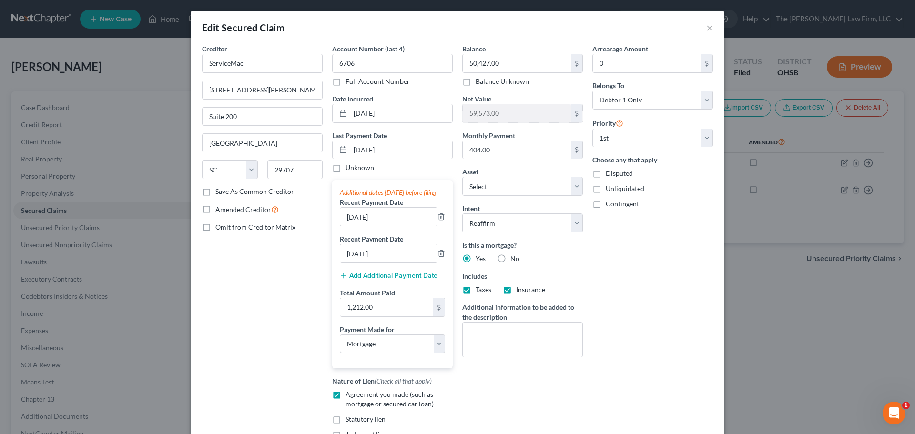
click at [127, 272] on div "Edit Secured Claim × Creditor * ServiceMac 9726 Old Bailes Rd Suite 200 Fort Mi…" at bounding box center [457, 217] width 915 height 434
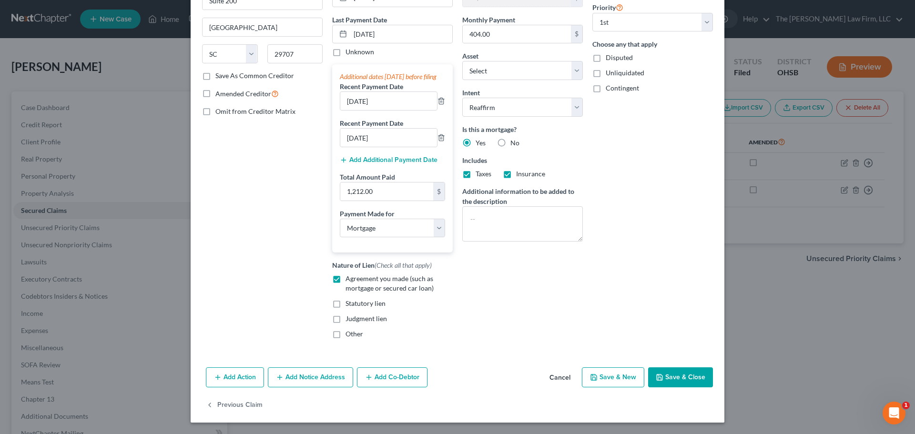
click at [44, 369] on div "Edit Secured Claim × Creditor * ServiceMac 9726 Old Bailes Rd Suite 200 Fort Mi…" at bounding box center [457, 217] width 915 height 434
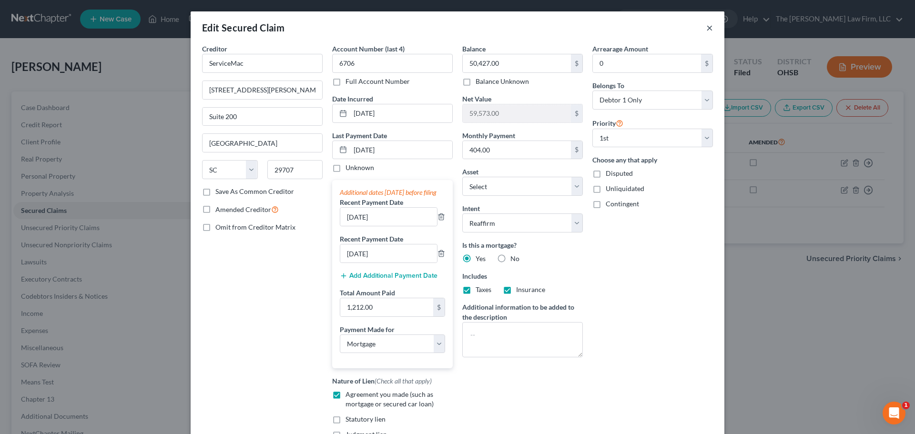
click at [706, 28] on button "×" at bounding box center [709, 27] width 7 height 11
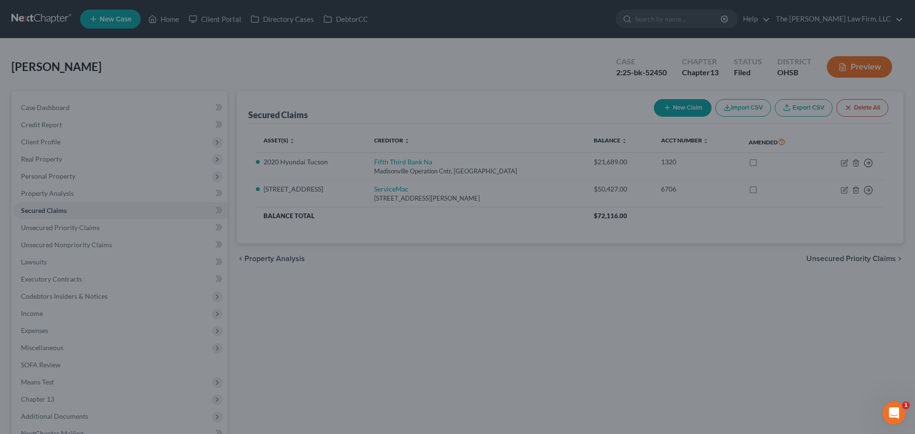
scroll to position [0, 0]
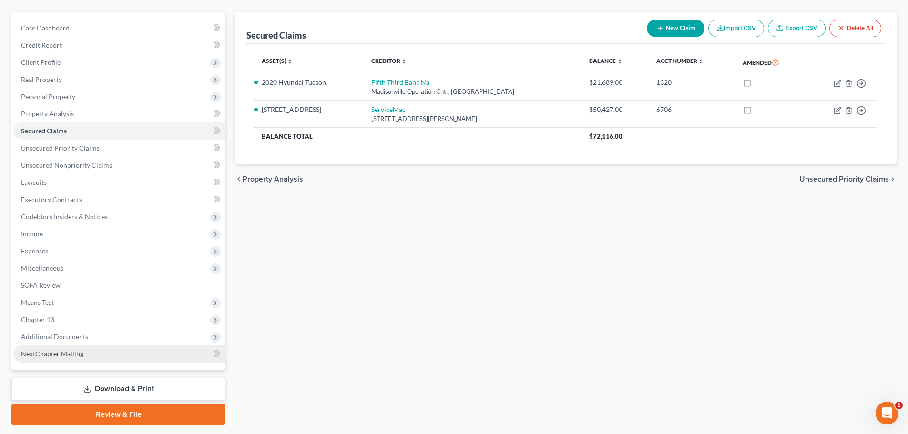
click at [52, 345] on link "NextChapter Mailing" at bounding box center [119, 353] width 212 height 17
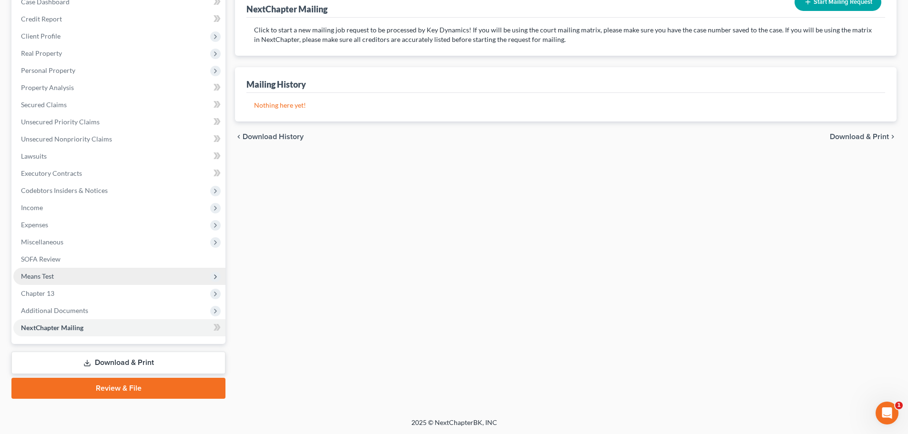
scroll to position [107, 0]
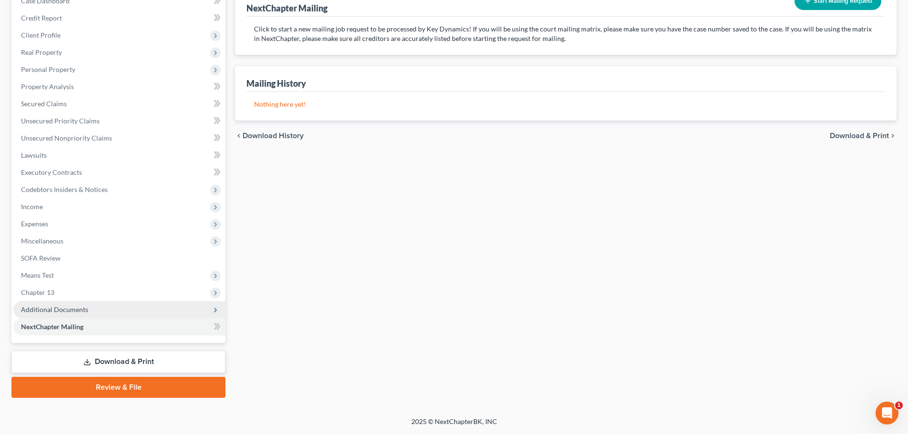
click at [61, 307] on span "Additional Documents" at bounding box center [54, 309] width 67 height 8
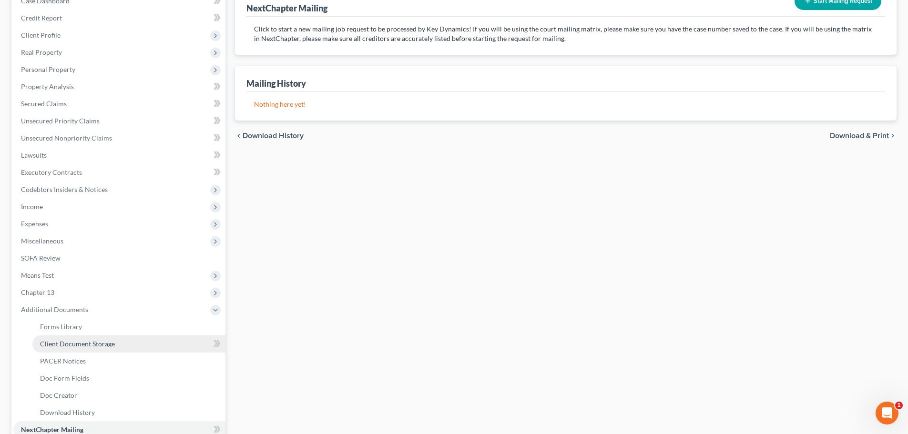
click at [83, 340] on span "Client Document Storage" at bounding box center [77, 344] width 75 height 8
select select "52"
select select "61"
select select "7"
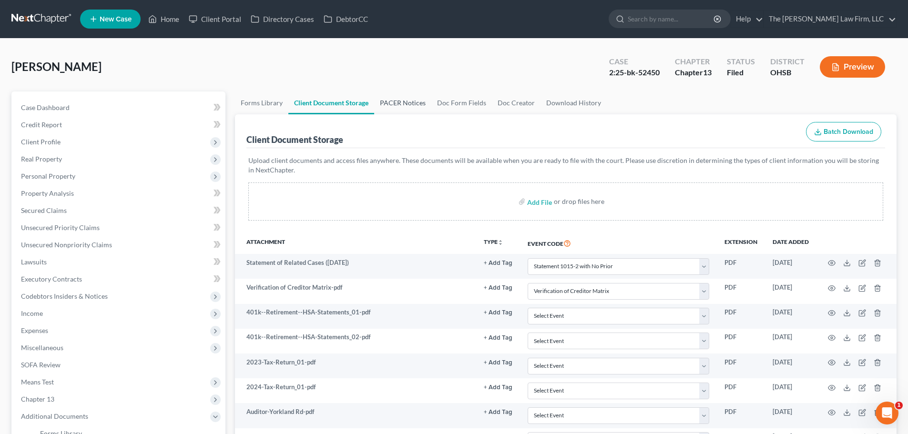
click at [412, 97] on link "PACER Notices" at bounding box center [402, 102] width 57 height 23
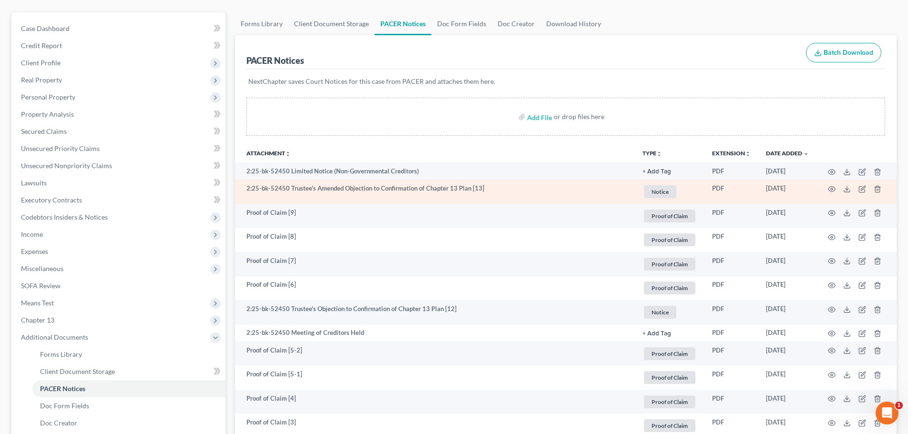
scroll to position [80, 0]
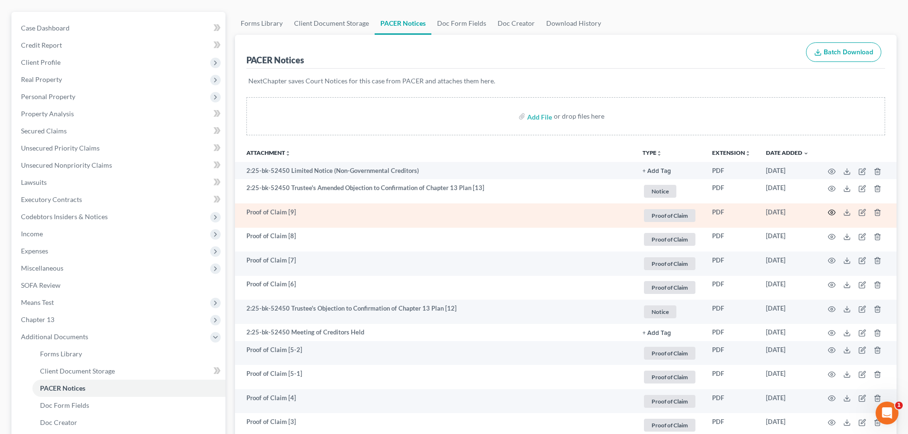
click at [833, 211] on icon "button" at bounding box center [831, 213] width 8 height 8
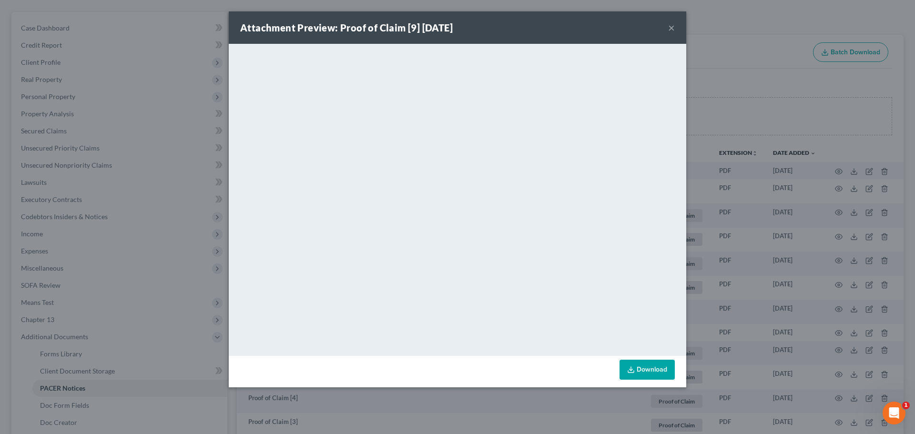
click at [673, 32] on button "×" at bounding box center [671, 27] width 7 height 11
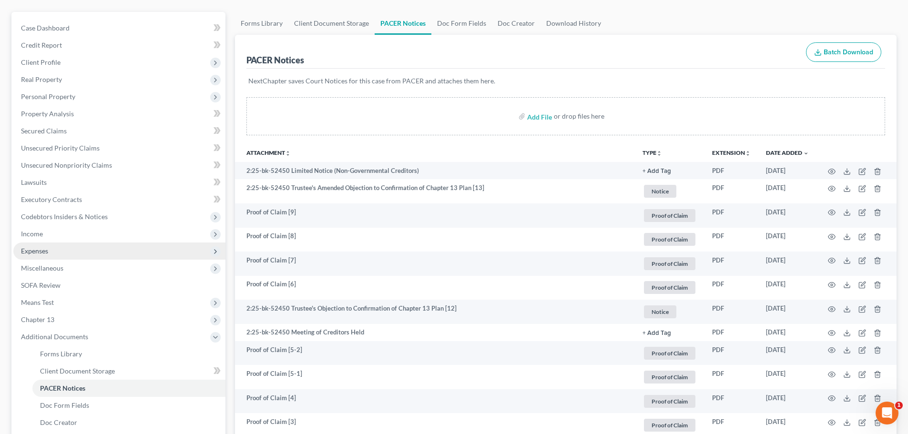
click at [70, 246] on span "Expenses" at bounding box center [119, 250] width 212 height 17
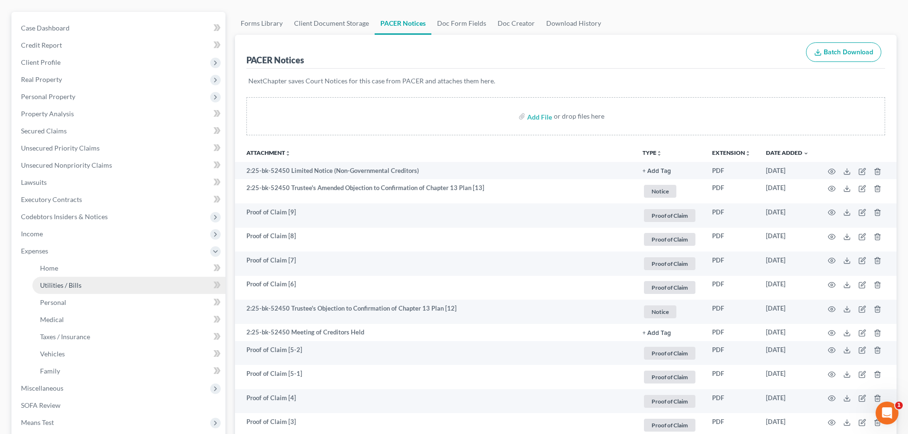
click at [69, 280] on link "Utilities / Bills" at bounding box center [128, 285] width 193 height 17
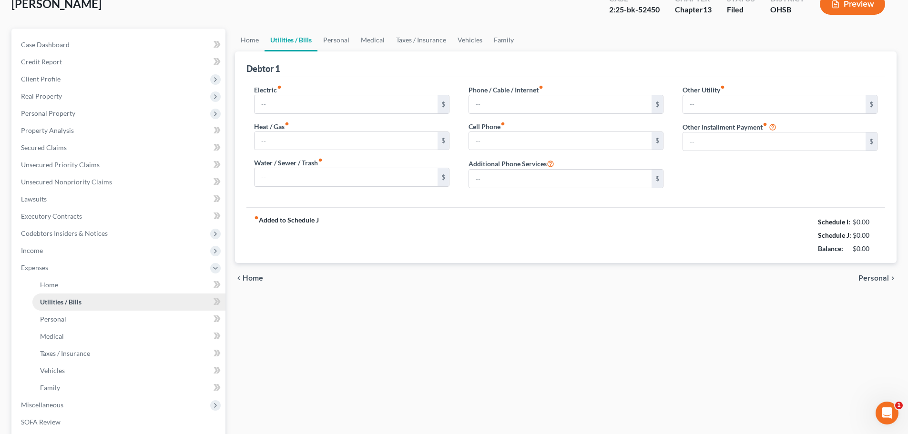
type input "148.00"
type input "0.00"
type input "55.00"
type input "0.00"
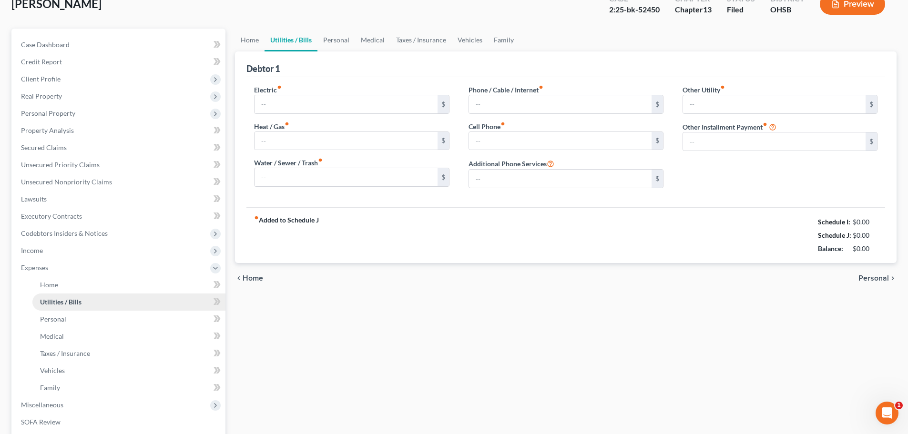
type input "0.00"
type input "88.00"
type input "Patio Door replacement & Window replacement"
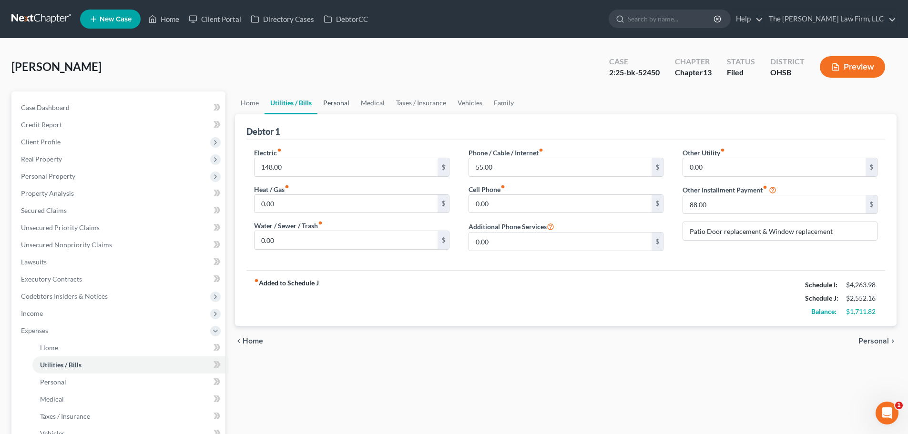
click at [342, 107] on link "Personal" at bounding box center [336, 102] width 38 height 23
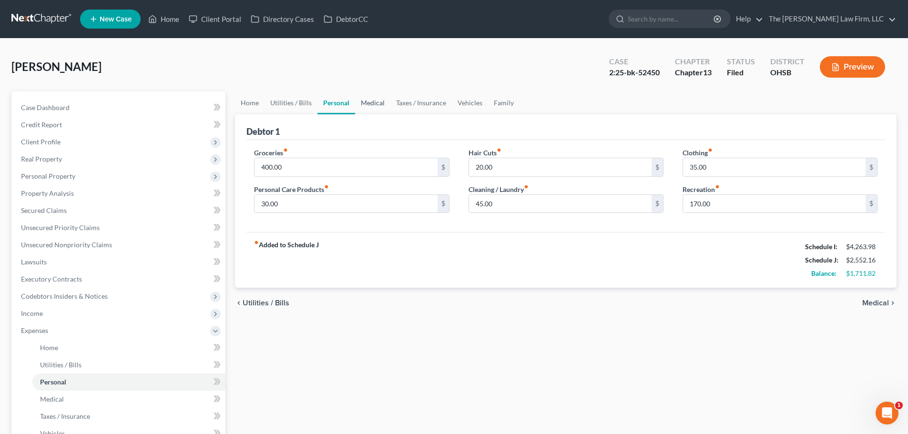
click at [376, 106] on link "Medical" at bounding box center [372, 102] width 35 height 23
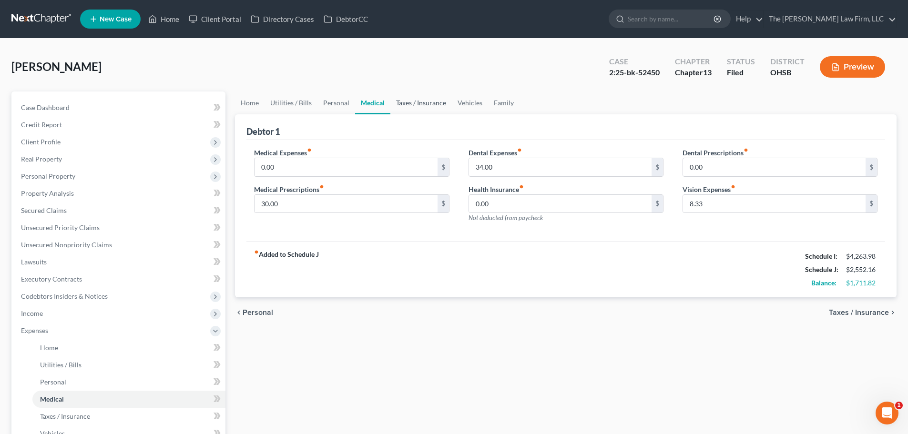
click at [419, 101] on link "Taxes / Insurance" at bounding box center [420, 102] width 61 height 23
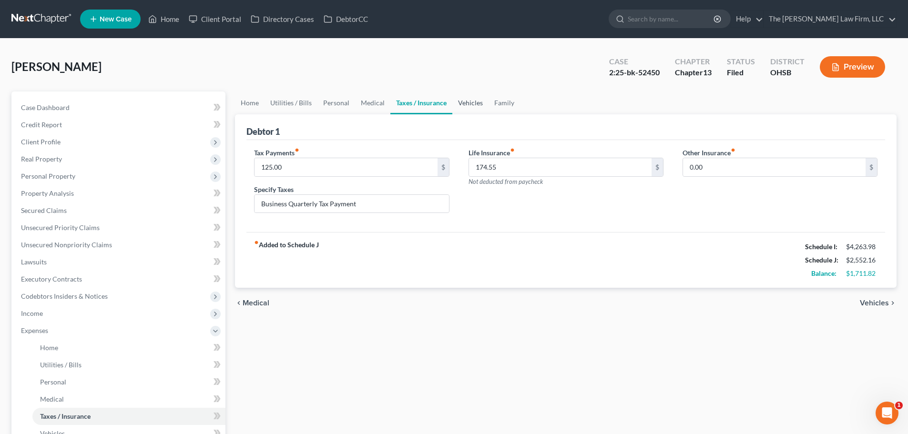
click at [477, 102] on link "Vehicles" at bounding box center [470, 102] width 36 height 23
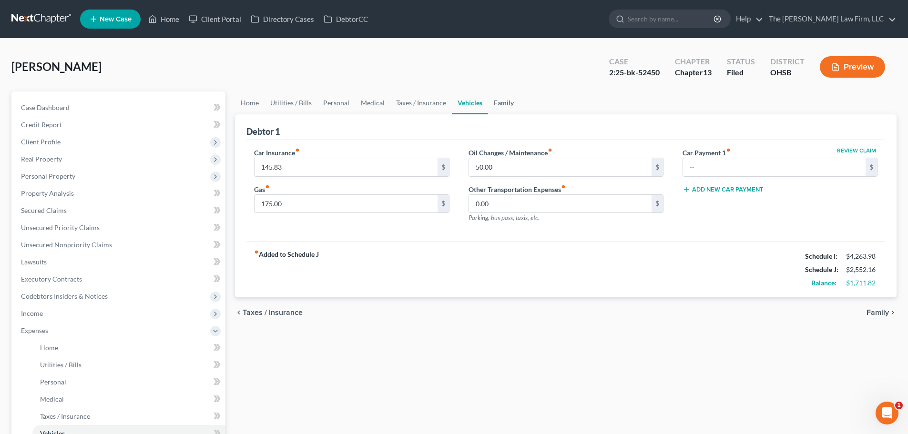
click at [506, 101] on link "Family" at bounding box center [503, 102] width 31 height 23
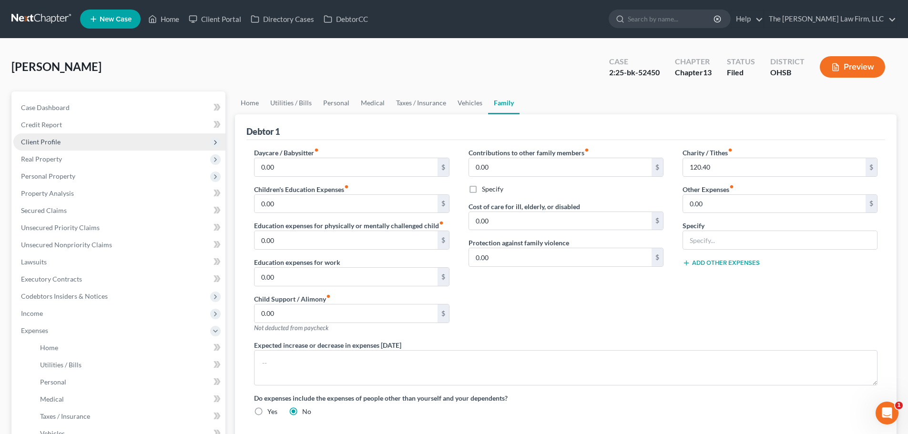
click at [49, 140] on span "Client Profile" at bounding box center [41, 142] width 40 height 8
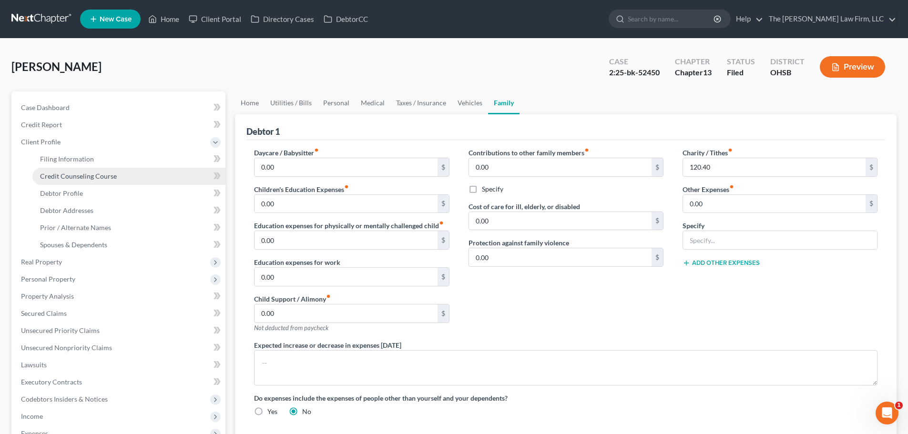
click at [66, 175] on span "Credit Counseling Course" at bounding box center [78, 176] width 77 height 8
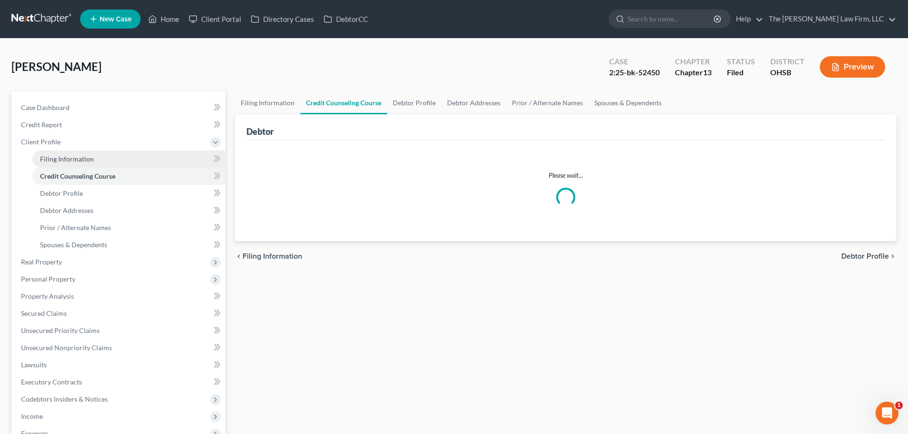
click at [69, 158] on span "Filing Information" at bounding box center [67, 159] width 54 height 8
select select "1"
select select "0"
select select "3"
select select "36"
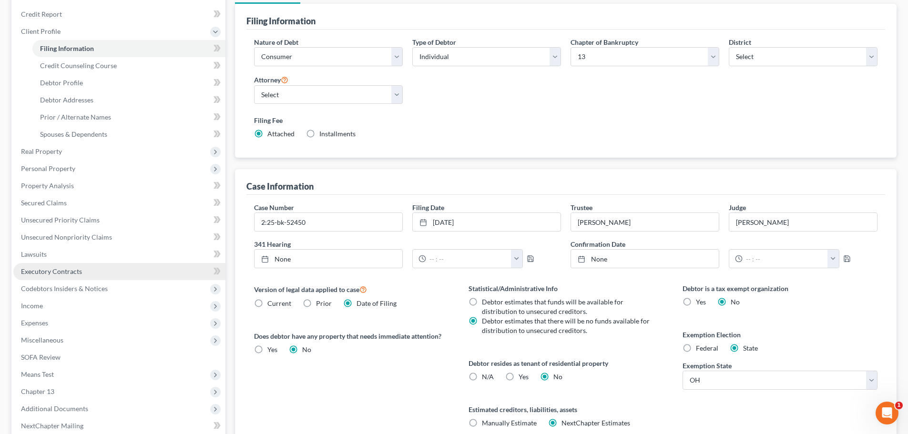
scroll to position [210, 0]
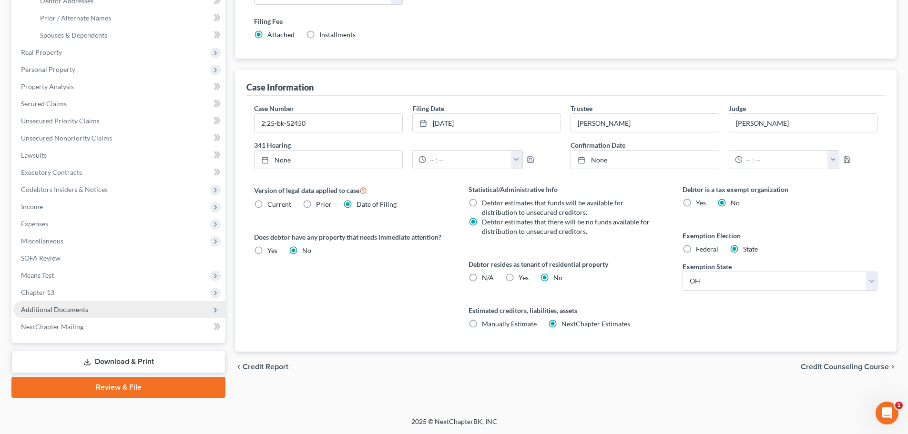
click at [63, 312] on span "Additional Documents" at bounding box center [54, 309] width 67 height 8
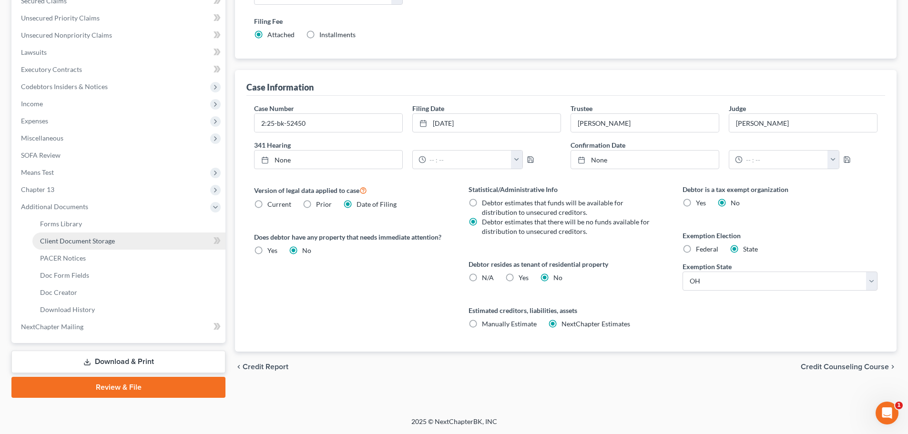
click at [67, 237] on span "Client Document Storage" at bounding box center [77, 241] width 75 height 8
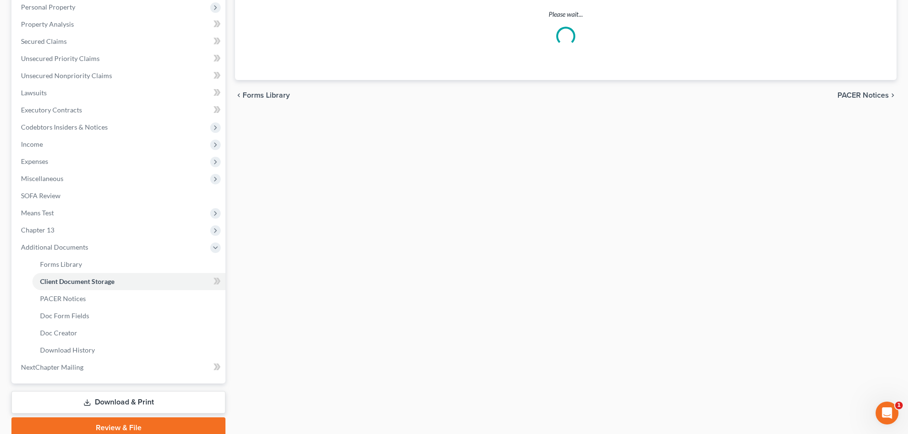
scroll to position [79, 0]
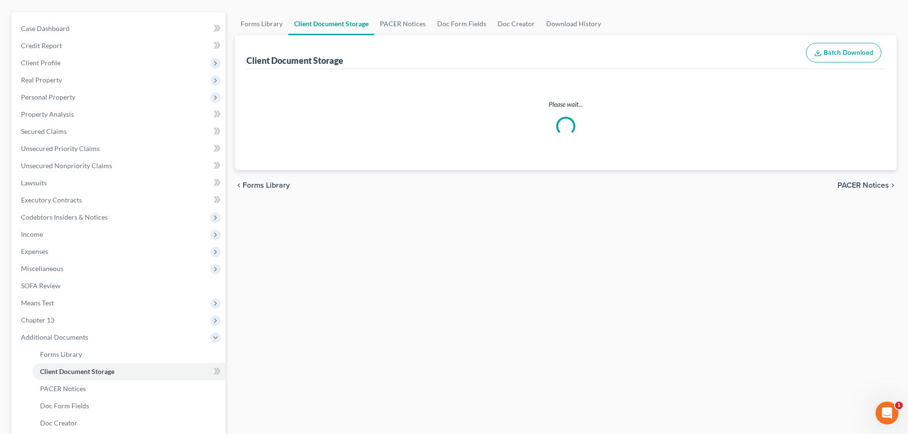
select select "52"
select select "61"
select select "7"
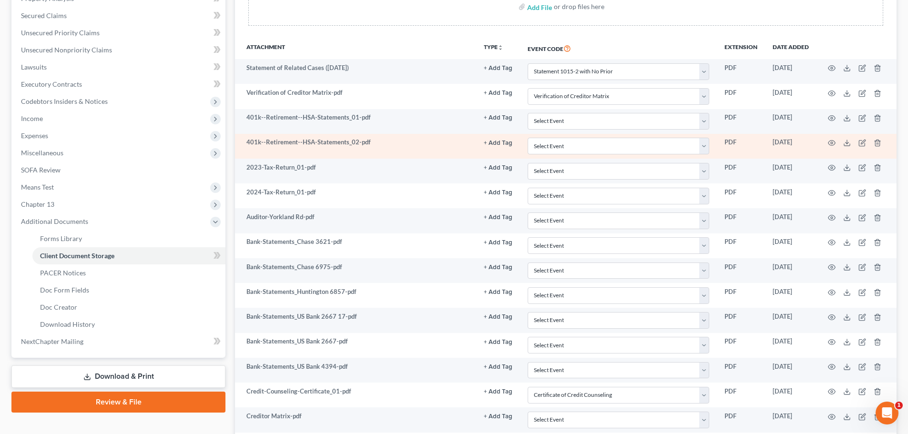
scroll to position [0, 0]
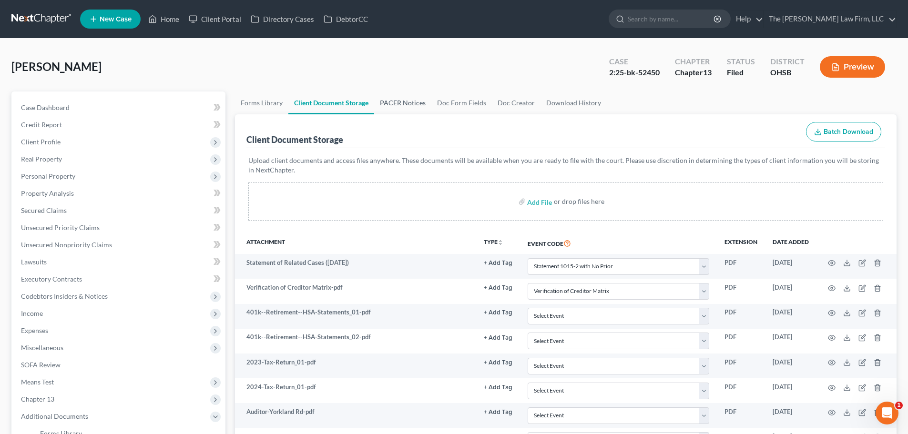
click at [383, 100] on link "PACER Notices" at bounding box center [402, 102] width 57 height 23
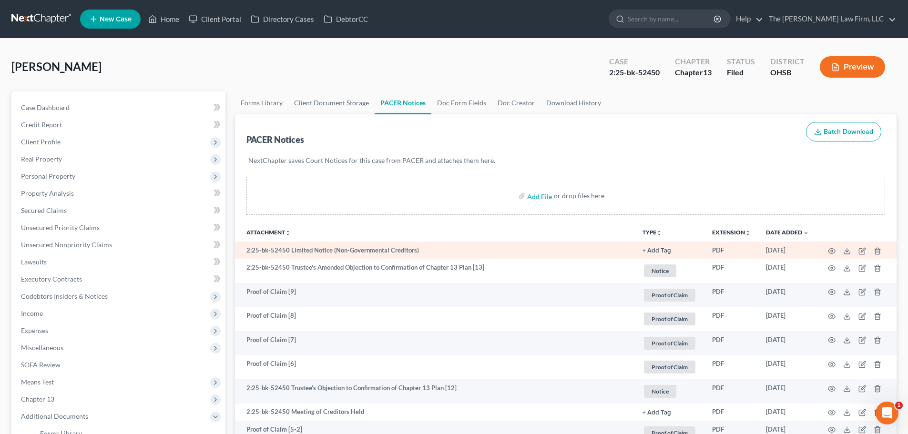
scroll to position [80, 0]
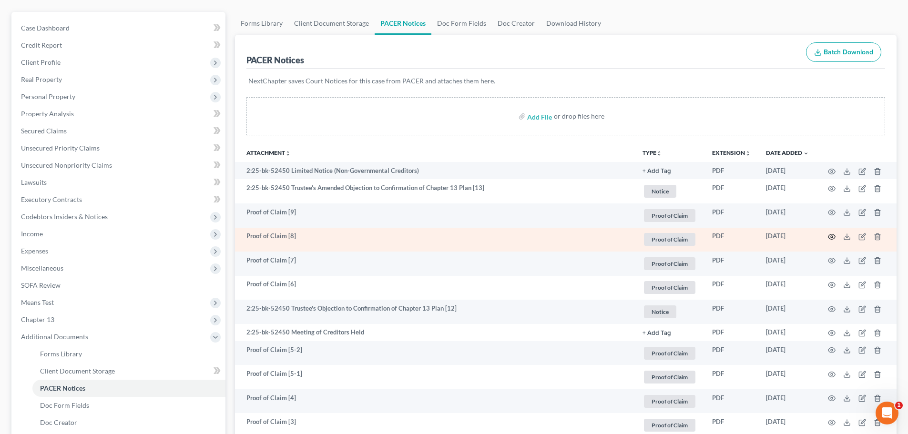
click at [828, 233] on icon "button" at bounding box center [831, 237] width 8 height 8
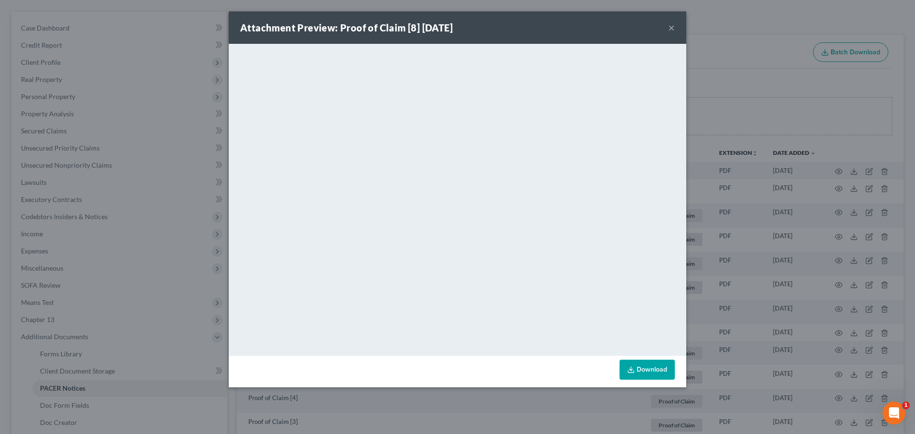
click at [824, 234] on div "Attachment Preview: Proof of Claim [8] 08/07/2025 × <object ng-attr-data='https…" at bounding box center [457, 217] width 915 height 434
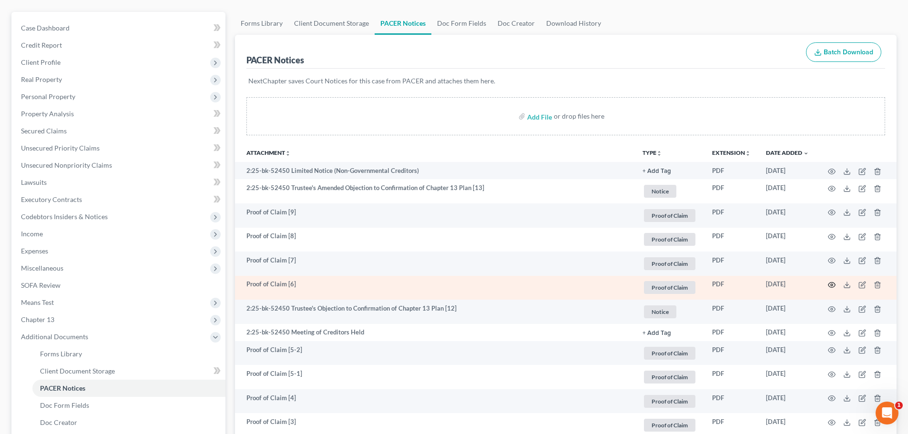
click at [829, 281] on icon "button" at bounding box center [831, 285] width 8 height 8
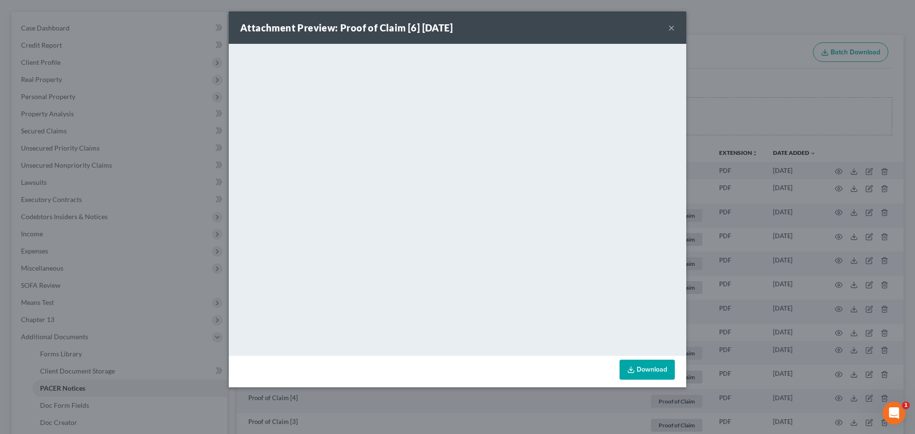
click at [826, 282] on div "Attachment Preview: Proof of Claim [6] 07/25/2025 × <object ng-attr-data='https…" at bounding box center [457, 217] width 915 height 434
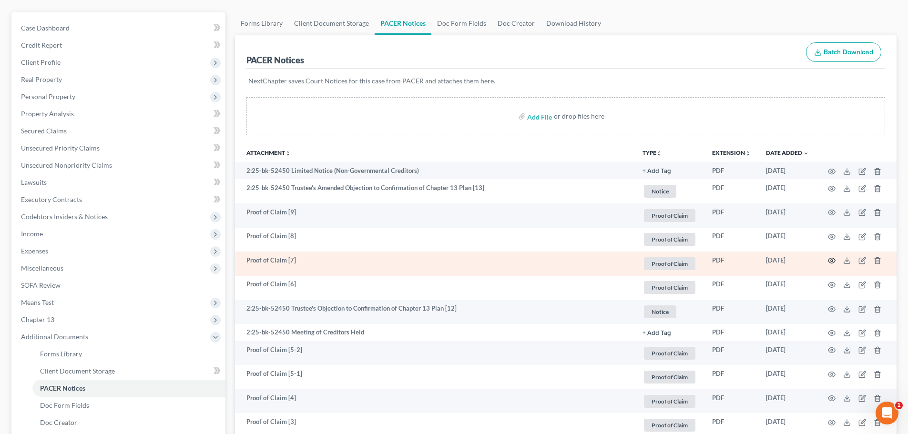
click at [829, 263] on icon "button" at bounding box center [831, 261] width 8 height 8
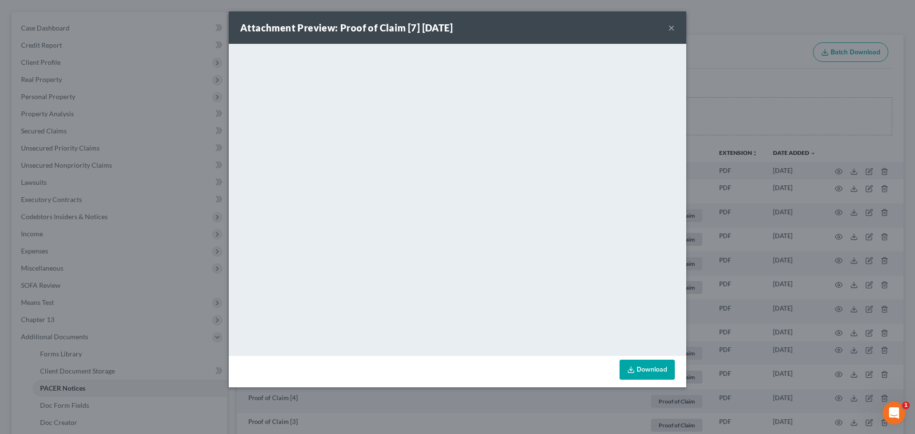
click at [808, 257] on div "Attachment Preview: Proof of Claim [7] 07/31/2025 × <object ng-attr-data='https…" at bounding box center [457, 217] width 915 height 434
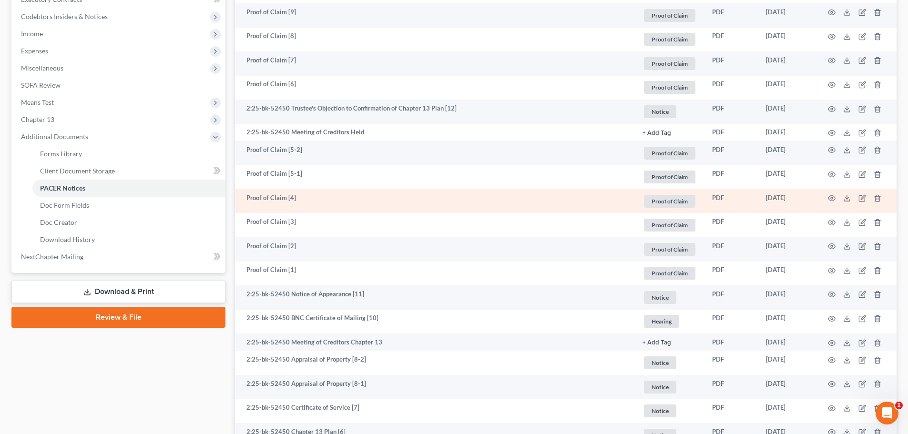
scroll to position [318, 0]
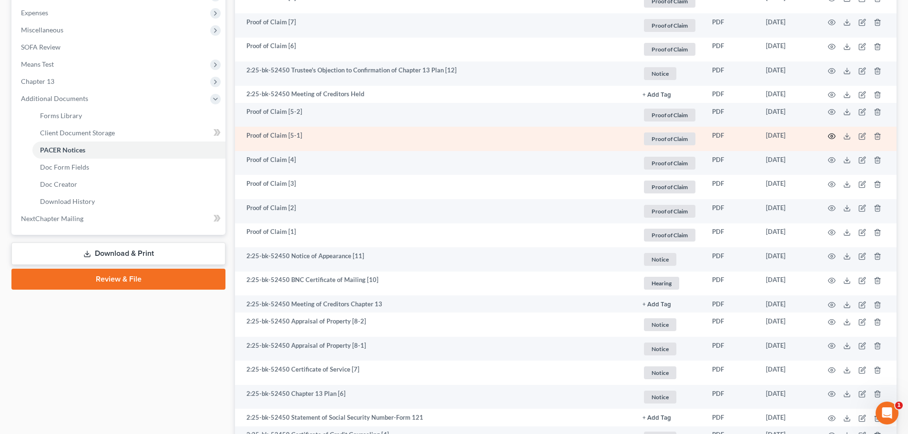
click at [828, 135] on icon "button" at bounding box center [831, 136] width 8 height 8
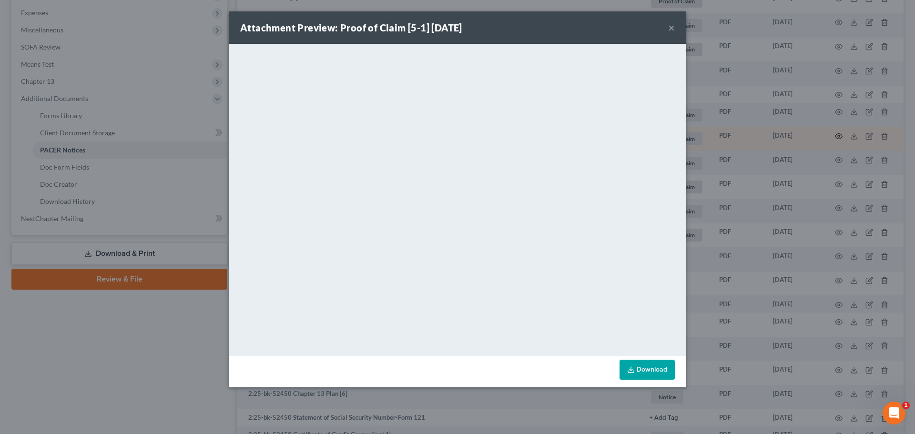
click at [828, 135] on div "Attachment Preview: Proof of Claim [5-1] 07/15/2025 × <object ng-attr-data='htt…" at bounding box center [457, 217] width 915 height 434
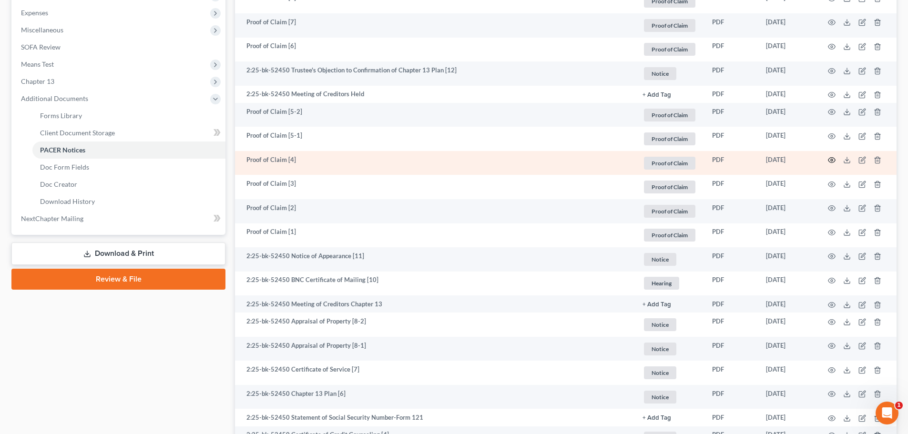
click at [829, 158] on icon "button" at bounding box center [831, 160] width 8 height 8
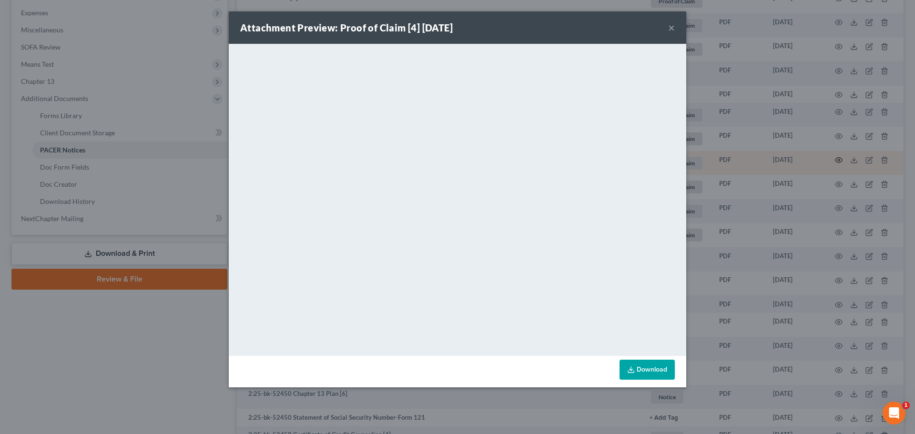
click at [829, 158] on div "Attachment Preview: Proof of Claim [4] 07/15/2025 × <object ng-attr-data='https…" at bounding box center [457, 217] width 915 height 434
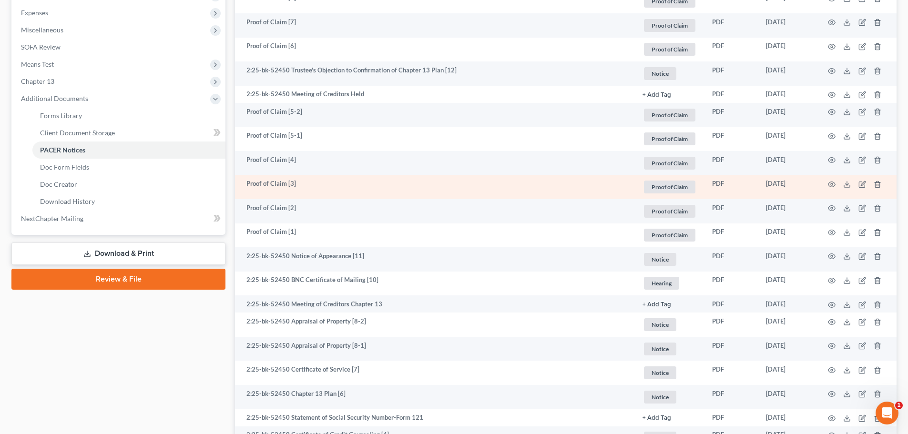
click at [831, 188] on td at bounding box center [856, 187] width 80 height 24
click at [830, 186] on icon "button" at bounding box center [831, 185] width 8 height 8
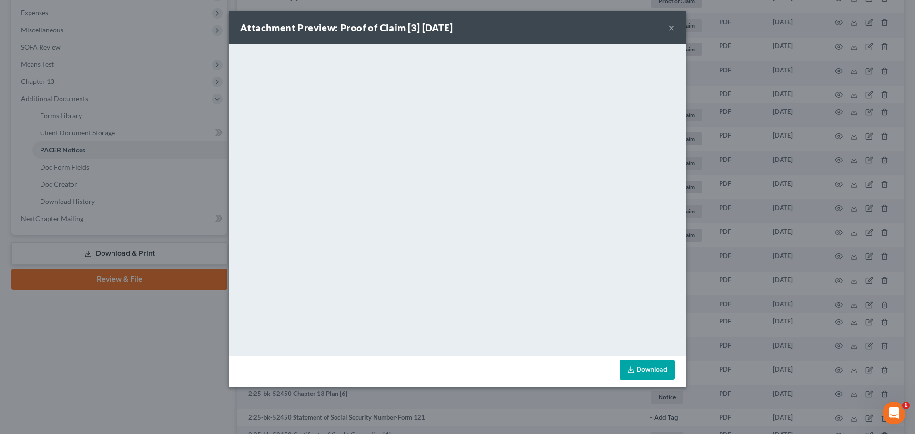
click at [827, 186] on div "Attachment Preview: Proof of Claim [3] 07/14/2025 × <object ng-attr-data='https…" at bounding box center [457, 217] width 915 height 434
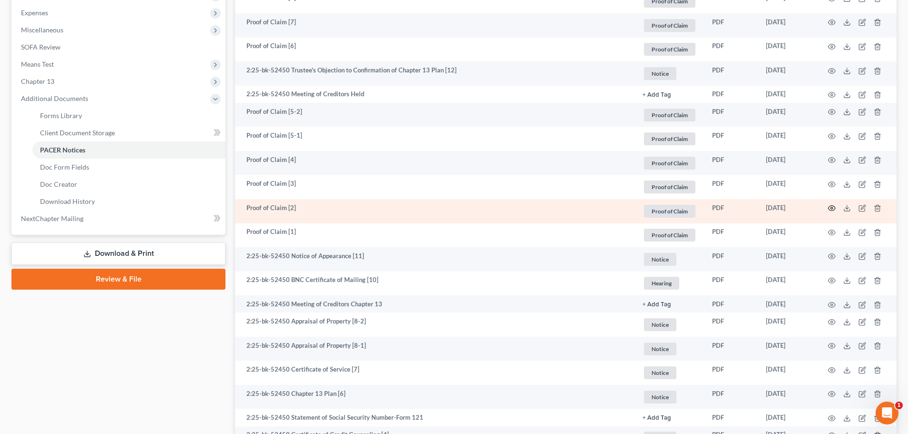
click at [829, 211] on icon "button" at bounding box center [831, 208] width 8 height 8
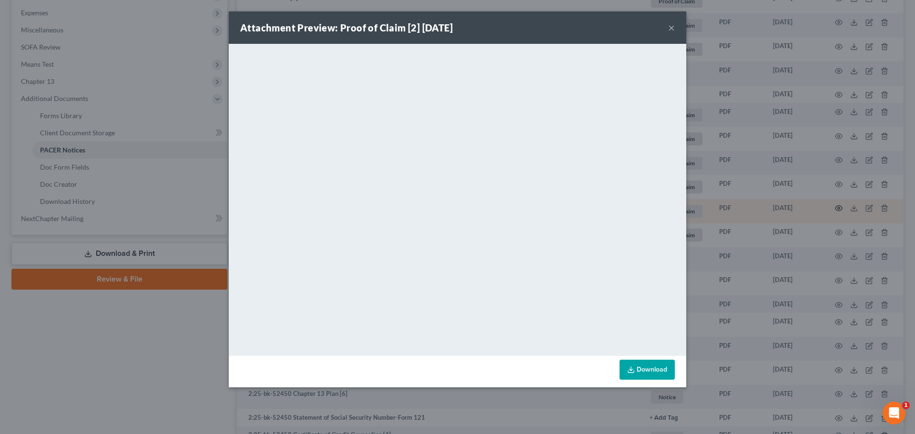
click at [829, 211] on div "Attachment Preview: Proof of Claim [2] 07/09/2025 × <object ng-attr-data='https…" at bounding box center [457, 217] width 915 height 434
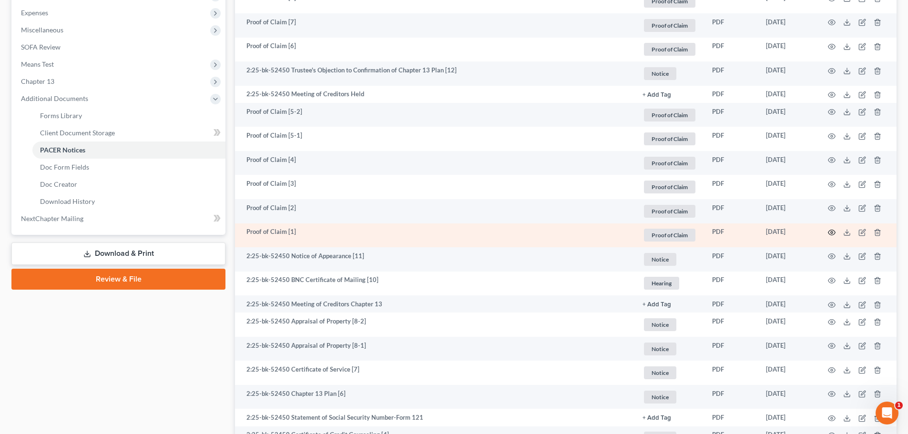
click at [829, 232] on icon "button" at bounding box center [831, 233] width 8 height 8
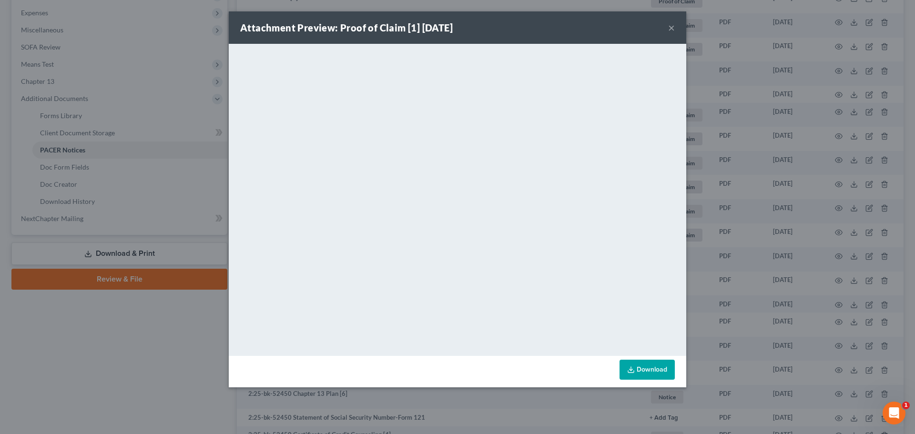
click at [671, 29] on button "×" at bounding box center [671, 27] width 7 height 11
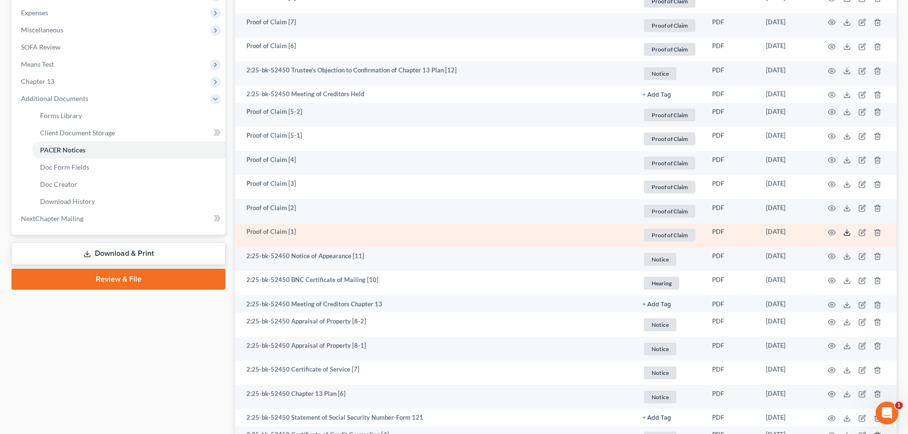
click at [848, 232] on icon at bounding box center [847, 233] width 8 height 8
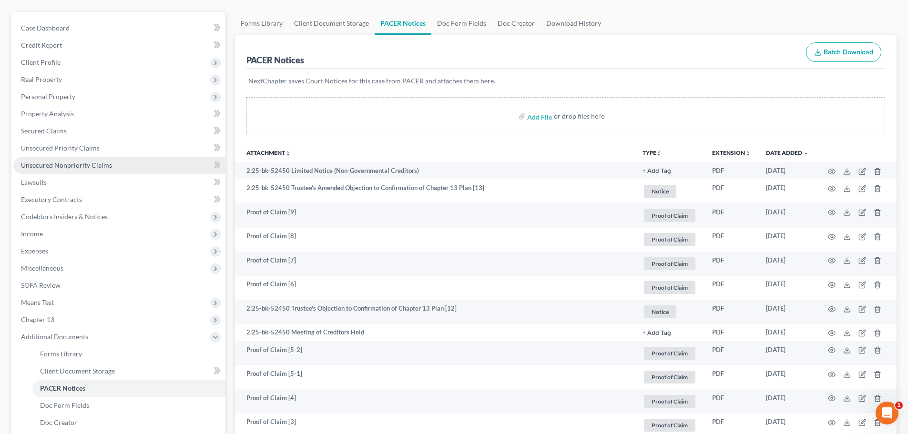
click at [75, 162] on span "Unsecured Nonpriority Claims" at bounding box center [66, 165] width 91 height 8
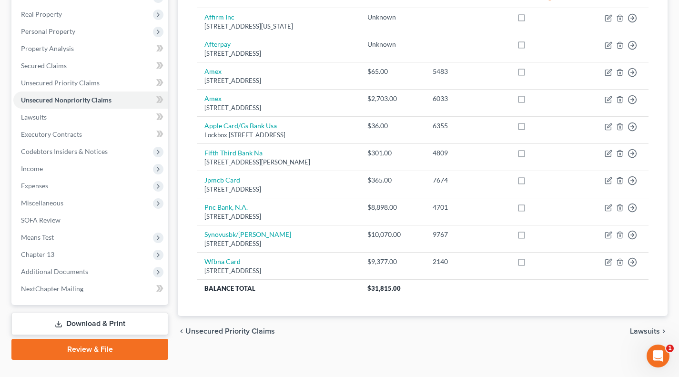
scroll to position [163, 0]
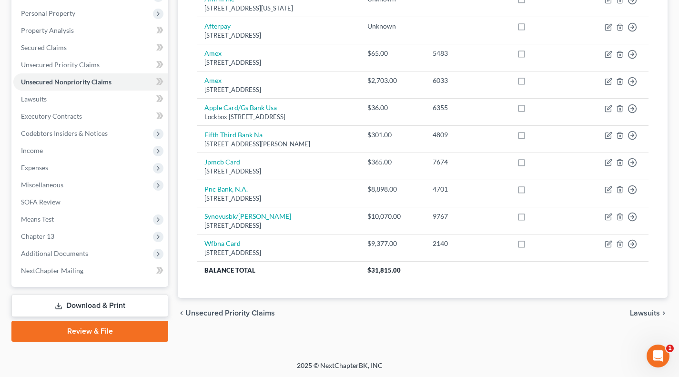
click at [61, 169] on span "Expenses" at bounding box center [90, 167] width 155 height 17
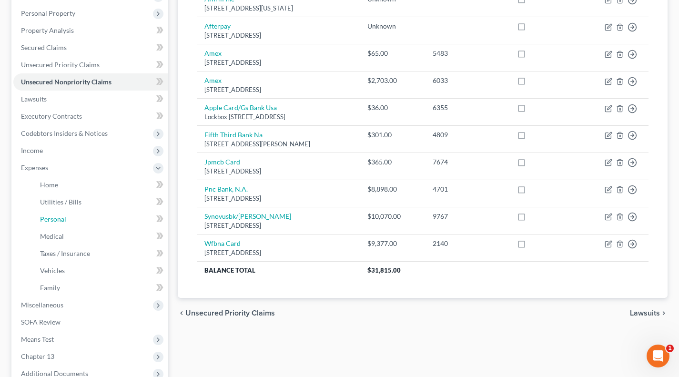
click at [67, 211] on link "Personal" at bounding box center [100, 219] width 136 height 17
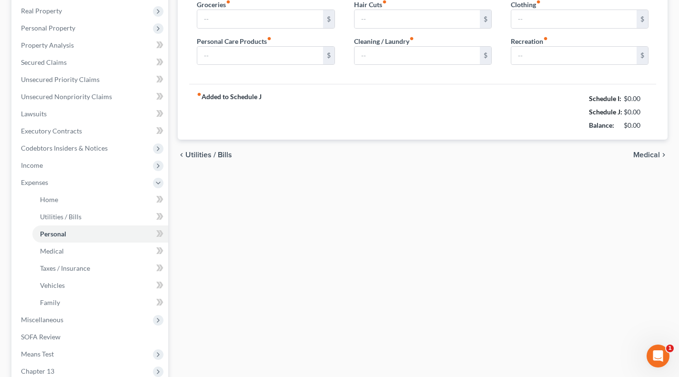
type input "400.00"
type input "30.00"
type input "20.00"
type input "45.00"
type input "35.00"
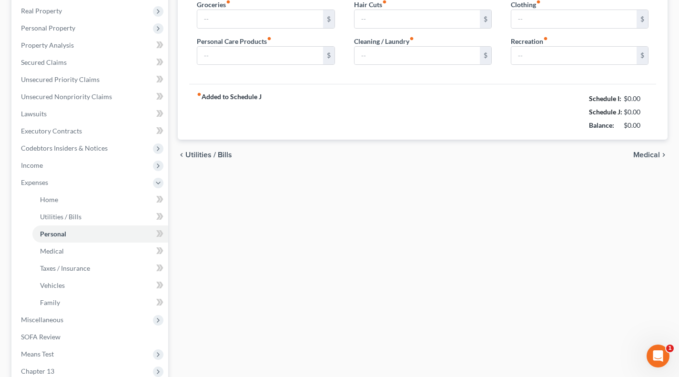
type input "170.00"
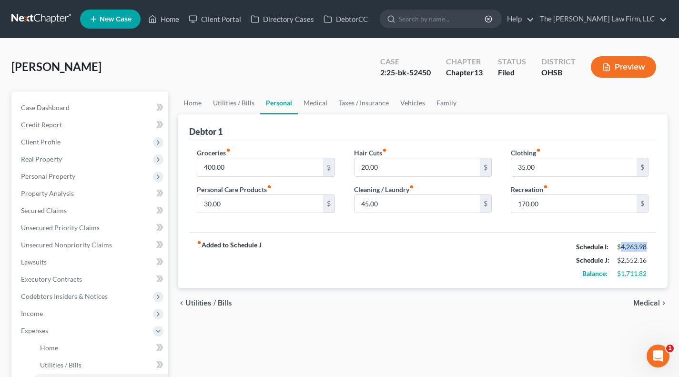
drag, startPoint x: 636, startPoint y: 246, endPoint x: 654, endPoint y: 251, distance: 18.1
click at [656, 247] on div "Debtor 1 Groceries fiber_manual_record 400.00 $ Personal Care Products fiber_ma…" at bounding box center [423, 201] width 490 height 174
drag, startPoint x: 624, startPoint y: 259, endPoint x: 645, endPoint y: 256, distance: 21.2
click at [641, 255] on div "$2,552.16" at bounding box center [632, 260] width 31 height 10
drag, startPoint x: 615, startPoint y: 272, endPoint x: 642, endPoint y: 271, distance: 26.7
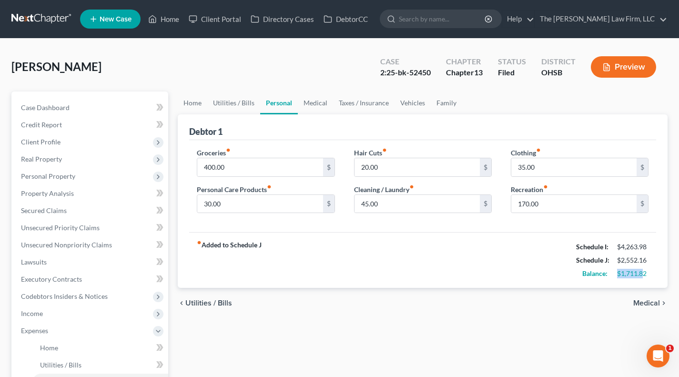
click at [645, 271] on div "$1,711.82" at bounding box center [632, 274] width 41 height 10
click at [538, 257] on div "fiber_manual_record Added to Schedule J Schedule I: $4,263.98 Schedule J: $2,55…" at bounding box center [422, 260] width 467 height 56
drag, startPoint x: 629, startPoint y: 246, endPoint x: 656, endPoint y: 242, distance: 27.4
click at [656, 242] on div "Debtor 1 Groceries fiber_manual_record 400.00 $ Personal Care Products fiber_ma…" at bounding box center [423, 201] width 490 height 174
drag, startPoint x: 618, startPoint y: 259, endPoint x: 646, endPoint y: 256, distance: 28.2
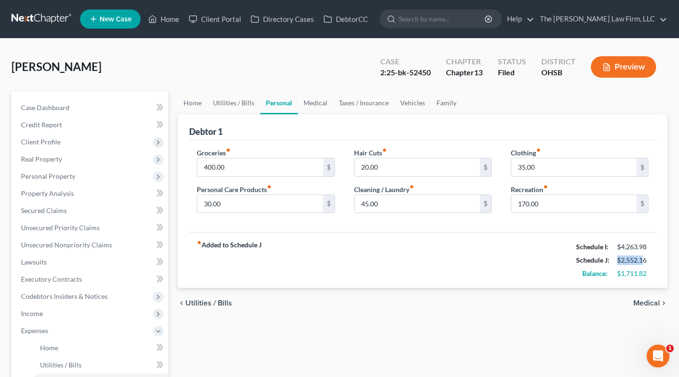
click at [646, 256] on div "$2,552.16" at bounding box center [632, 260] width 31 height 10
click at [538, 264] on div "fiber_manual_record Added to Schedule J Schedule I: $4,263.98 Schedule J: $2,55…" at bounding box center [422, 260] width 467 height 56
click at [67, 180] on span "Personal Property" at bounding box center [90, 176] width 155 height 17
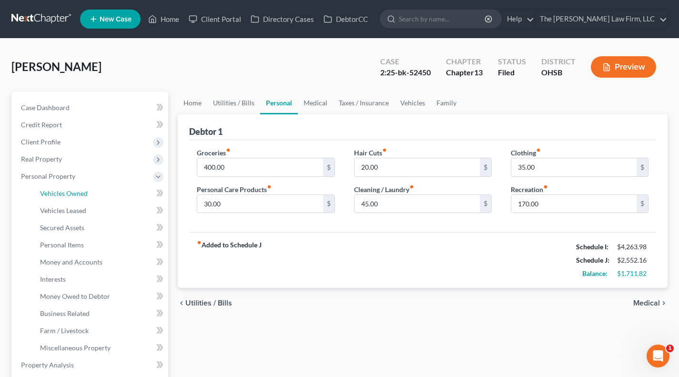
click at [69, 190] on span "Vehicles Owned" at bounding box center [64, 193] width 48 height 8
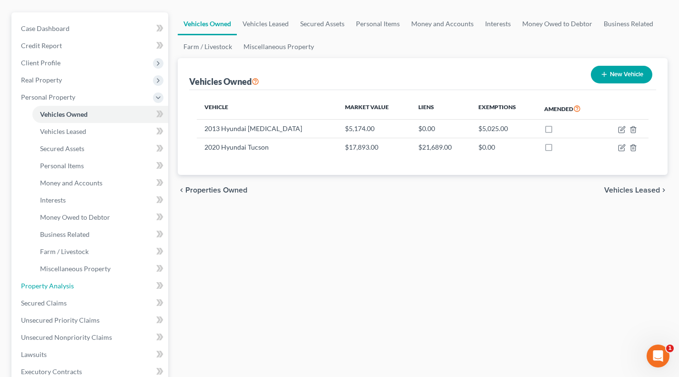
click at [59, 284] on span "Property Analysis" at bounding box center [47, 286] width 53 height 8
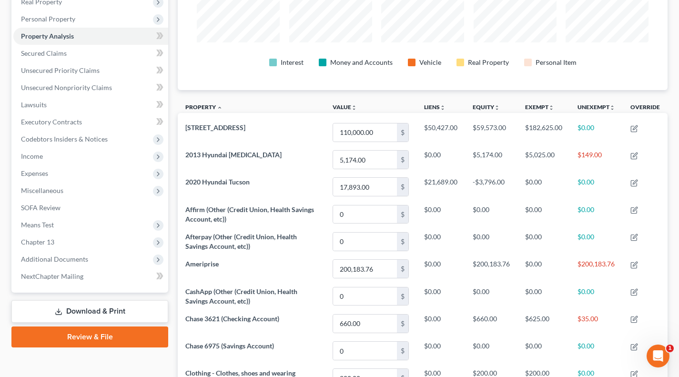
scroll to position [153, 0]
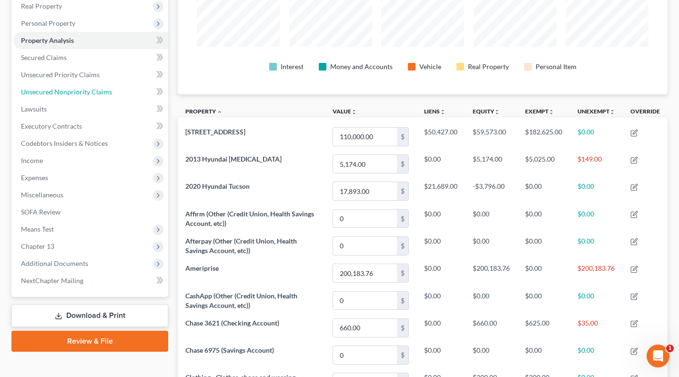
click at [70, 97] on link "Unsecured Nonpriority Claims" at bounding box center [90, 91] width 155 height 17
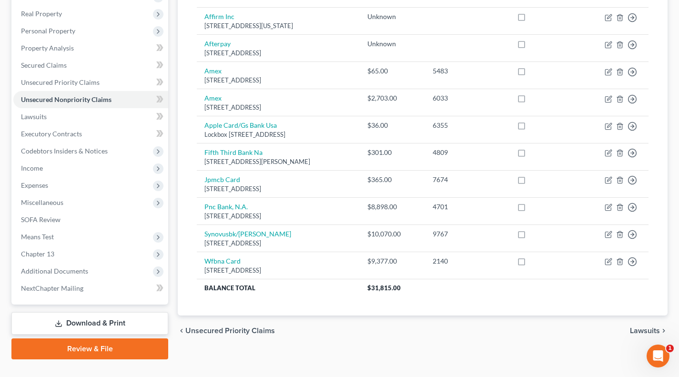
scroll to position [159, 0]
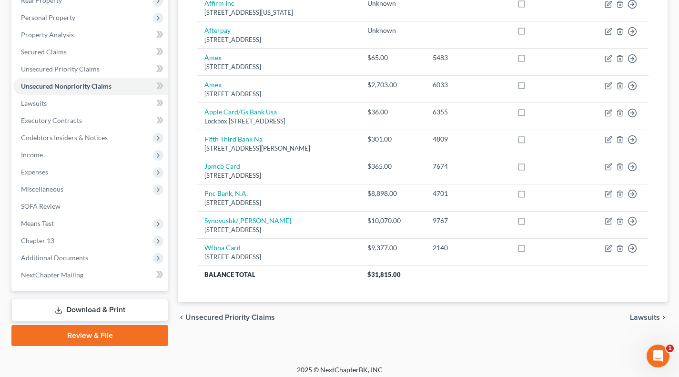
click at [80, 261] on span "Additional Documents" at bounding box center [54, 257] width 67 height 8
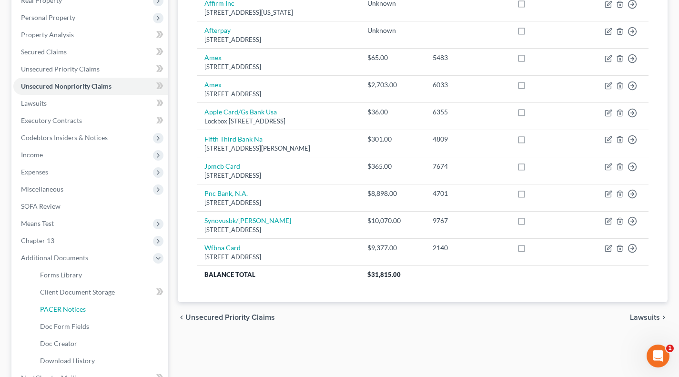
click at [74, 304] on link "PACER Notices" at bounding box center [100, 309] width 136 height 17
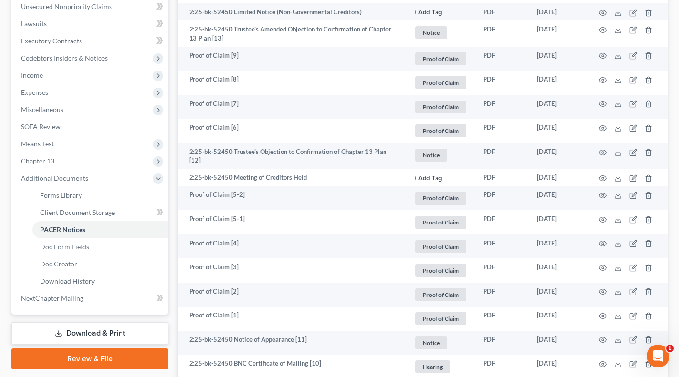
scroll to position [317, 0]
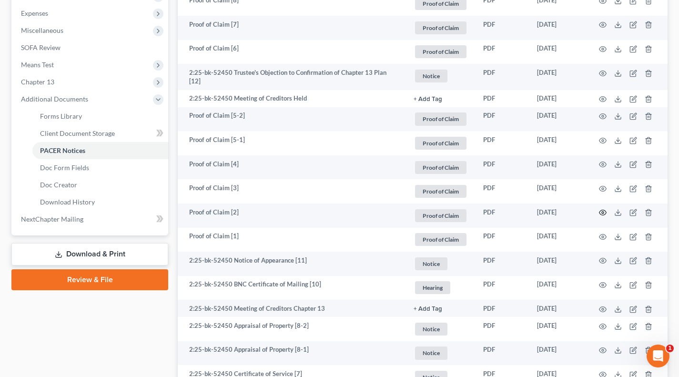
click at [600, 210] on icon "button" at bounding box center [603, 213] width 8 height 8
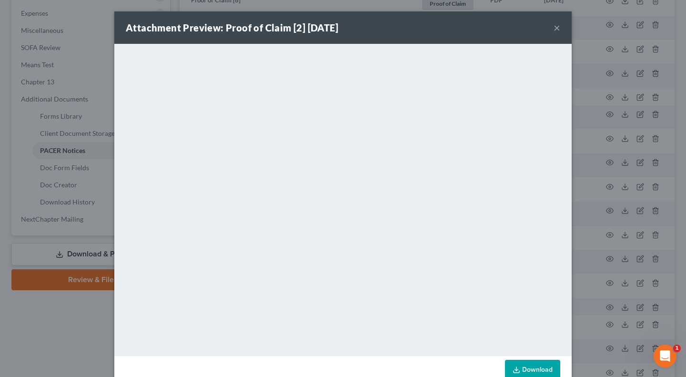
click at [618, 262] on div "Attachment Preview: Proof of Claim [2] 07/09/2025 × <object ng-attr-data='https…" at bounding box center [343, 188] width 686 height 377
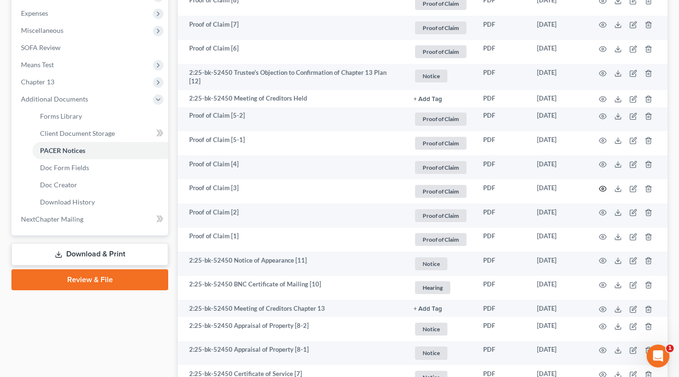
click at [604, 185] on icon "button" at bounding box center [603, 189] width 8 height 8
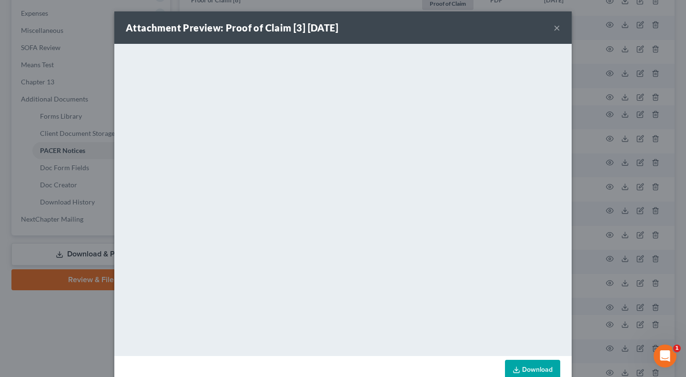
click at [604, 184] on div "Attachment Preview: Proof of Claim [3] 07/14/2025 × <object ng-attr-data='https…" at bounding box center [343, 188] width 686 height 377
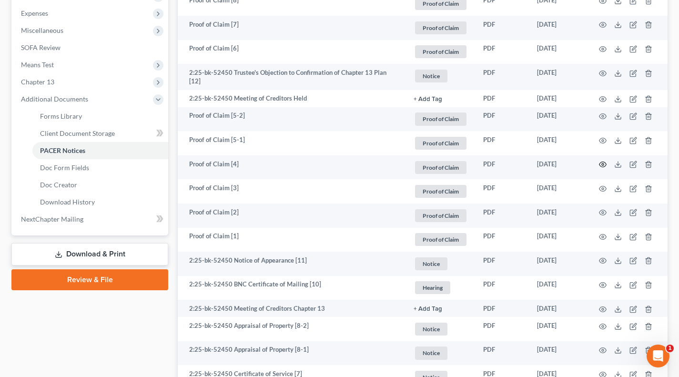
click at [599, 165] on icon "button" at bounding box center [603, 165] width 8 height 8
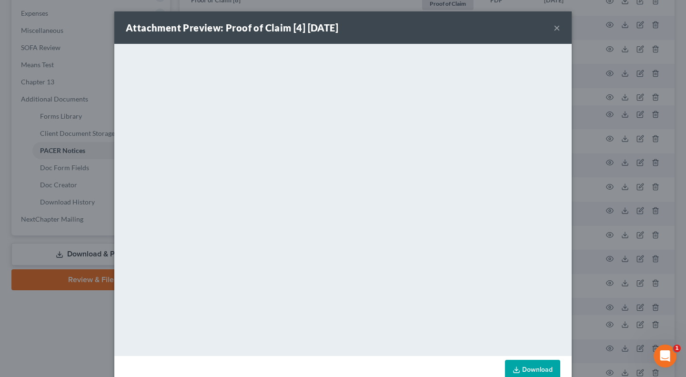
click at [599, 229] on div "Attachment Preview: Proof of Claim [4] 07/15/2025 × <object ng-attr-data='https…" at bounding box center [343, 188] width 686 height 377
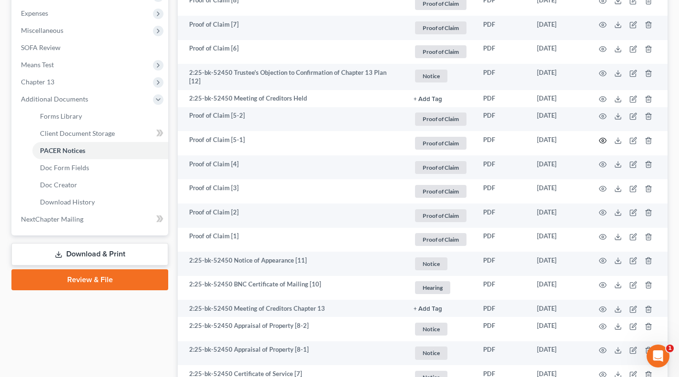
click at [601, 137] on icon "button" at bounding box center [603, 141] width 8 height 8
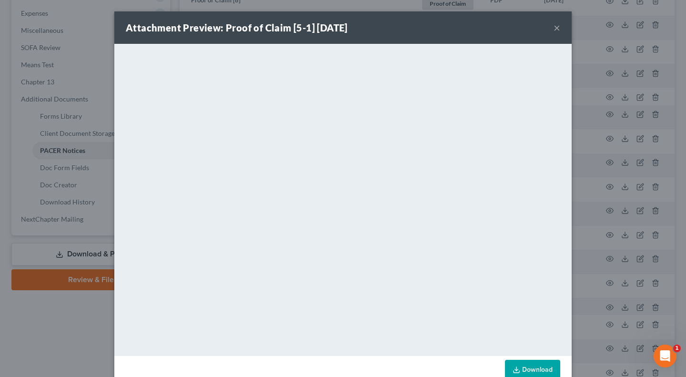
click at [554, 30] on button "×" at bounding box center [557, 27] width 7 height 11
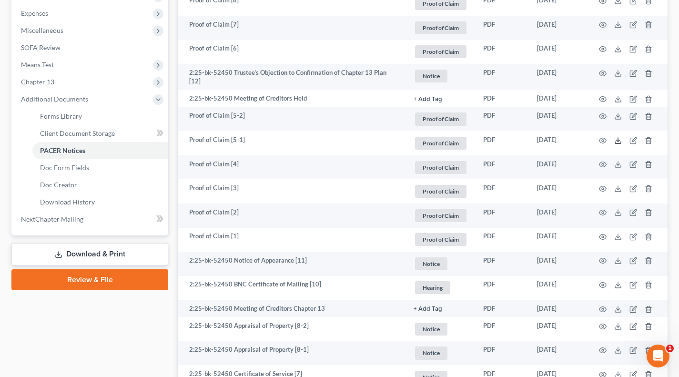
click at [618, 137] on icon at bounding box center [618, 141] width 8 height 8
click at [616, 112] on icon at bounding box center [618, 116] width 8 height 8
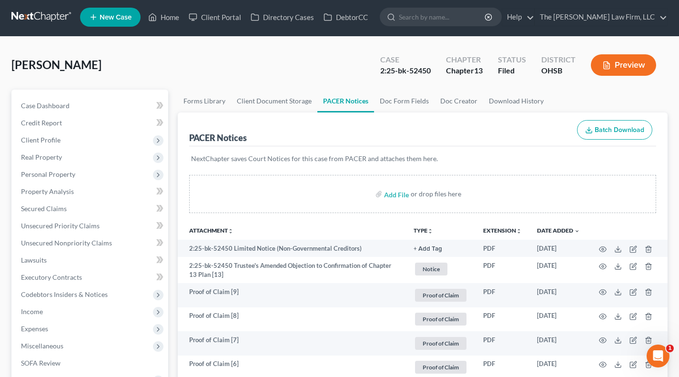
scroll to position [0, 0]
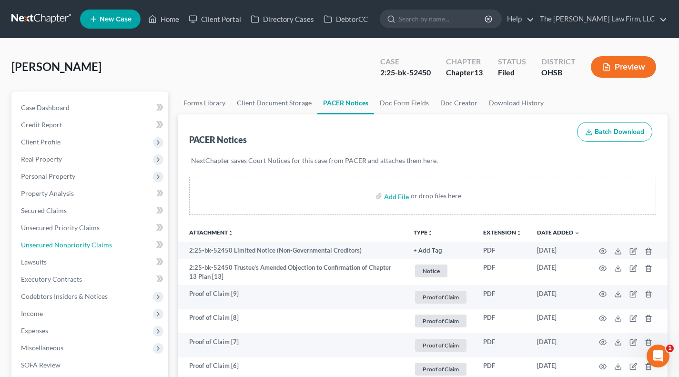
click at [75, 241] on span "Unsecured Nonpriority Claims" at bounding box center [66, 245] width 91 height 8
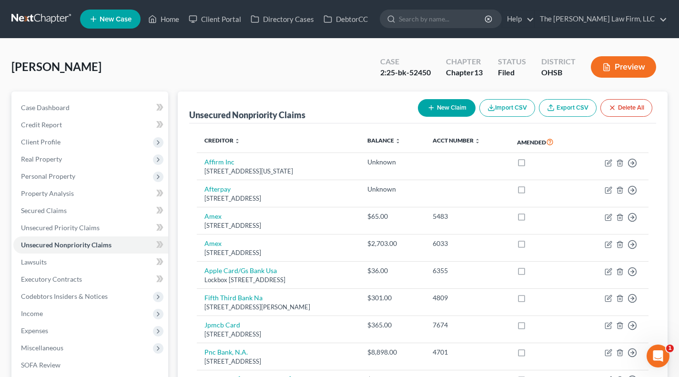
click at [440, 106] on button "New Claim" at bounding box center [447, 108] width 58 height 18
select select "0"
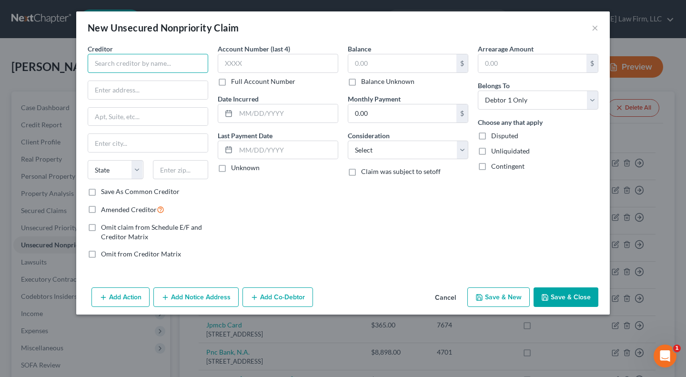
click at [161, 64] on input "text" at bounding box center [148, 63] width 121 height 19
click at [160, 61] on input "text" at bounding box center [148, 63] width 121 height 19
type input "U.S. Bank National Association"
click at [214, 74] on div "Account Number (last 4) Full Account Number Date Incurred Last Payment Date Unk…" at bounding box center [278, 155] width 130 height 222
click at [144, 87] on input "text" at bounding box center [148, 90] width 120 height 18
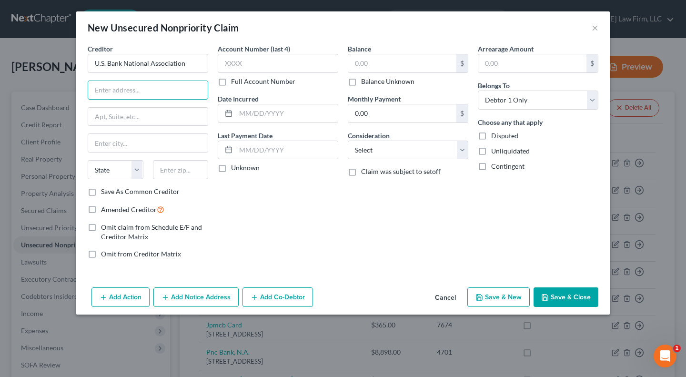
paste input "PO Box 108"
type input "PO Box 108"
drag, startPoint x: 193, startPoint y: 172, endPoint x: 275, endPoint y: 201, distance: 87.5
click at [193, 172] on input "text" at bounding box center [181, 169] width 56 height 19
paste input "63166-0108"
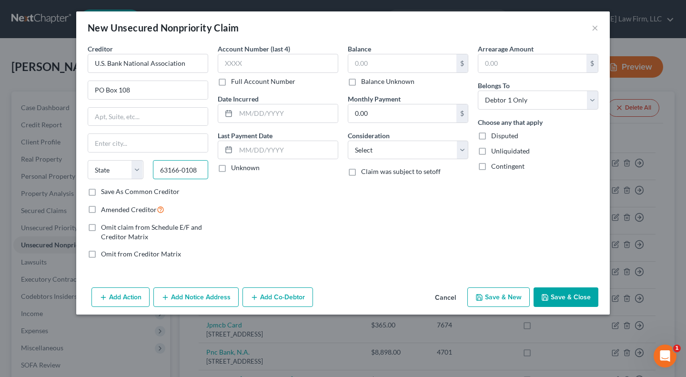
type input "63166-0108"
click at [319, 220] on div "Account Number (last 4) Full Account Number Date Incurred Last Payment Date Unk…" at bounding box center [278, 155] width 130 height 222
click at [141, 140] on input "text" at bounding box center [148, 143] width 120 height 18
type input "Saint Louis"
select select "26"
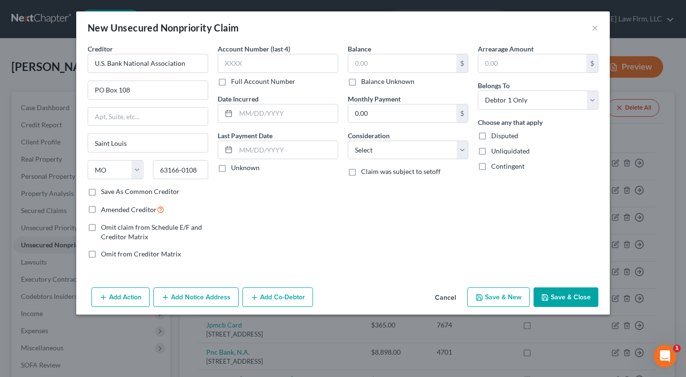
click at [290, 213] on div "Account Number (last 4) Full Account Number Date Incurred Last Payment Date Unk…" at bounding box center [278, 155] width 130 height 222
click at [249, 170] on label "Unknown" at bounding box center [245, 168] width 29 height 10
click at [241, 169] on input "Unknown" at bounding box center [238, 166] width 6 height 6
checkbox input "true"
click at [380, 62] on input "text" at bounding box center [402, 63] width 108 height 18
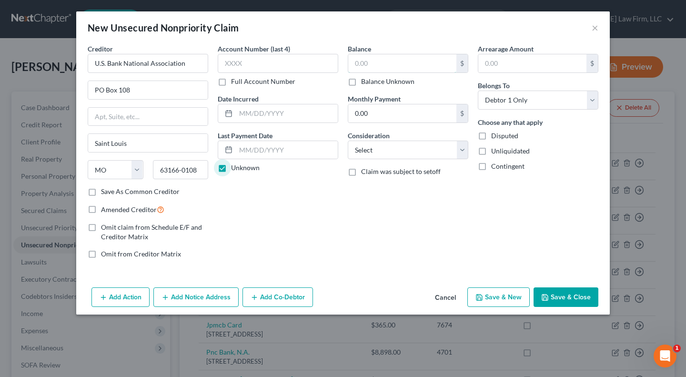
paste input "3,637.70"
type input "3,637.70"
drag, startPoint x: 378, startPoint y: 154, endPoint x: 383, endPoint y: 158, distance: 5.4
click at [378, 154] on select "Select Cable / Satellite Services Collection Agency Credit Card Debt Debt Couns…" at bounding box center [408, 150] width 121 height 19
select select "2"
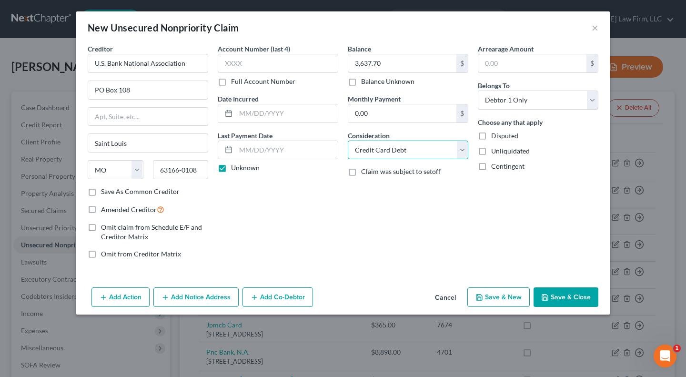
click at [348, 141] on select "Select Cable / Satellite Services Collection Agency Credit Card Debt Debt Couns…" at bounding box center [408, 150] width 121 height 19
click at [346, 243] on div "Balance 3,637.70 $ Balance Unknown Balance Undetermined 3,637.70 $ Balance Unkn…" at bounding box center [408, 155] width 130 height 222
click at [567, 294] on button "Save & Close" at bounding box center [566, 297] width 65 height 20
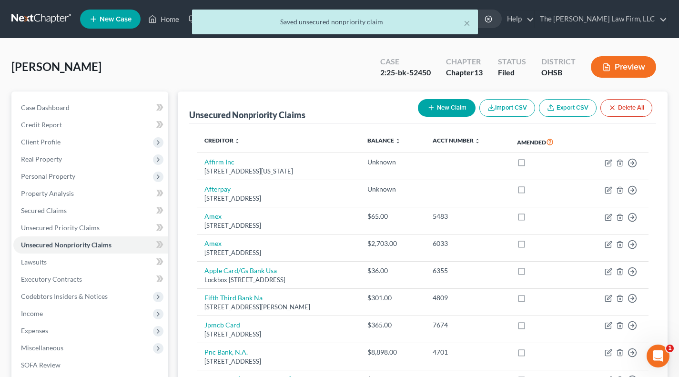
click at [55, 145] on span "Client Profile" at bounding box center [41, 142] width 40 height 8
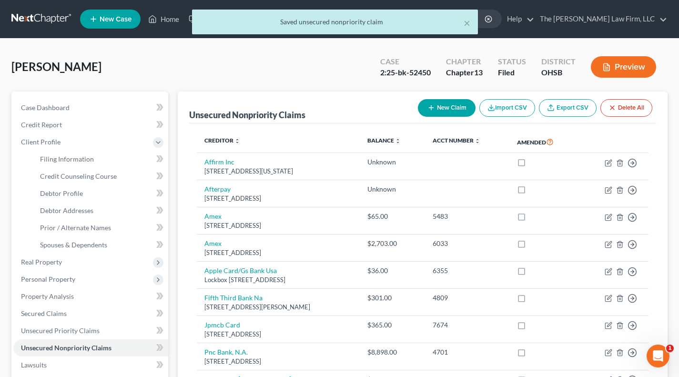
click at [43, 264] on span "Real Property" at bounding box center [41, 262] width 41 height 8
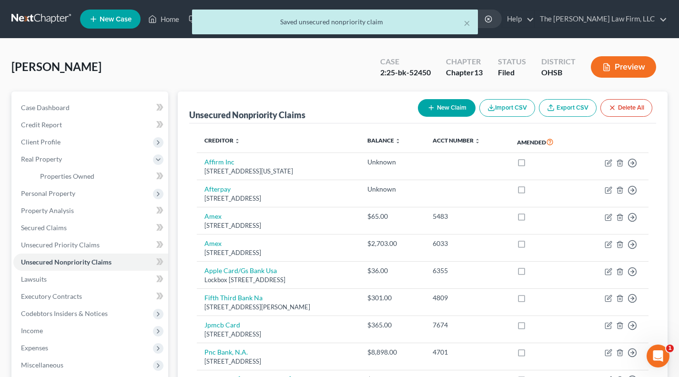
click at [52, 189] on span "Personal Property" at bounding box center [48, 193] width 54 height 8
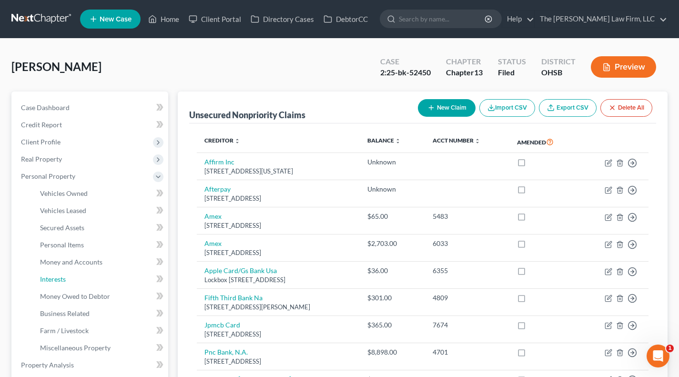
click at [63, 284] on link "Interests" at bounding box center [100, 279] width 136 height 17
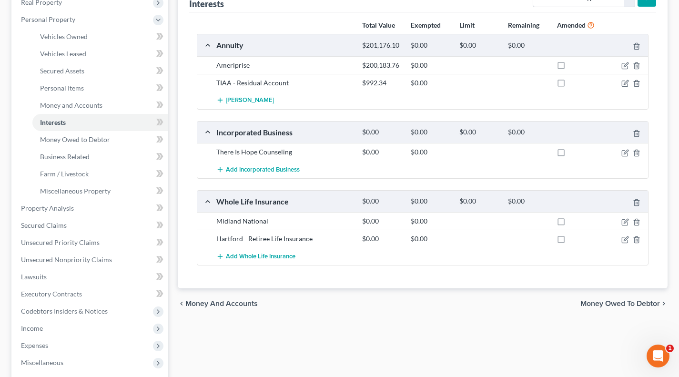
scroll to position [159, 0]
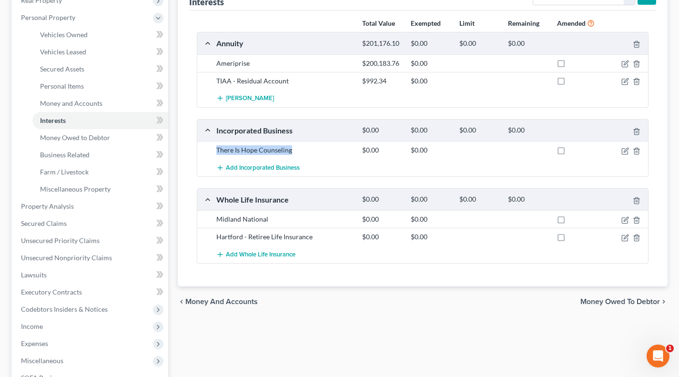
drag, startPoint x: 291, startPoint y: 149, endPoint x: 212, endPoint y: 150, distance: 79.6
click at [212, 150] on div "There Is Hope Counseling" at bounding box center [285, 150] width 146 height 10
copy div "There Is Hope Counseling"
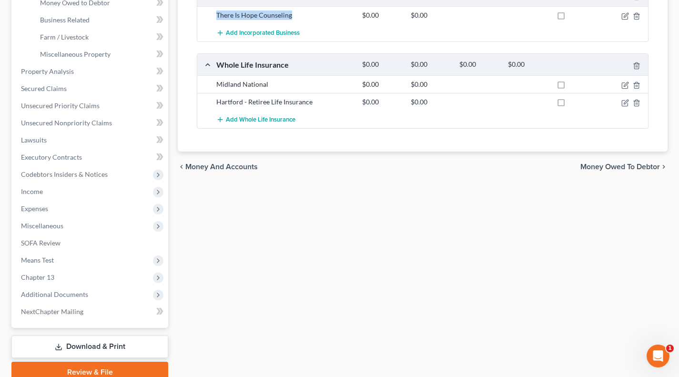
scroll to position [317, 0]
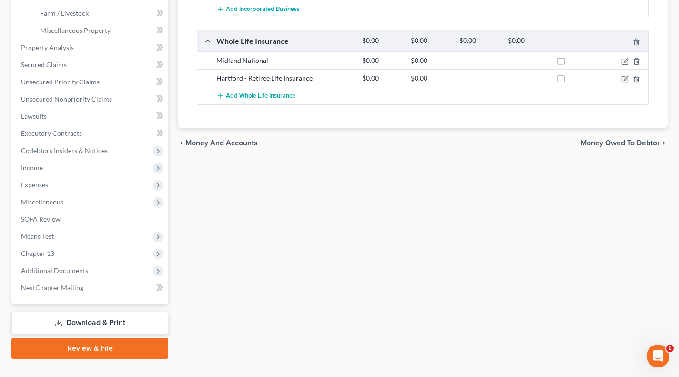
click at [58, 152] on span "Codebtors Insiders & Notices" at bounding box center [64, 150] width 87 height 8
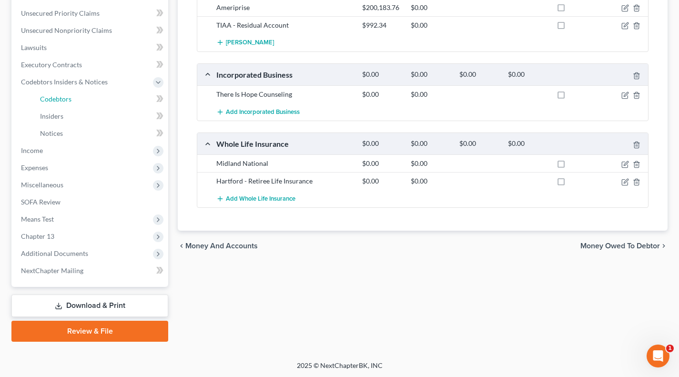
click at [62, 99] on span "Codebtors" at bounding box center [55, 99] width 31 height 8
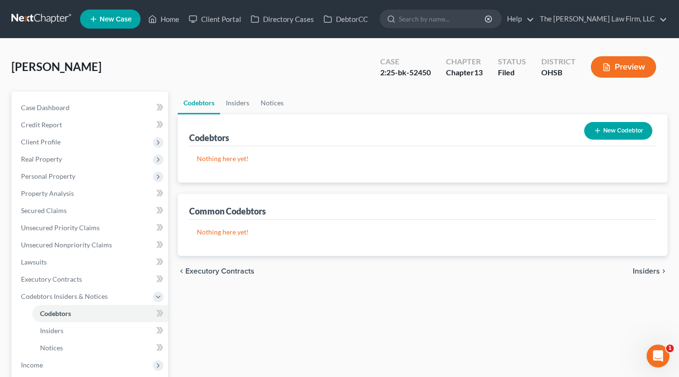
click at [597, 131] on line "button" at bounding box center [597, 131] width 0 height 4
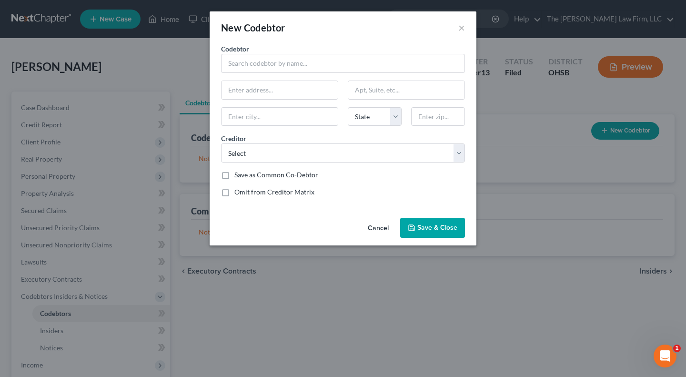
click at [282, 73] on div "Codebtor * Codebtor * State AL AK AR AZ CA CO CT DE DC FL GA GU HI ID IL IN IA …" at bounding box center [342, 124] width 253 height 161
click at [281, 64] on input "text" at bounding box center [343, 63] width 244 height 19
paste input "There Is Hope Counseling"
type input "There Is Hope Counseling"
click at [254, 89] on input "text" at bounding box center [280, 90] width 116 height 18
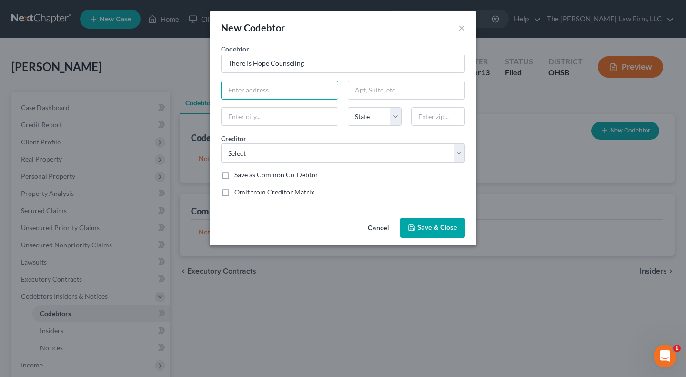
click at [424, 222] on button "Save & Close" at bounding box center [432, 228] width 65 height 20
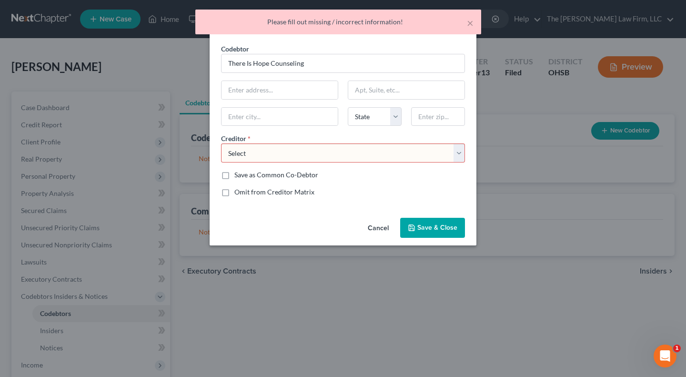
click at [47, 262] on div "New Codebtor × Codebtor * There Is Hope Counseling Codebtor * There Is Hope Cou…" at bounding box center [343, 188] width 686 height 377
click at [467, 17] on button "×" at bounding box center [470, 22] width 7 height 11
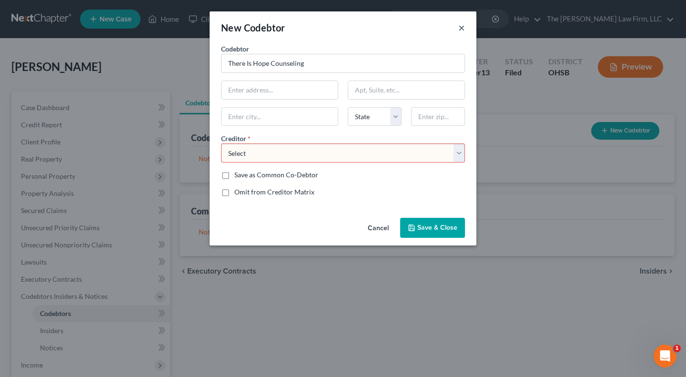
click at [459, 28] on button "×" at bounding box center [461, 27] width 7 height 11
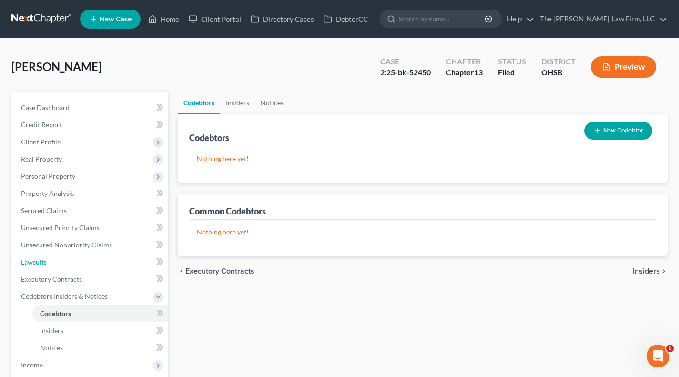
click at [51, 262] on link "Lawsuits" at bounding box center [90, 261] width 155 height 17
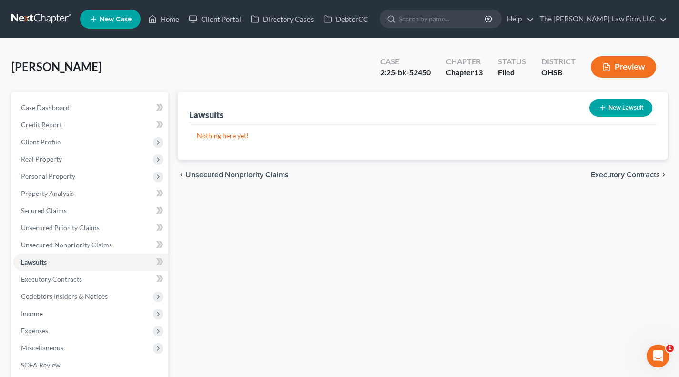
click at [51, 312] on span "Income" at bounding box center [90, 313] width 155 height 17
click at [55, 331] on span "Employment Income" at bounding box center [70, 330] width 61 height 8
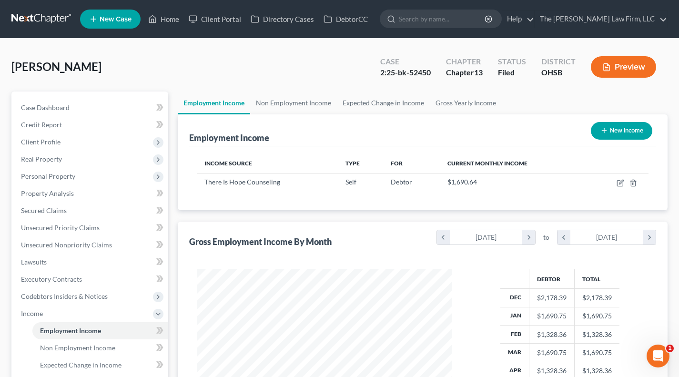
scroll to position [171, 274]
click at [282, 97] on link "Non Employment Income" at bounding box center [293, 102] width 87 height 23
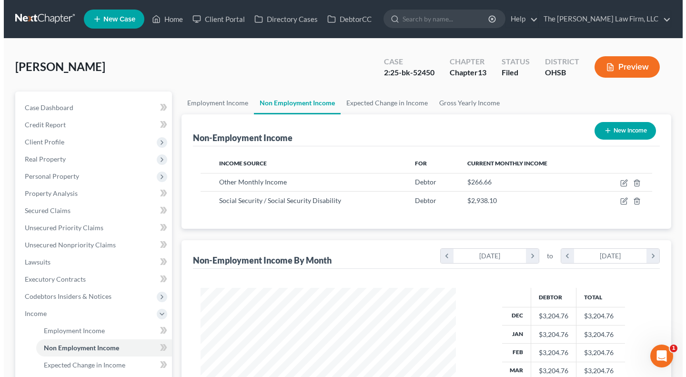
scroll to position [171, 274]
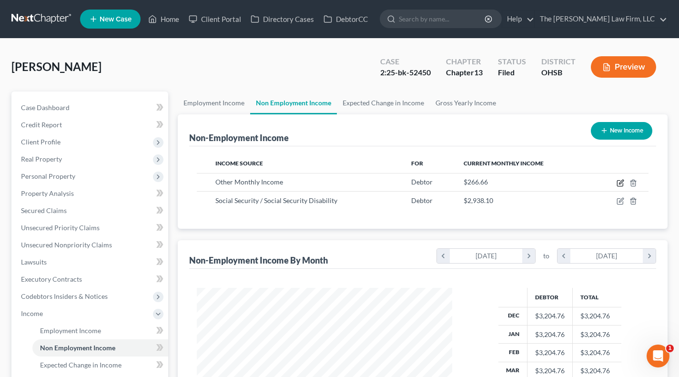
click at [617, 182] on icon "button" at bounding box center [620, 184] width 6 height 6
select select "13"
select select "0"
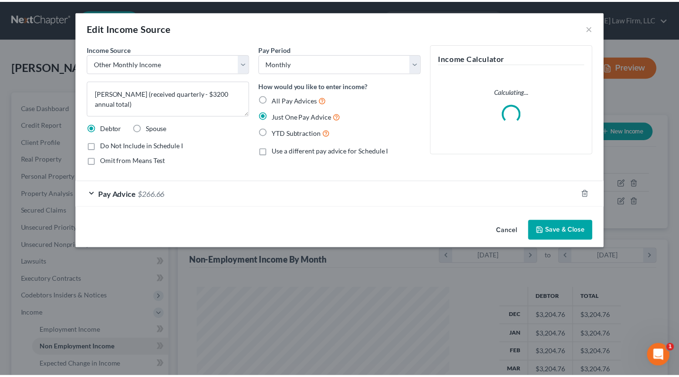
scroll to position [171, 277]
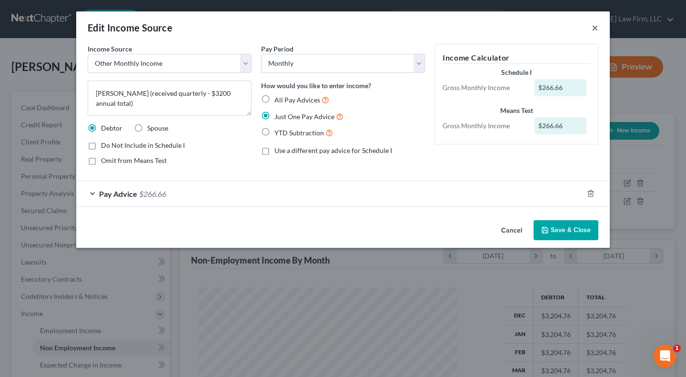
click at [593, 25] on button "×" at bounding box center [595, 27] width 7 height 11
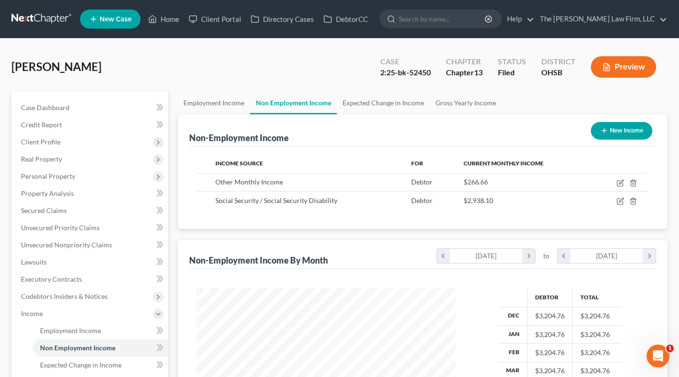
scroll to position [476223, 476120]
click at [358, 103] on link "Expected Change in Income" at bounding box center [383, 102] width 93 height 23
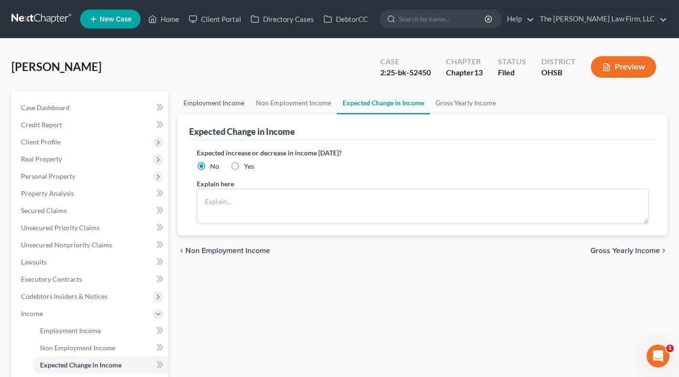
click at [211, 106] on link "Employment Income" at bounding box center [214, 102] width 72 height 23
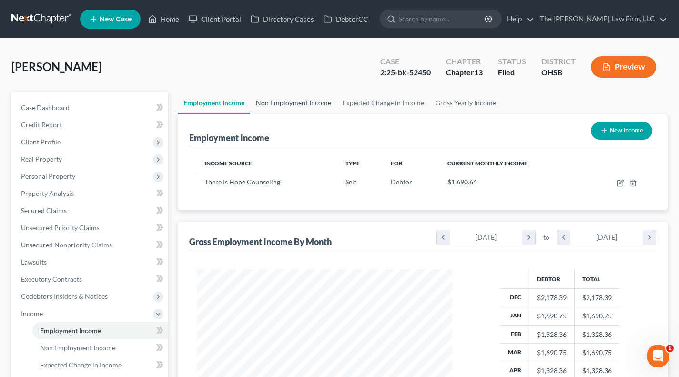
scroll to position [171, 274]
click at [283, 102] on link "Non Employment Income" at bounding box center [293, 102] width 87 height 23
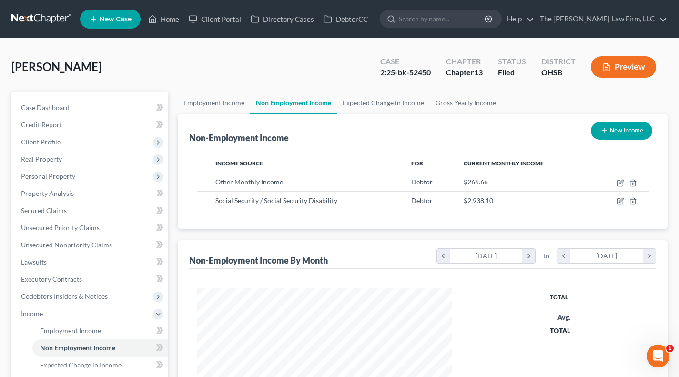
scroll to position [171, 274]
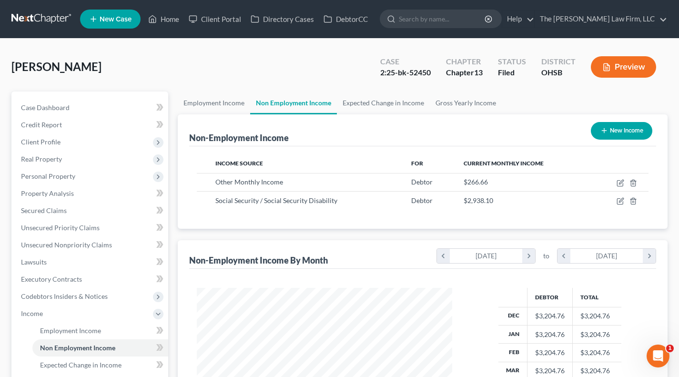
click at [70, 161] on span "Real Property" at bounding box center [90, 159] width 155 height 17
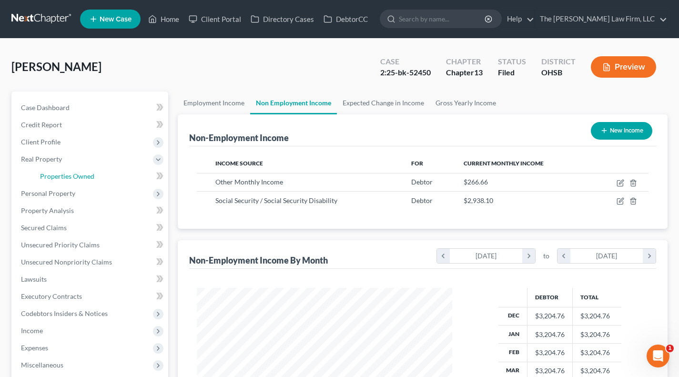
click at [70, 170] on link "Properties Owned" at bounding box center [100, 176] width 136 height 17
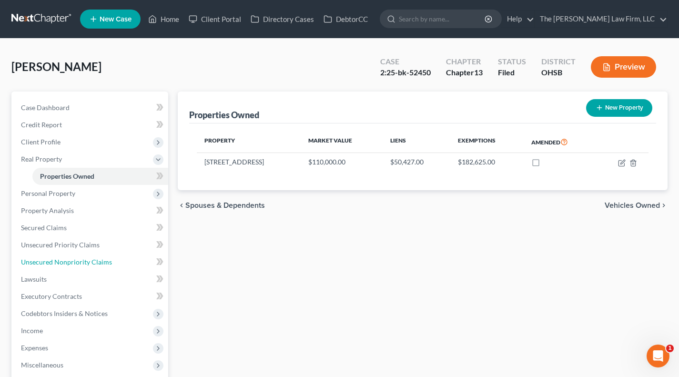
click at [82, 259] on span "Unsecured Nonpriority Claims" at bounding box center [66, 262] width 91 height 8
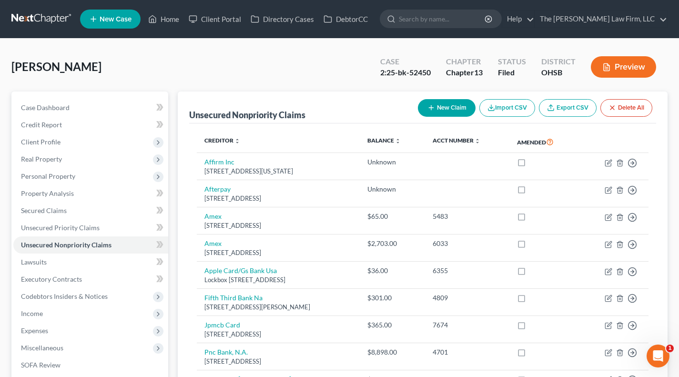
scroll to position [79, 0]
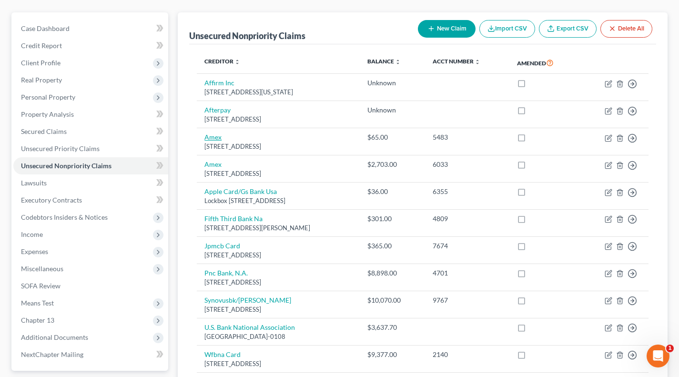
click at [221, 138] on link "Amex" at bounding box center [212, 137] width 17 height 8
select select "9"
select select "2"
select select "0"
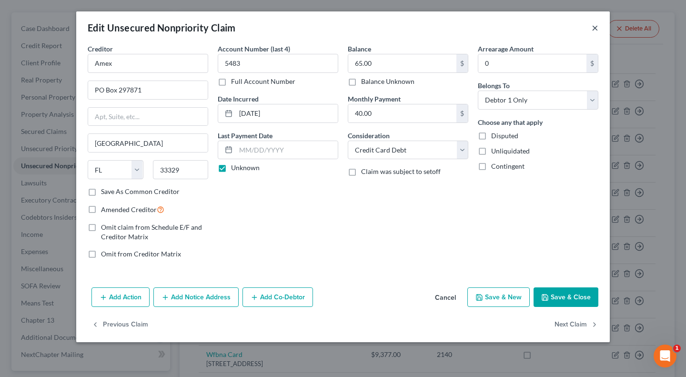
click at [594, 26] on button "×" at bounding box center [595, 27] width 7 height 11
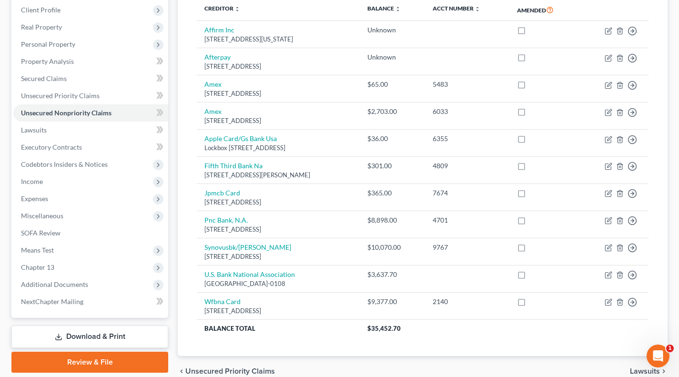
scroll to position [159, 0]
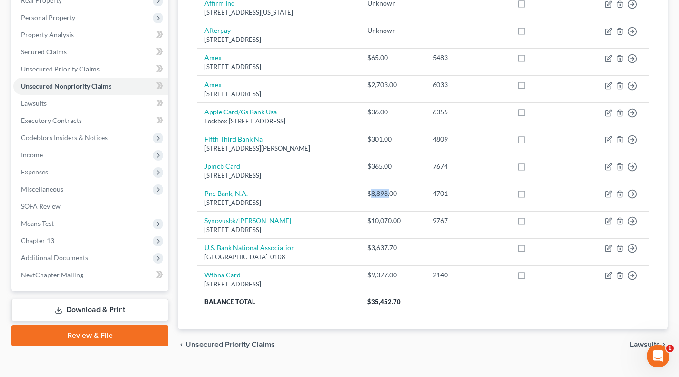
drag, startPoint x: 399, startPoint y: 191, endPoint x: 427, endPoint y: 191, distance: 28.6
click at [417, 191] on div "$8,898.00" at bounding box center [392, 194] width 50 height 10
click at [425, 201] on td "$8,898.00" at bounding box center [392, 197] width 65 height 27
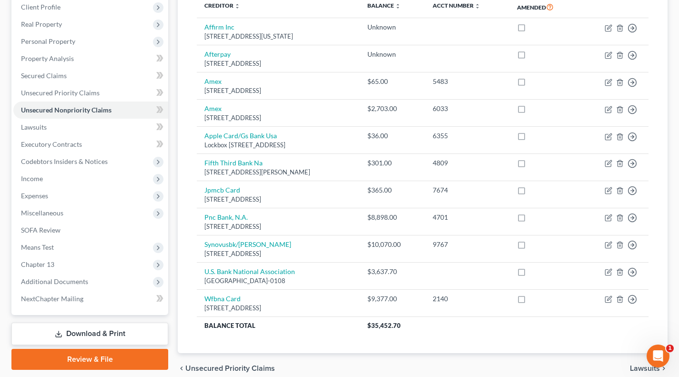
scroll to position [177, 0]
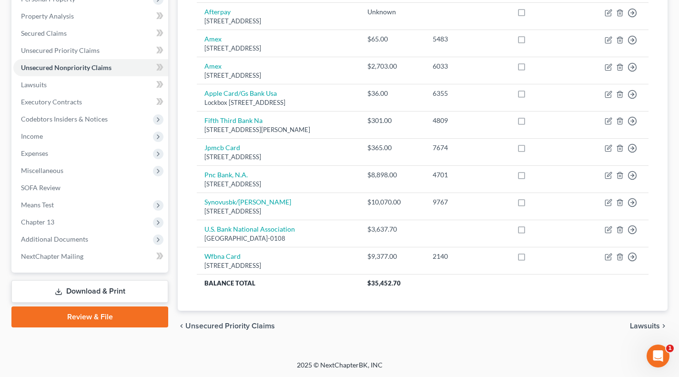
click at [74, 245] on span "Additional Documents" at bounding box center [90, 239] width 155 height 17
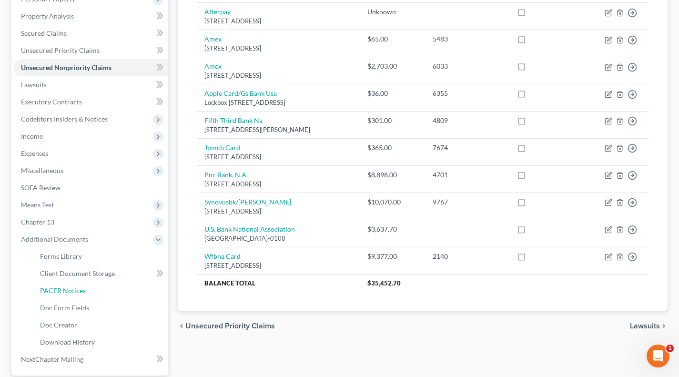
click at [70, 292] on span "PACER Notices" at bounding box center [63, 290] width 46 height 8
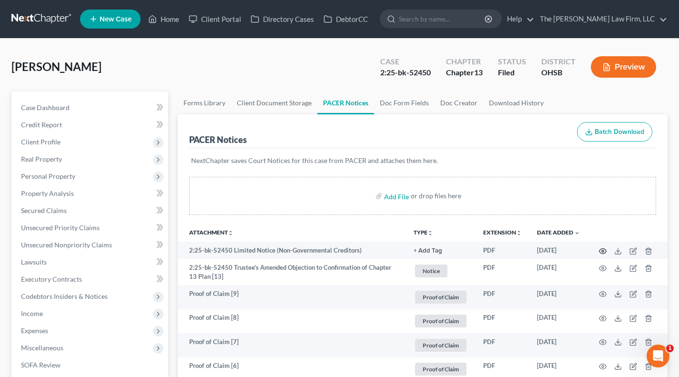
click at [605, 247] on icon "button" at bounding box center [603, 251] width 8 height 8
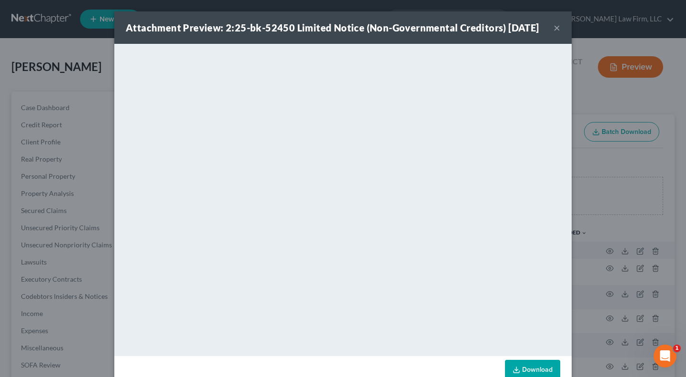
click at [30, 204] on div "Attachment Preview: 2:25-bk-52450 Limited Notice (Non-Governmental Creditors) 0…" at bounding box center [343, 188] width 686 height 377
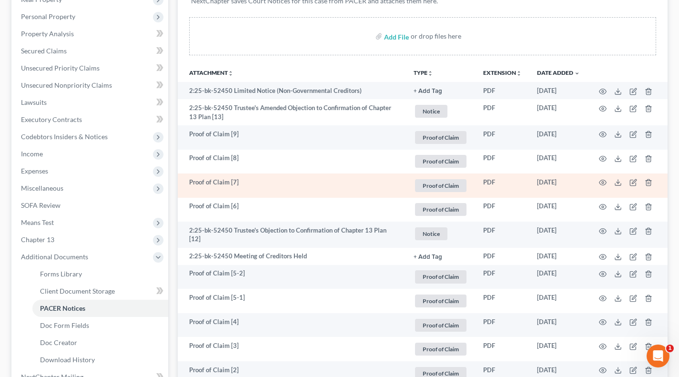
scroll to position [159, 0]
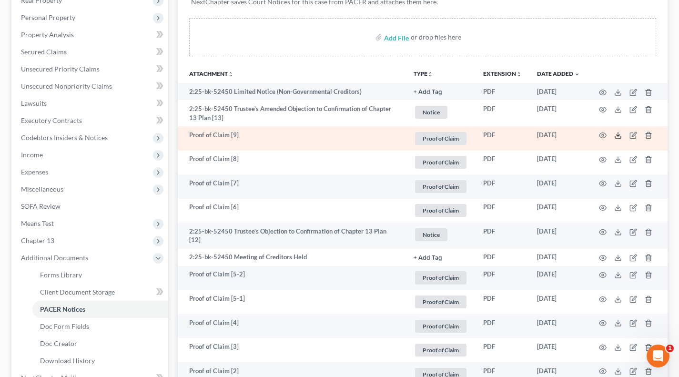
click at [616, 138] on icon at bounding box center [618, 135] width 8 height 8
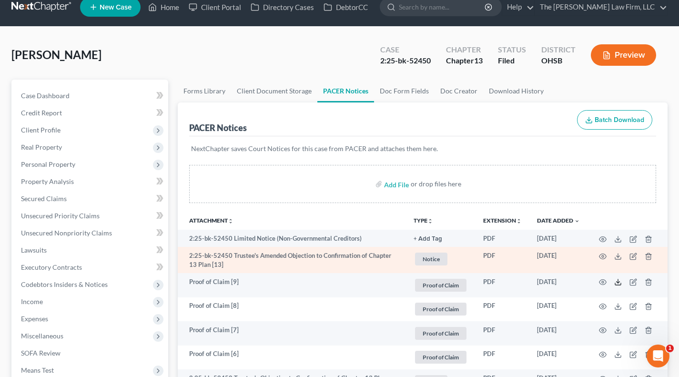
scroll to position [0, 0]
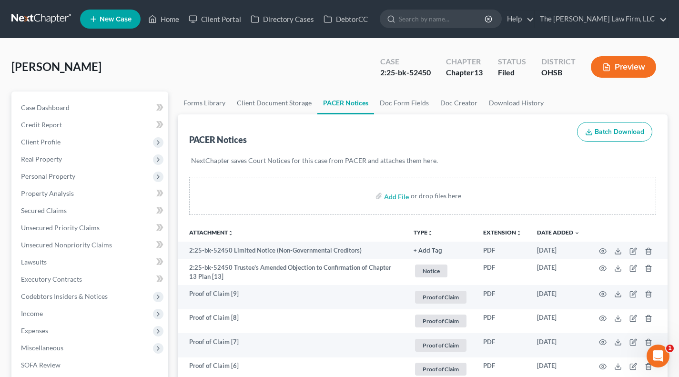
click at [429, 158] on p "NextChapter saves Court Notices for this case from PACER and attaches them here." at bounding box center [422, 161] width 463 height 10
click at [439, 157] on p "NextChapter saves Court Notices for this case from PACER and attaches them here." at bounding box center [422, 161] width 463 height 10
click at [356, 161] on p "NextChapter saves Court Notices for this case from PACER and attaches them here." at bounding box center [422, 161] width 463 height 10
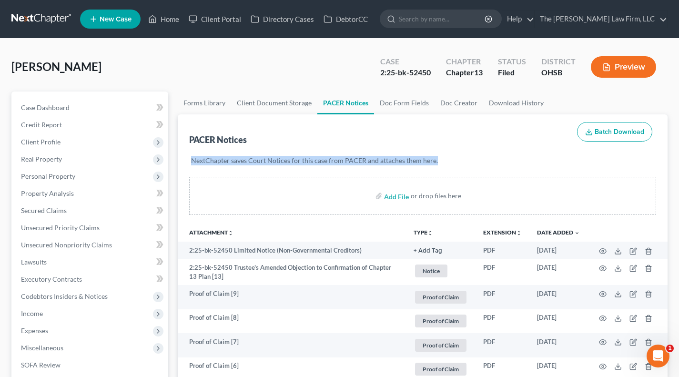
click at [356, 161] on p "NextChapter saves Court Notices for this case from PACER and attaches them here." at bounding box center [422, 161] width 463 height 10
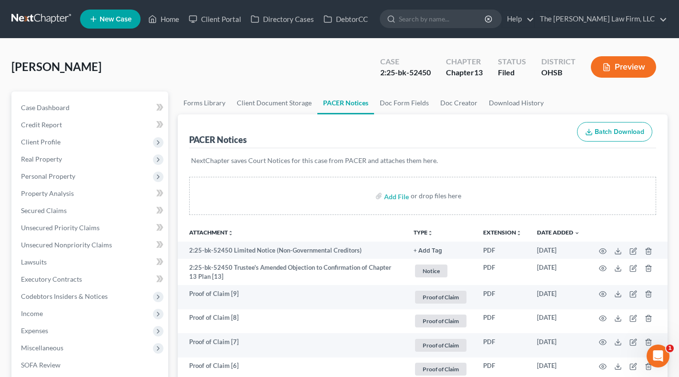
click at [394, 144] on div "PACER Notices Batch Download" at bounding box center [422, 131] width 467 height 34
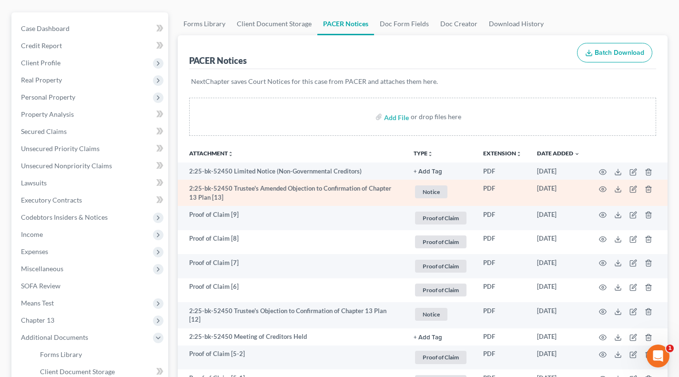
scroll to position [159, 0]
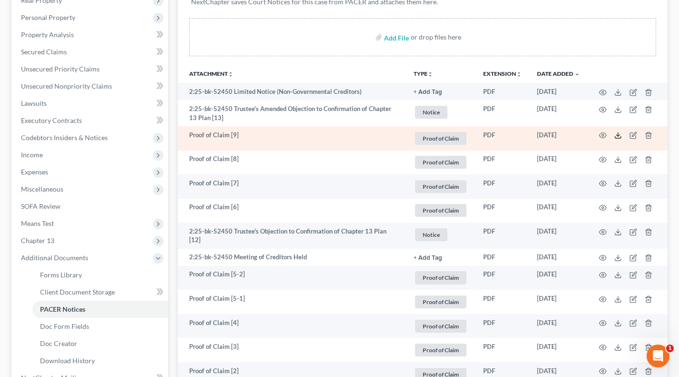
click at [620, 133] on icon at bounding box center [618, 135] width 8 height 8
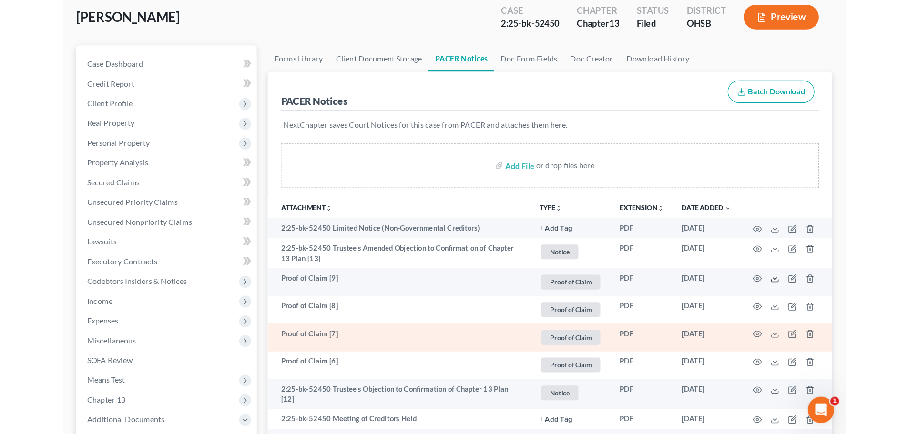
scroll to position [0, 0]
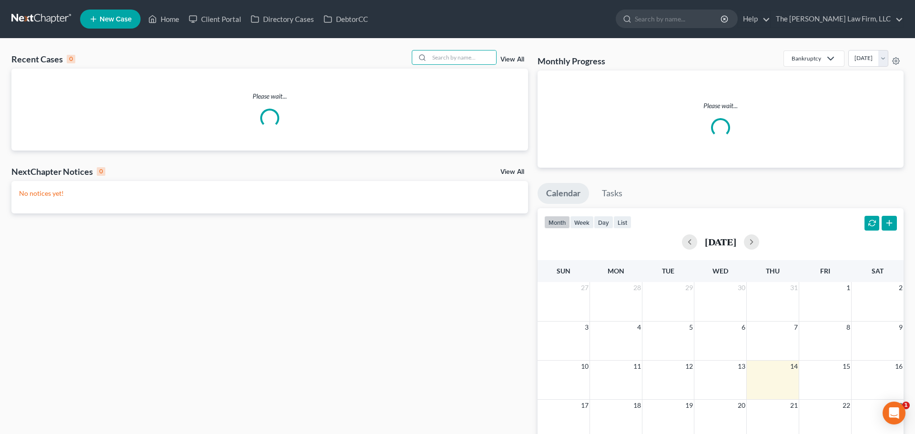
click at [444, 51] on input "search" at bounding box center [462, 57] width 67 height 14
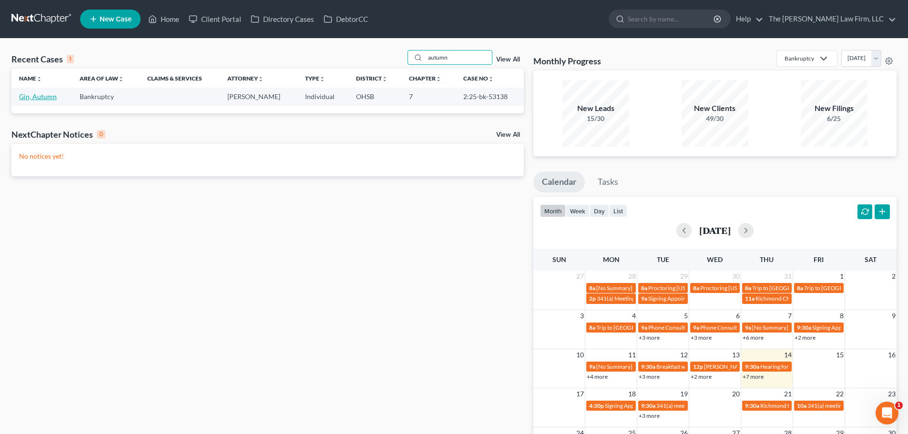
type input "autumn"
click at [44, 98] on link "Gin, Autumn" at bounding box center [38, 96] width 38 height 8
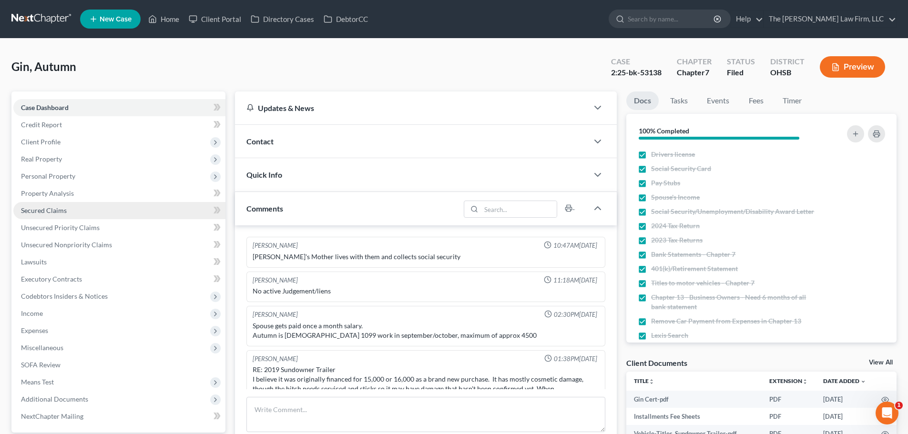
scroll to position [83, 0]
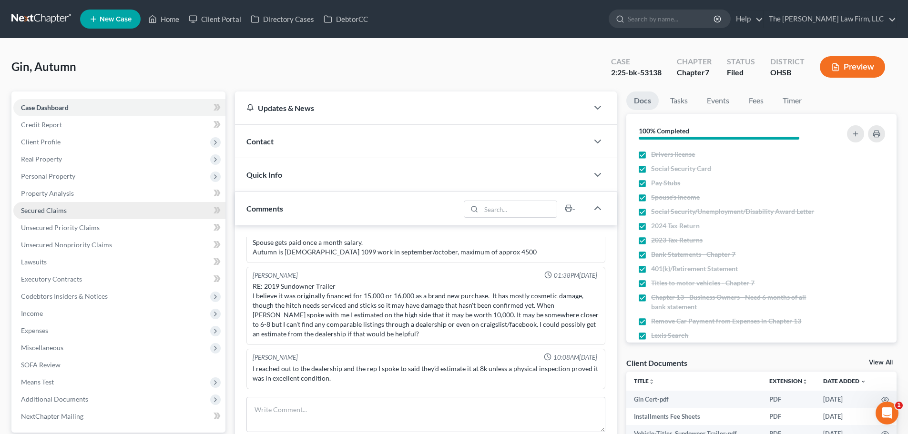
click at [56, 215] on link "Secured Claims" at bounding box center [119, 210] width 212 height 17
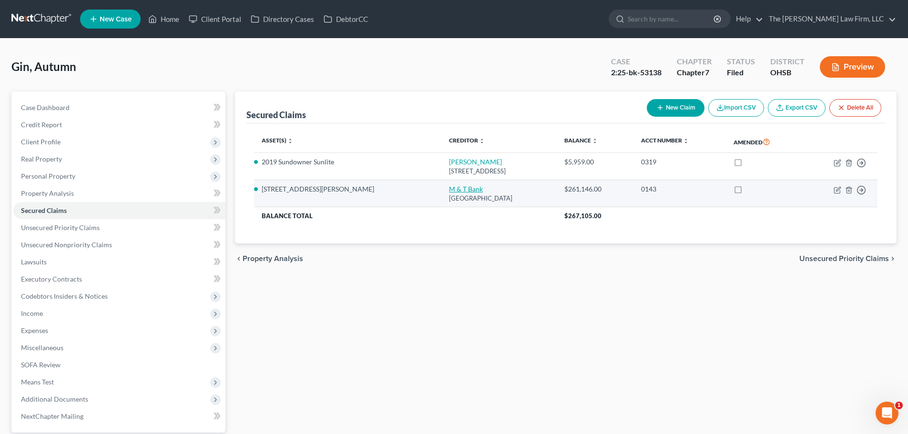
click at [449, 192] on link "M & T Bank" at bounding box center [466, 189] width 34 height 8
select select "35"
select select "3"
select select "2"
select select "0"
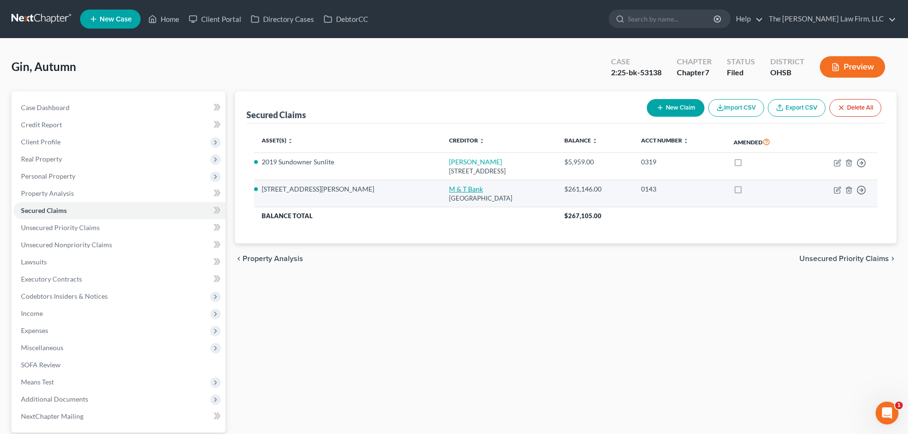
select select "0"
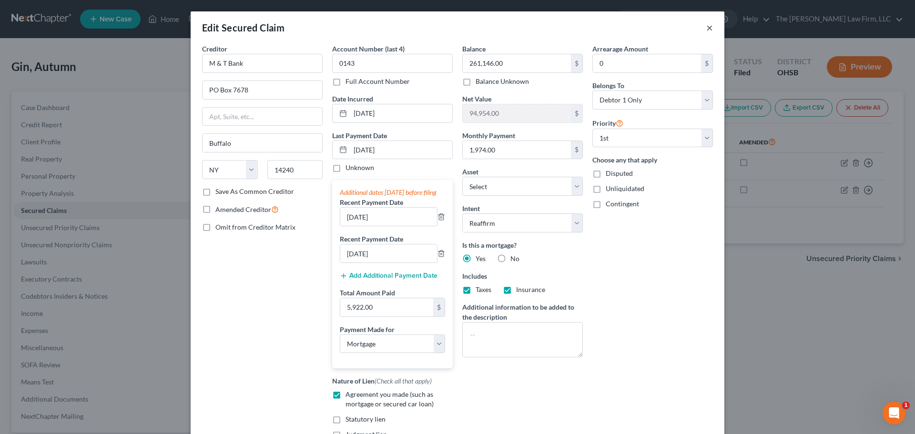
click at [706, 26] on button "×" at bounding box center [709, 27] width 7 height 11
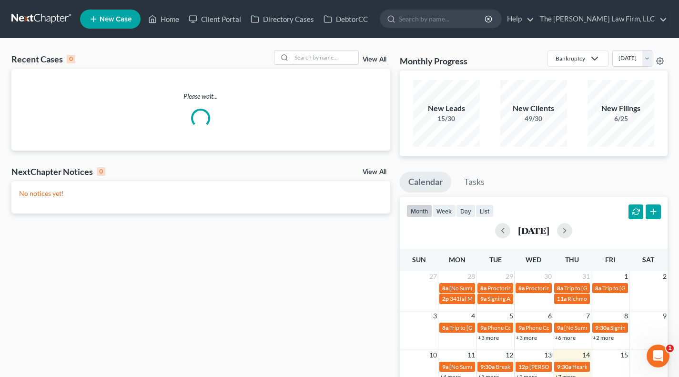
click at [322, 58] on input "search" at bounding box center [325, 57] width 67 height 14
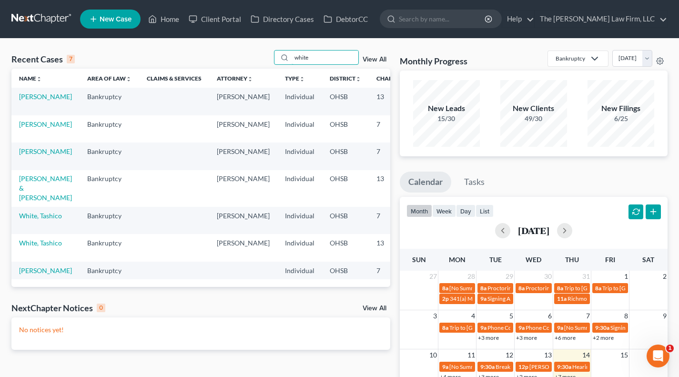
type input "white"
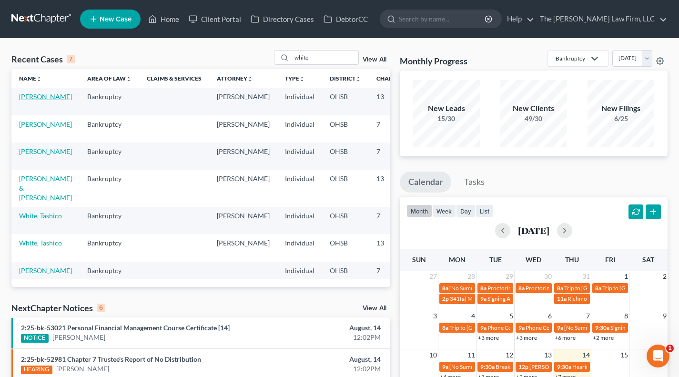
click at [24, 101] on link "[PERSON_NAME]" at bounding box center [45, 96] width 53 height 8
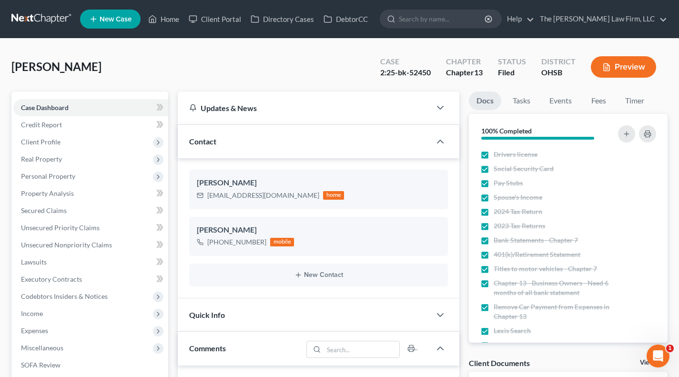
scroll to position [106, 0]
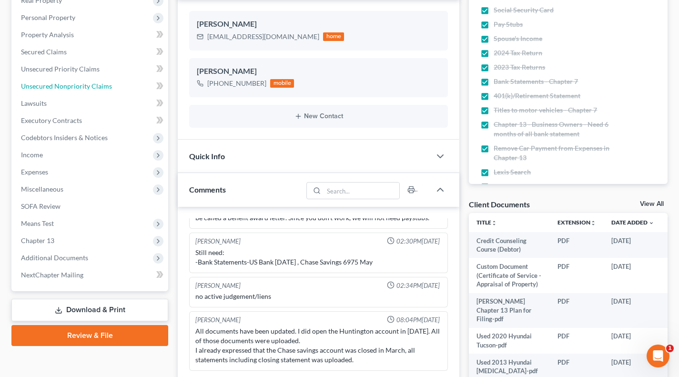
click at [69, 82] on span "Unsecured Nonpriority Claims" at bounding box center [66, 86] width 91 height 8
